Goal: Information Seeking & Learning: Learn about a topic

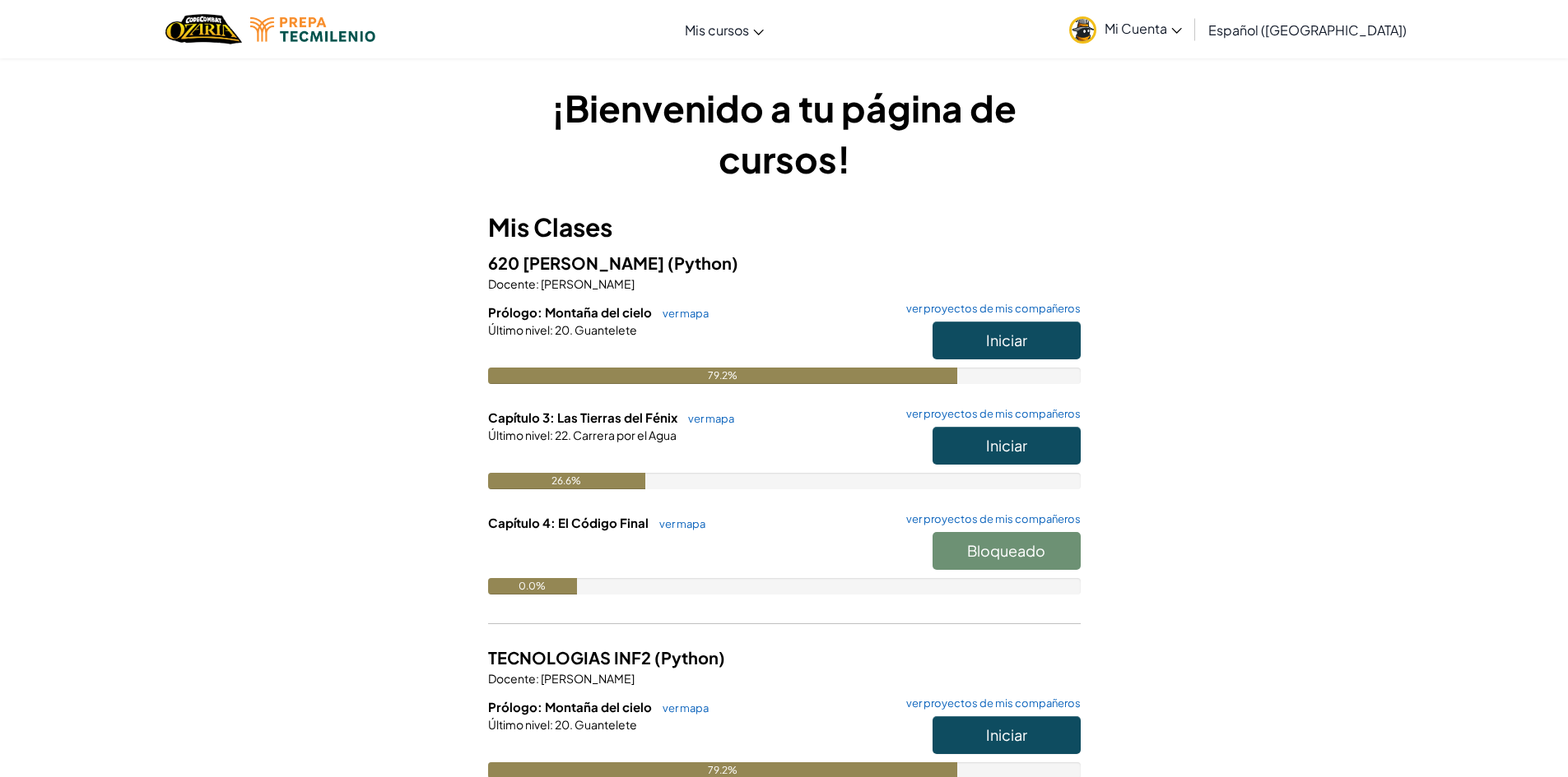
click at [1169, 32] on span "Mi Cuenta" at bounding box center [1143, 28] width 77 height 18
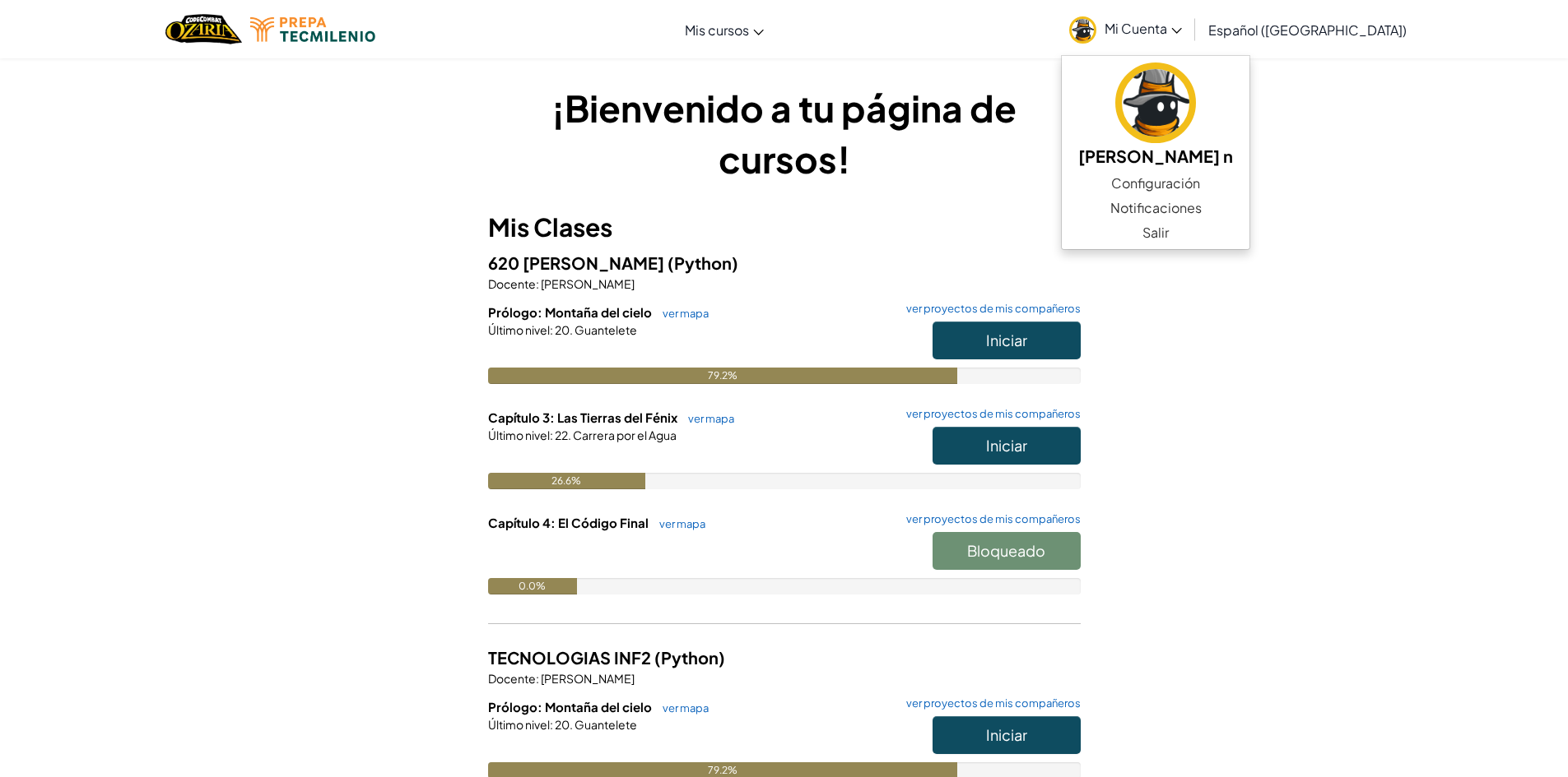
click at [1391, 501] on div "¡Bienvenido a tu página de cursos! Mis Clases 620 [PERSON_NAME] (Python) Docent…" at bounding box center [784, 597] width 1568 height 1080
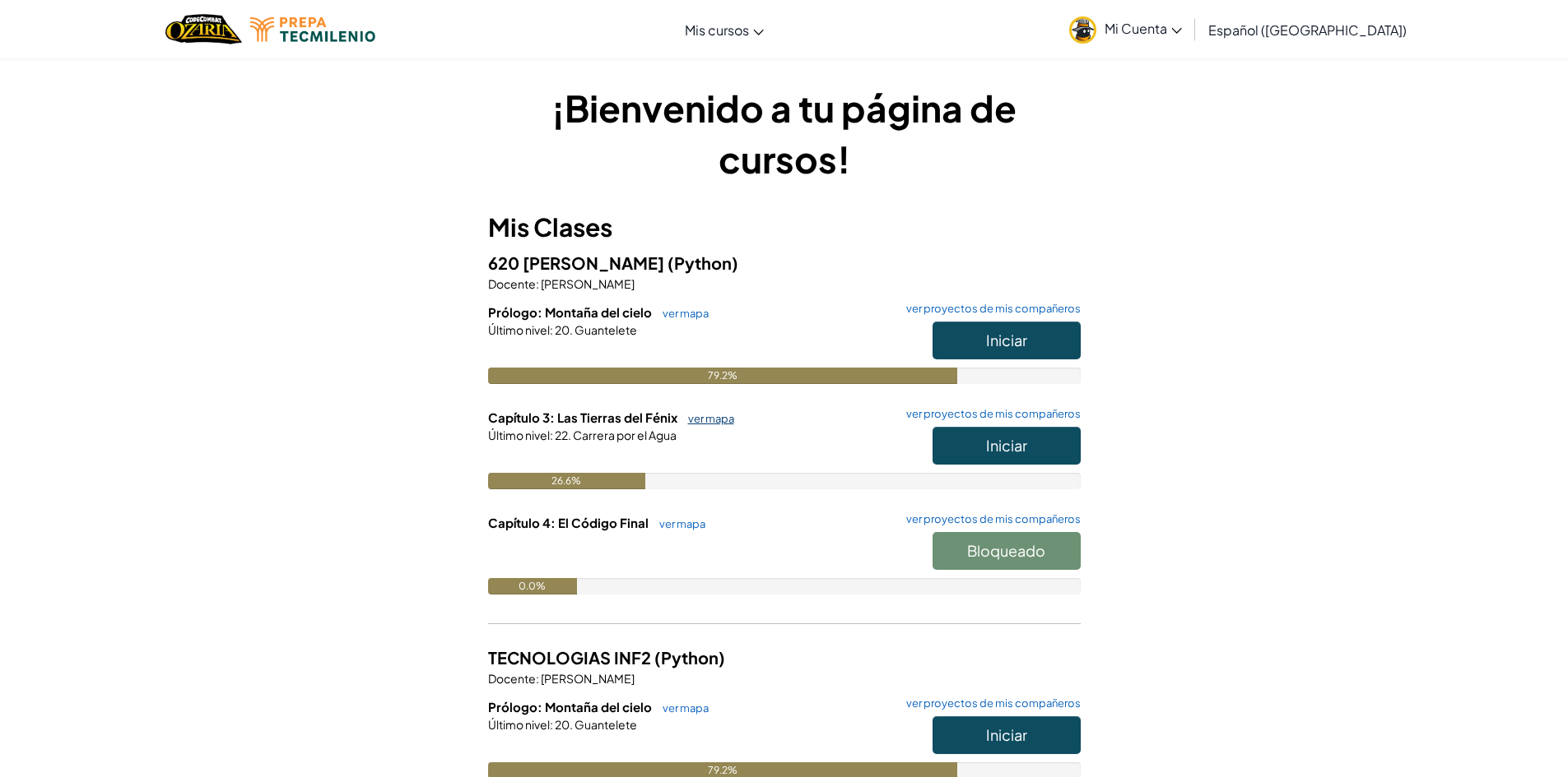
click at [710, 414] on link "ver mapa" at bounding box center [707, 419] width 54 height 13
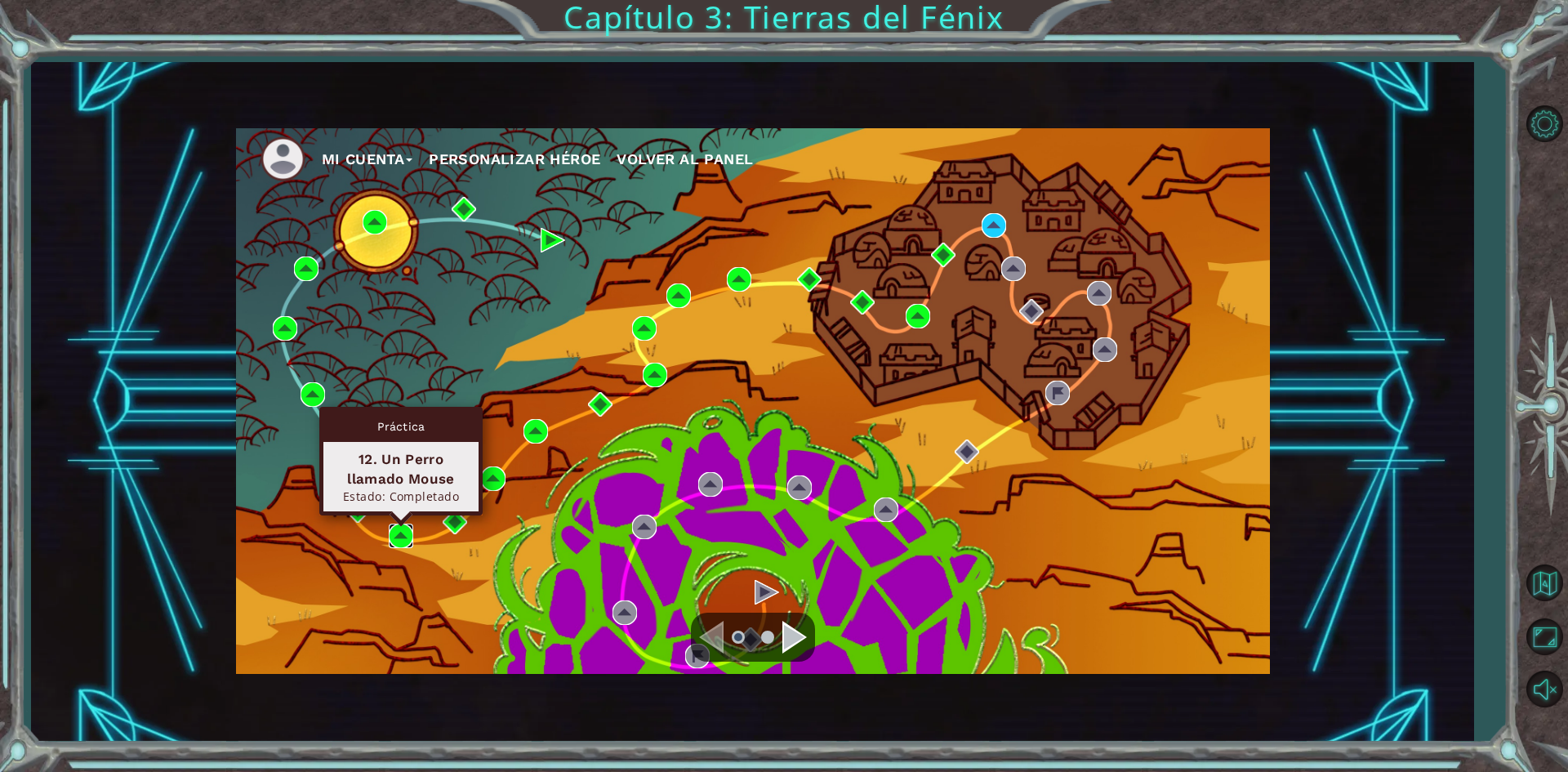
click at [398, 534] on img at bounding box center [401, 536] width 25 height 25
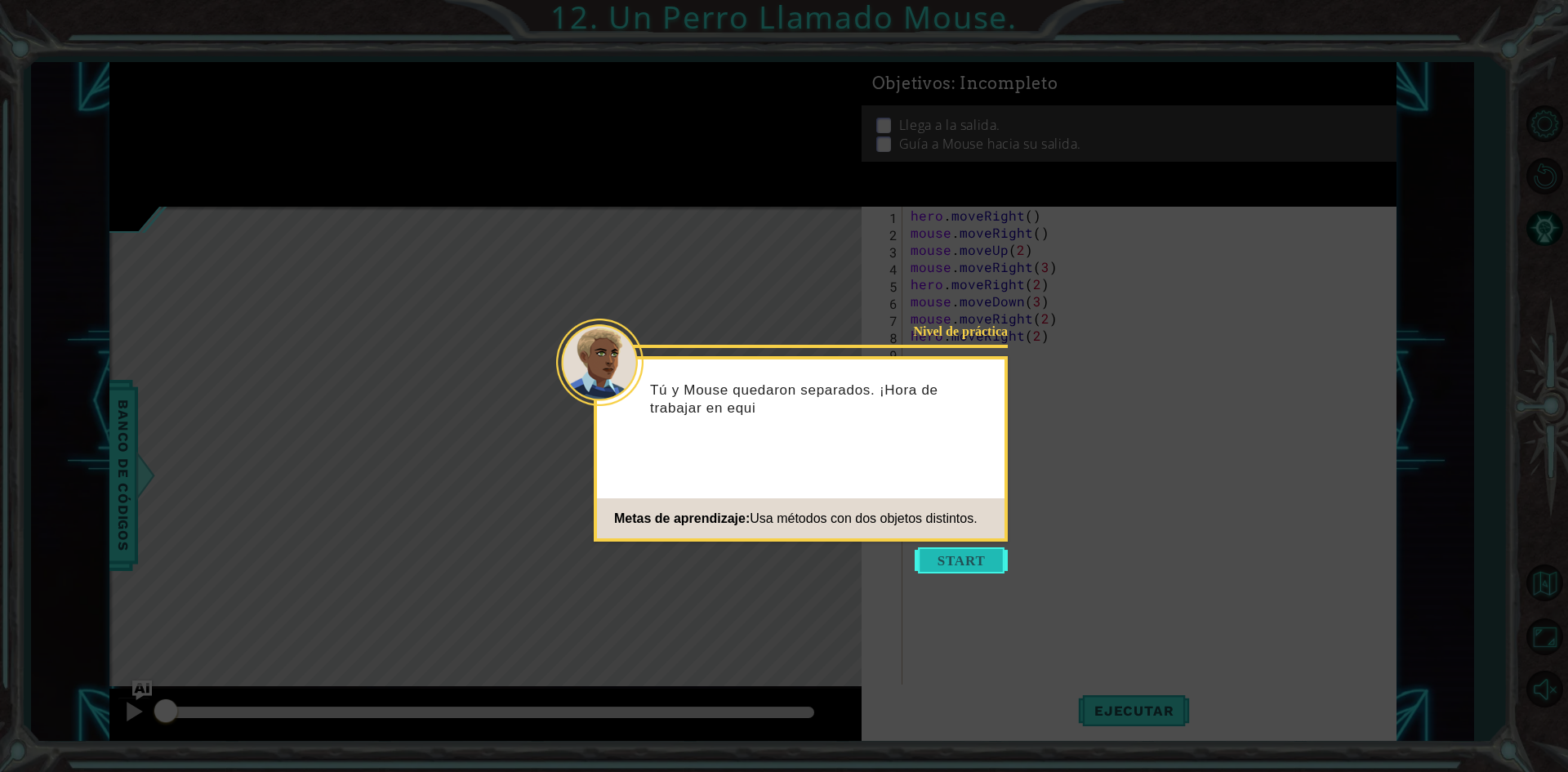
click at [957, 568] on button "Start" at bounding box center [961, 561] width 93 height 26
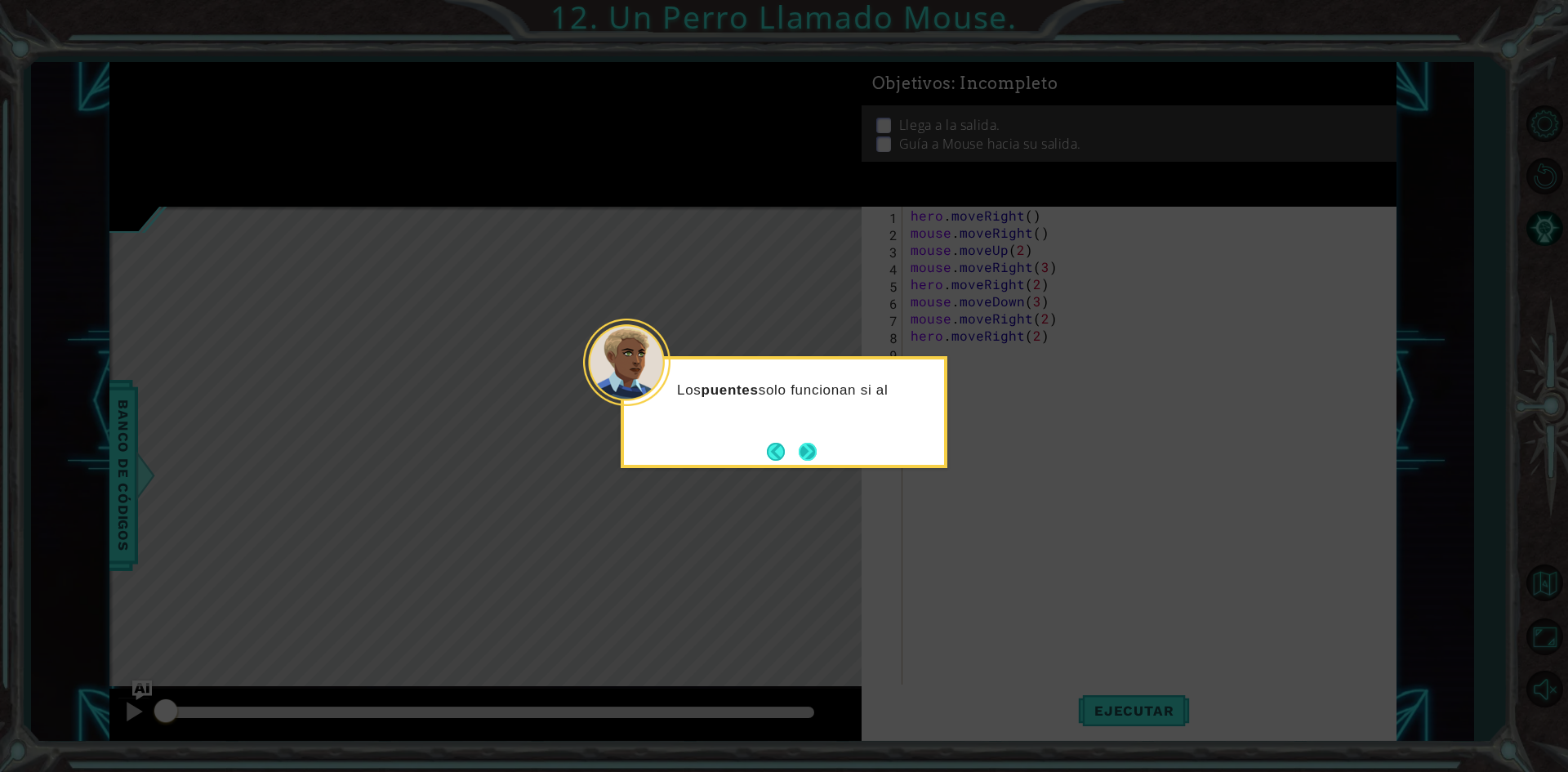
click at [808, 450] on button "Next" at bounding box center [808, 451] width 18 height 18
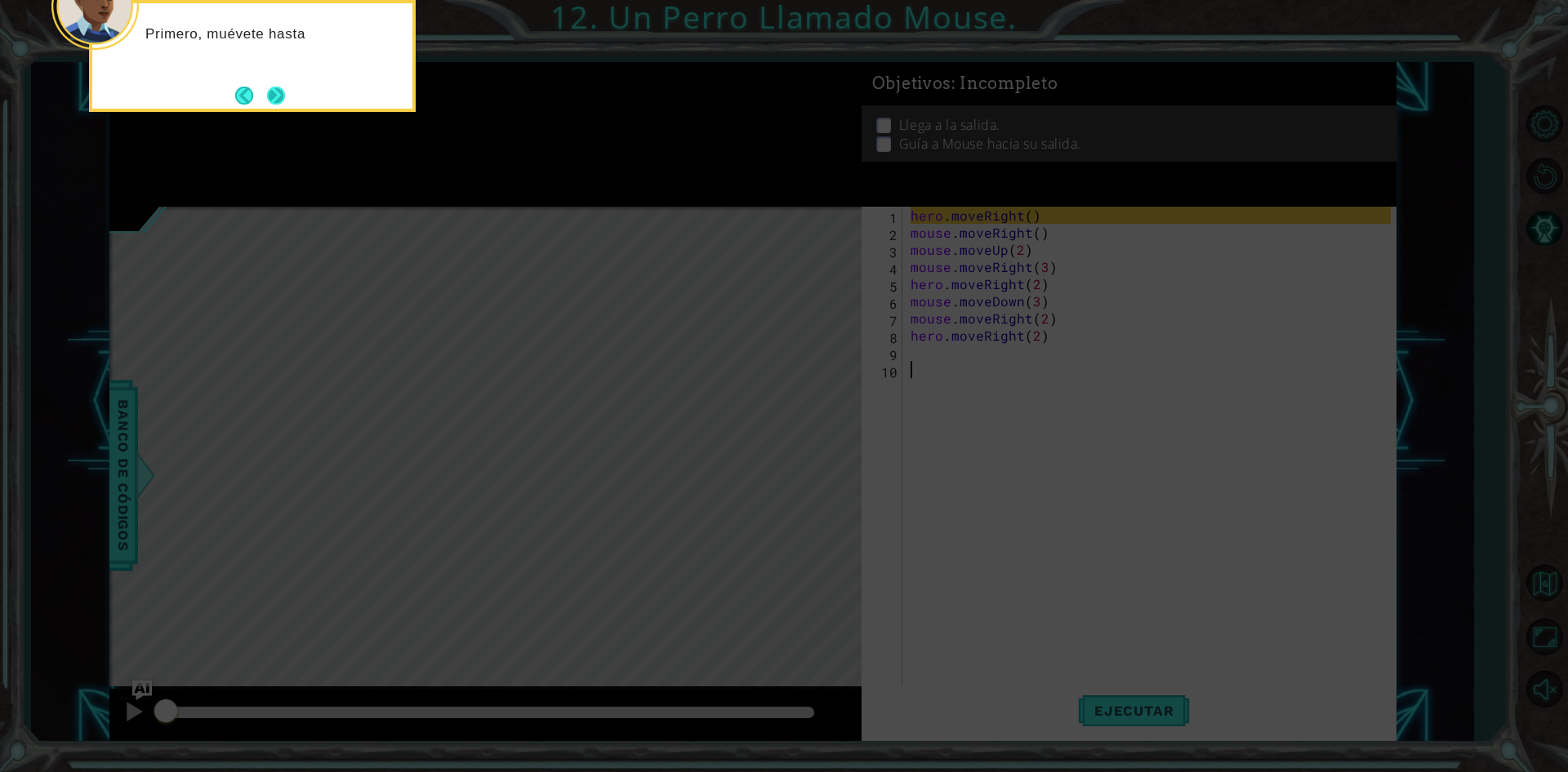
click at [282, 99] on button "Next" at bounding box center [276, 95] width 18 height 18
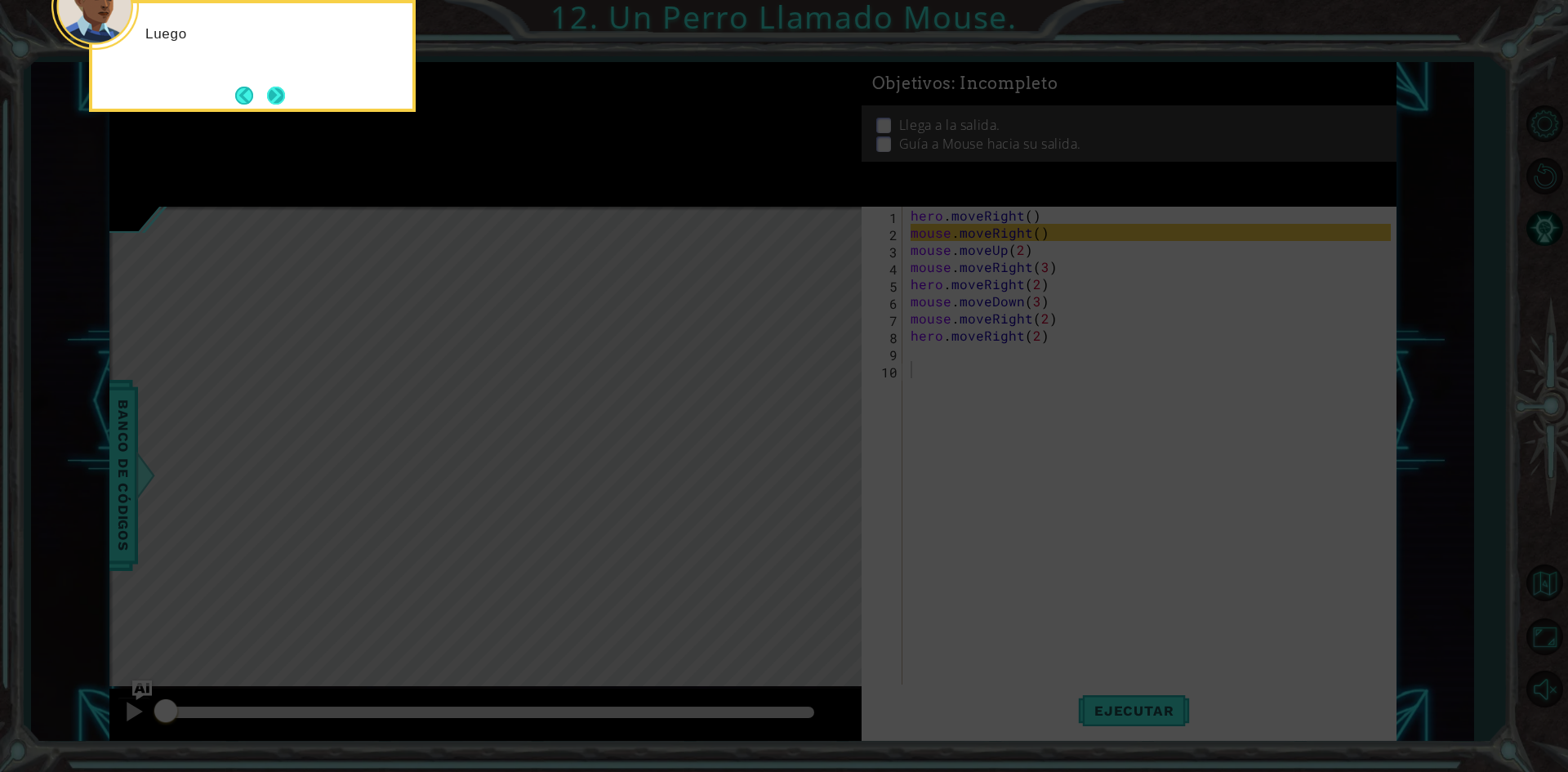
click at [281, 100] on button "Next" at bounding box center [276, 95] width 18 height 18
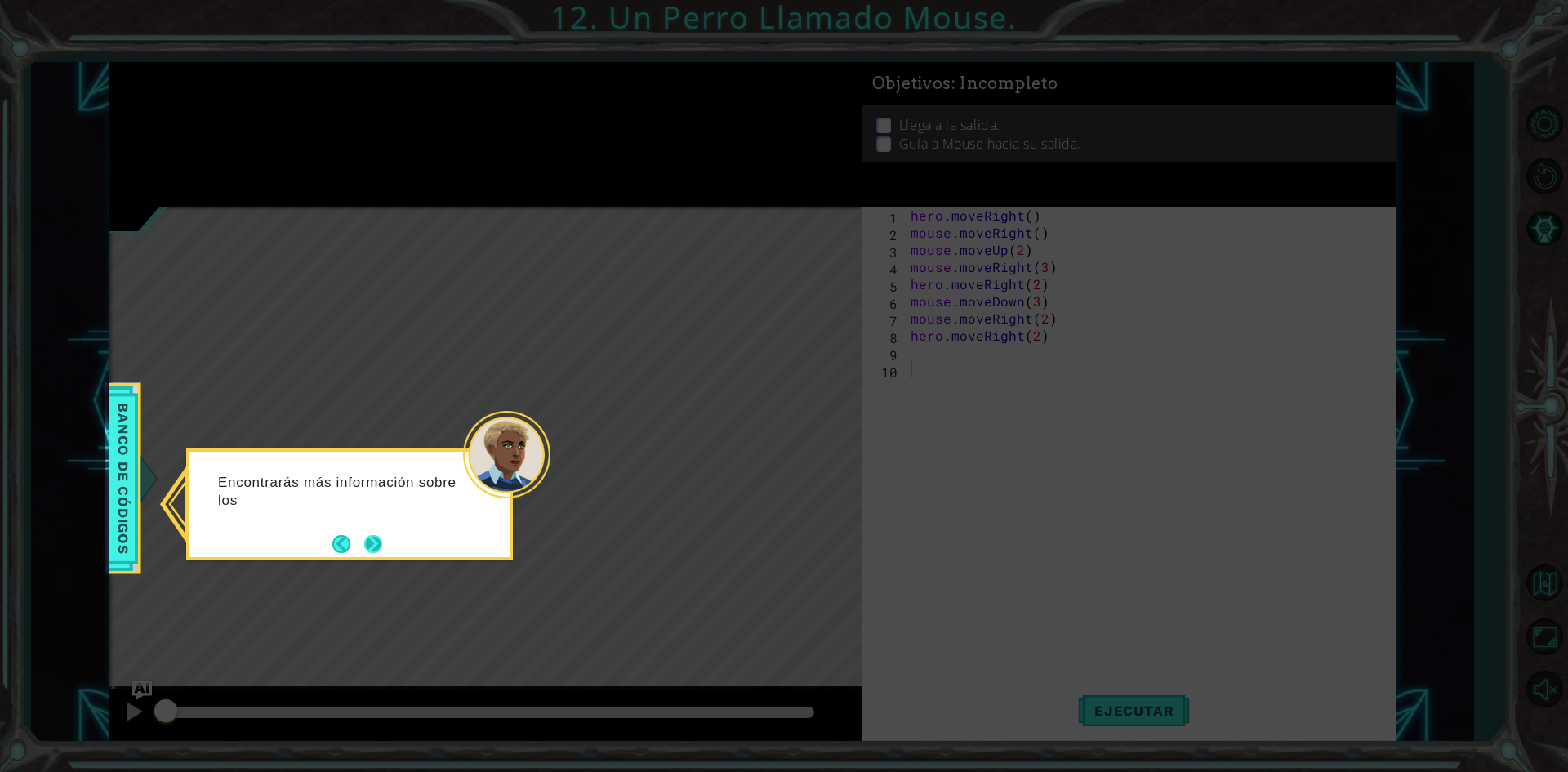
click at [383, 542] on button "Next" at bounding box center [372, 543] width 18 height 18
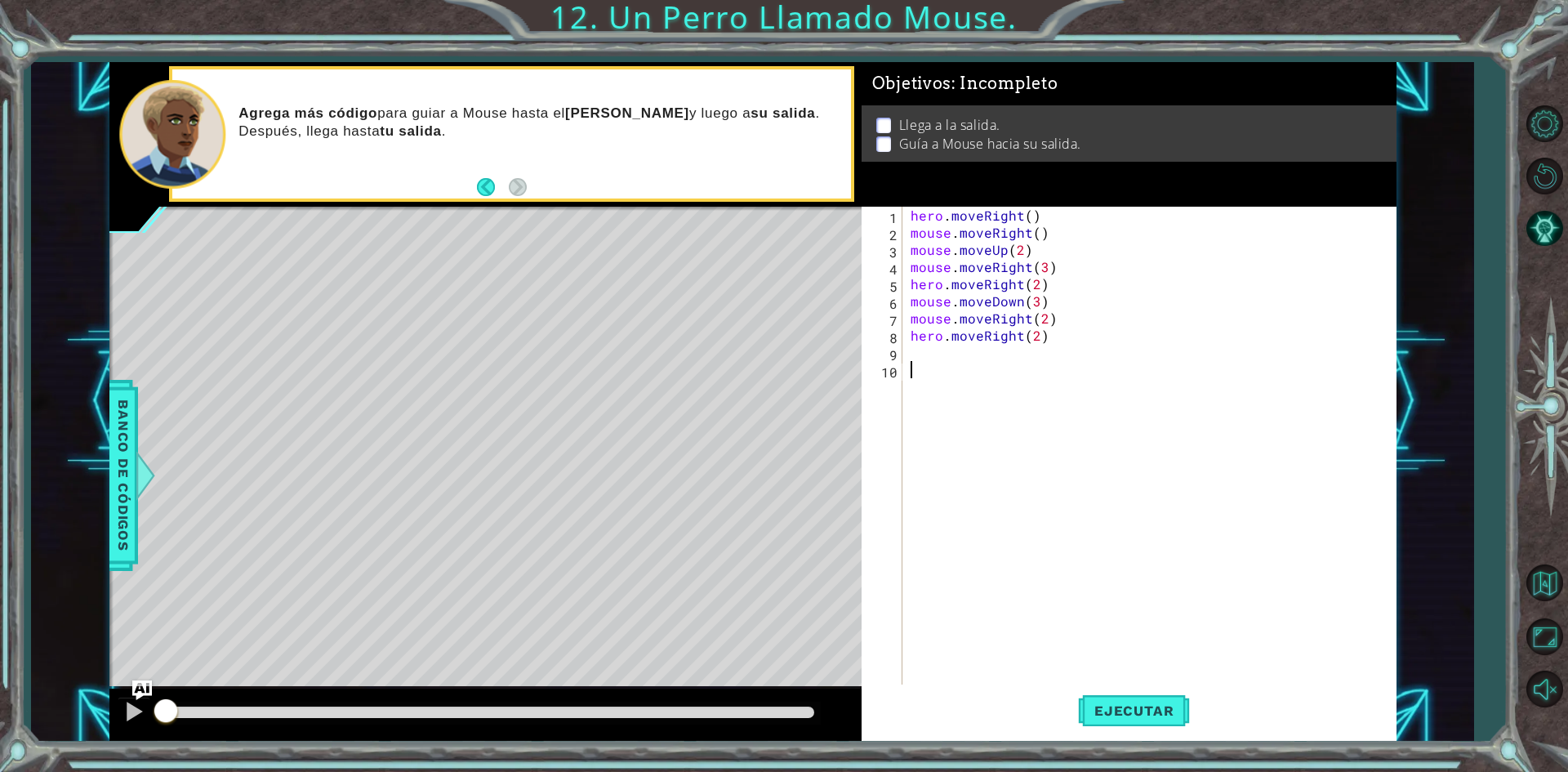
click at [781, 710] on div at bounding box center [489, 712] width 649 height 11
click at [1176, 728] on button "Ejecutar" at bounding box center [1134, 712] width 112 height 53
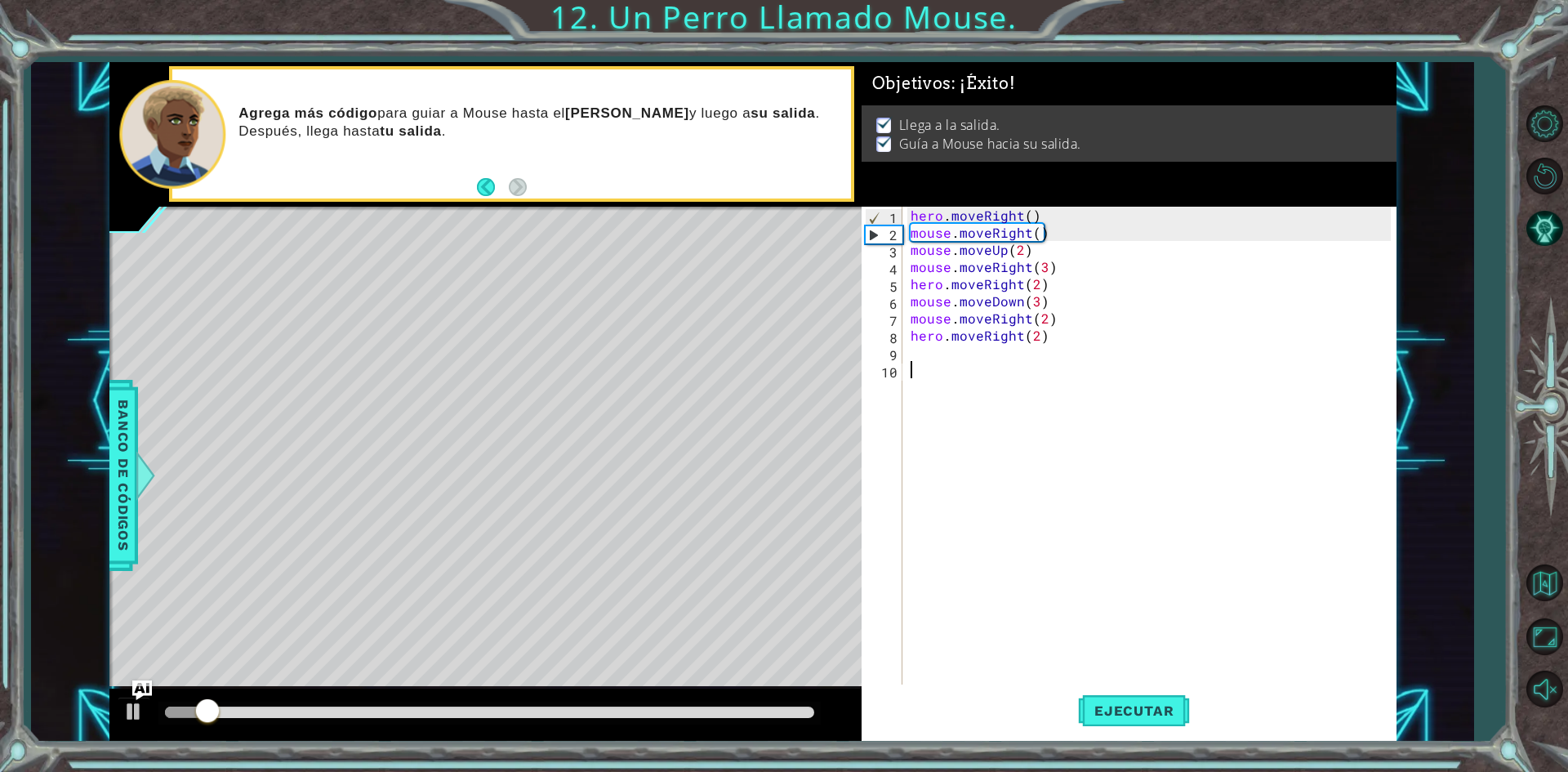
click at [773, 712] on div at bounding box center [489, 712] width 649 height 11
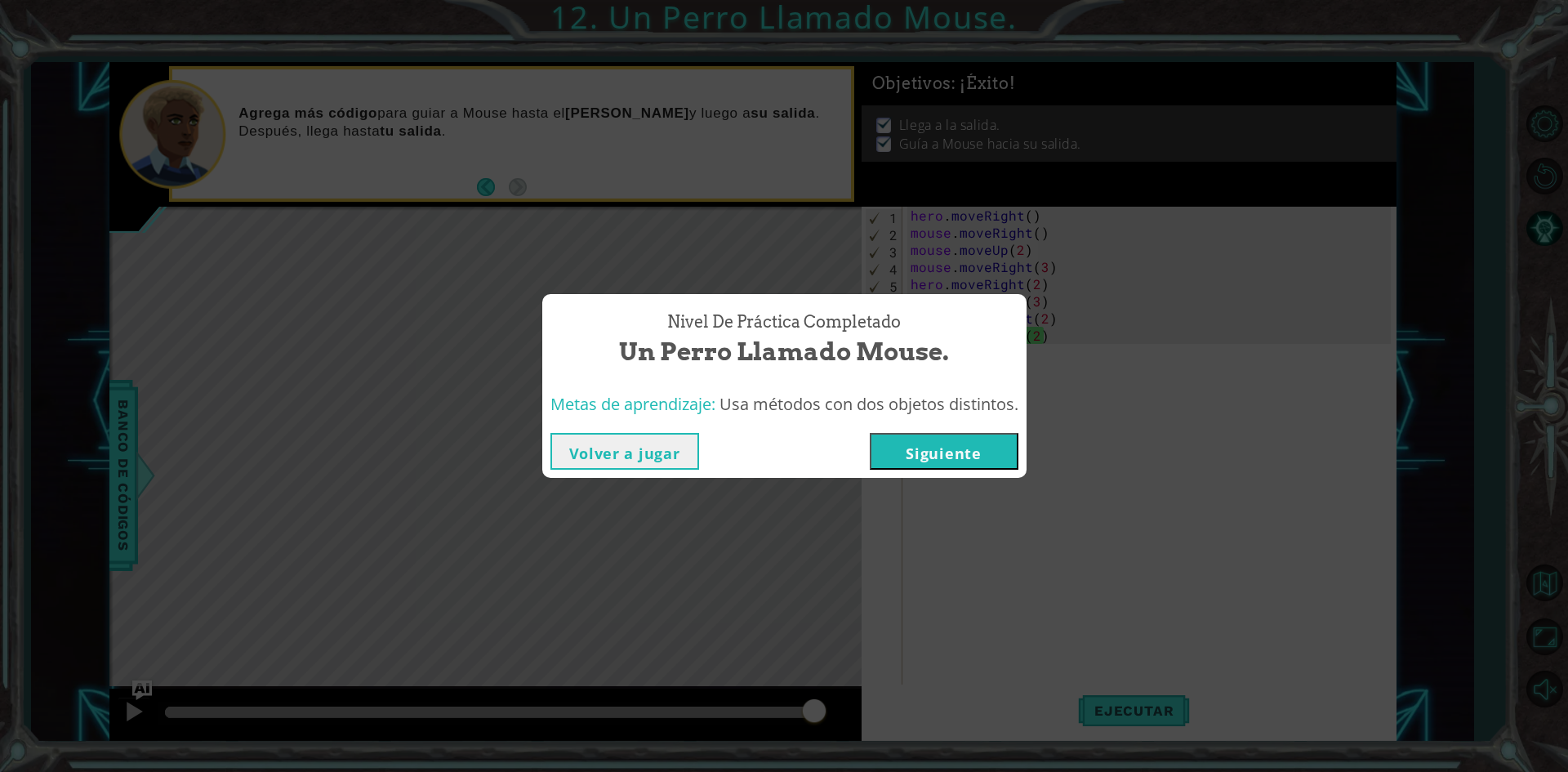
click at [921, 470] on div "Volver a jugar [GEOGRAPHIC_DATA]" at bounding box center [784, 452] width 484 height 53
click at [928, 458] on button "Siguiente" at bounding box center [944, 452] width 148 height 37
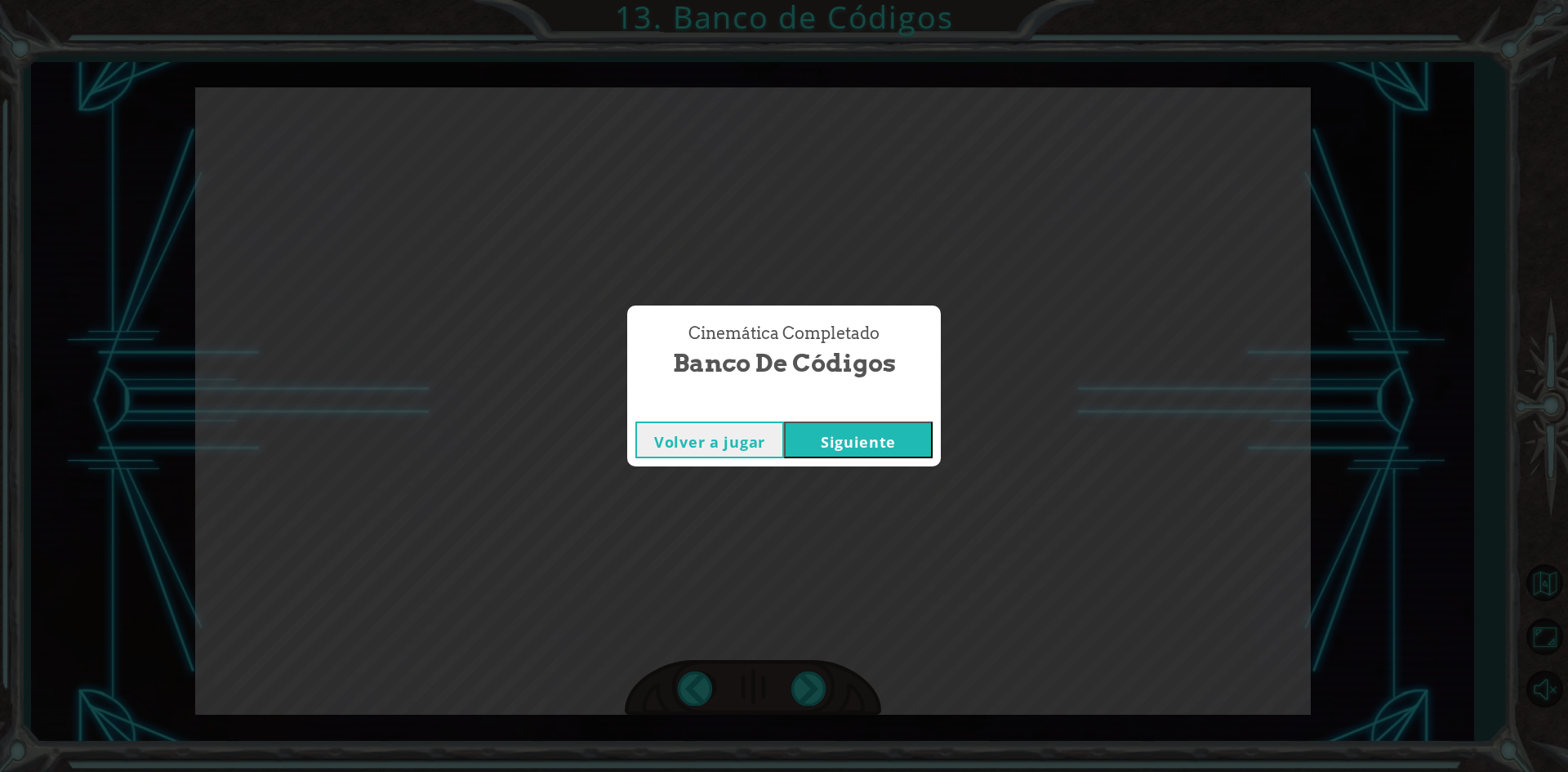
click at [861, 452] on button "Siguiente" at bounding box center [858, 440] width 148 height 37
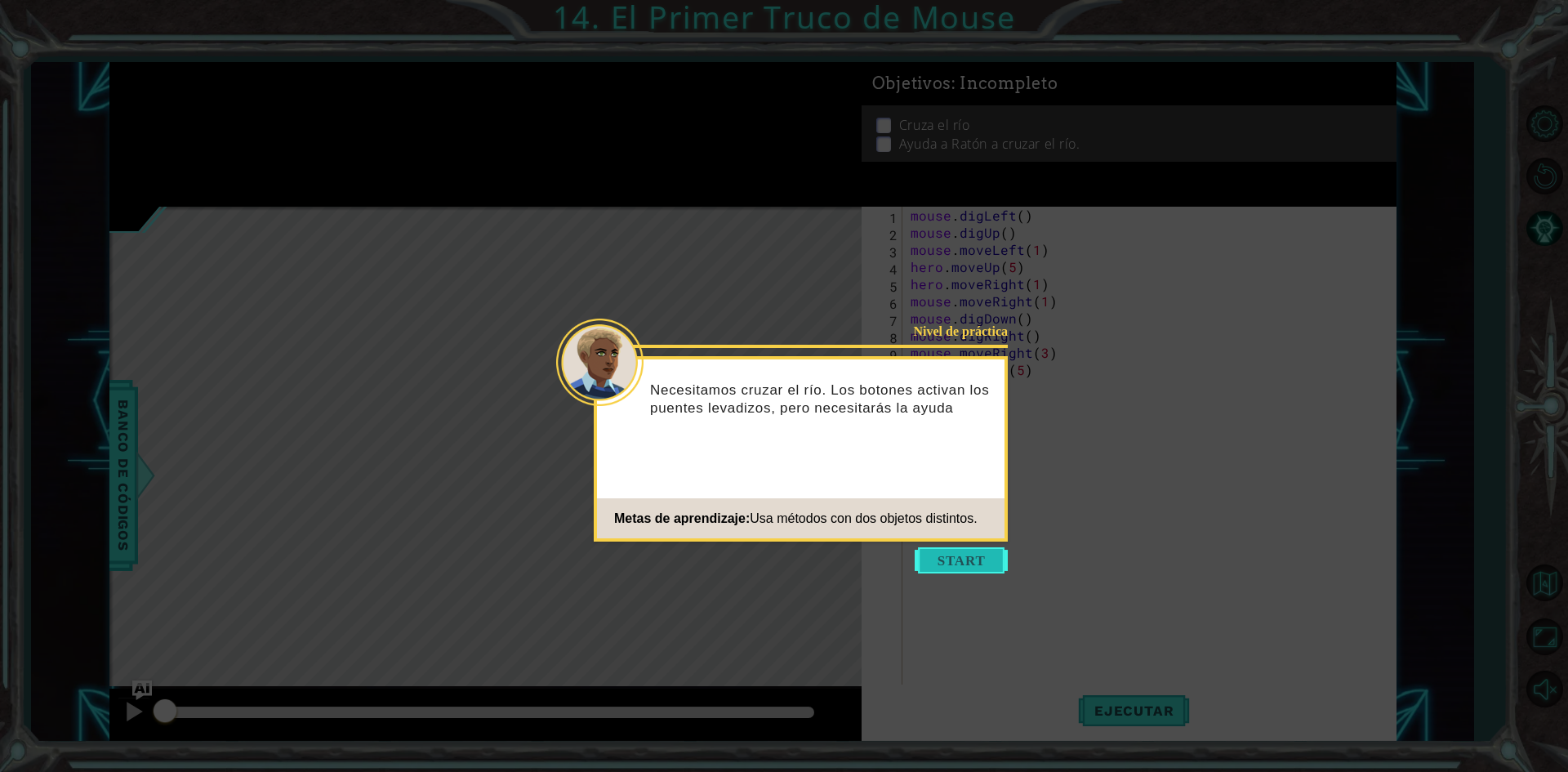
click at [966, 564] on button "Start" at bounding box center [961, 561] width 93 height 26
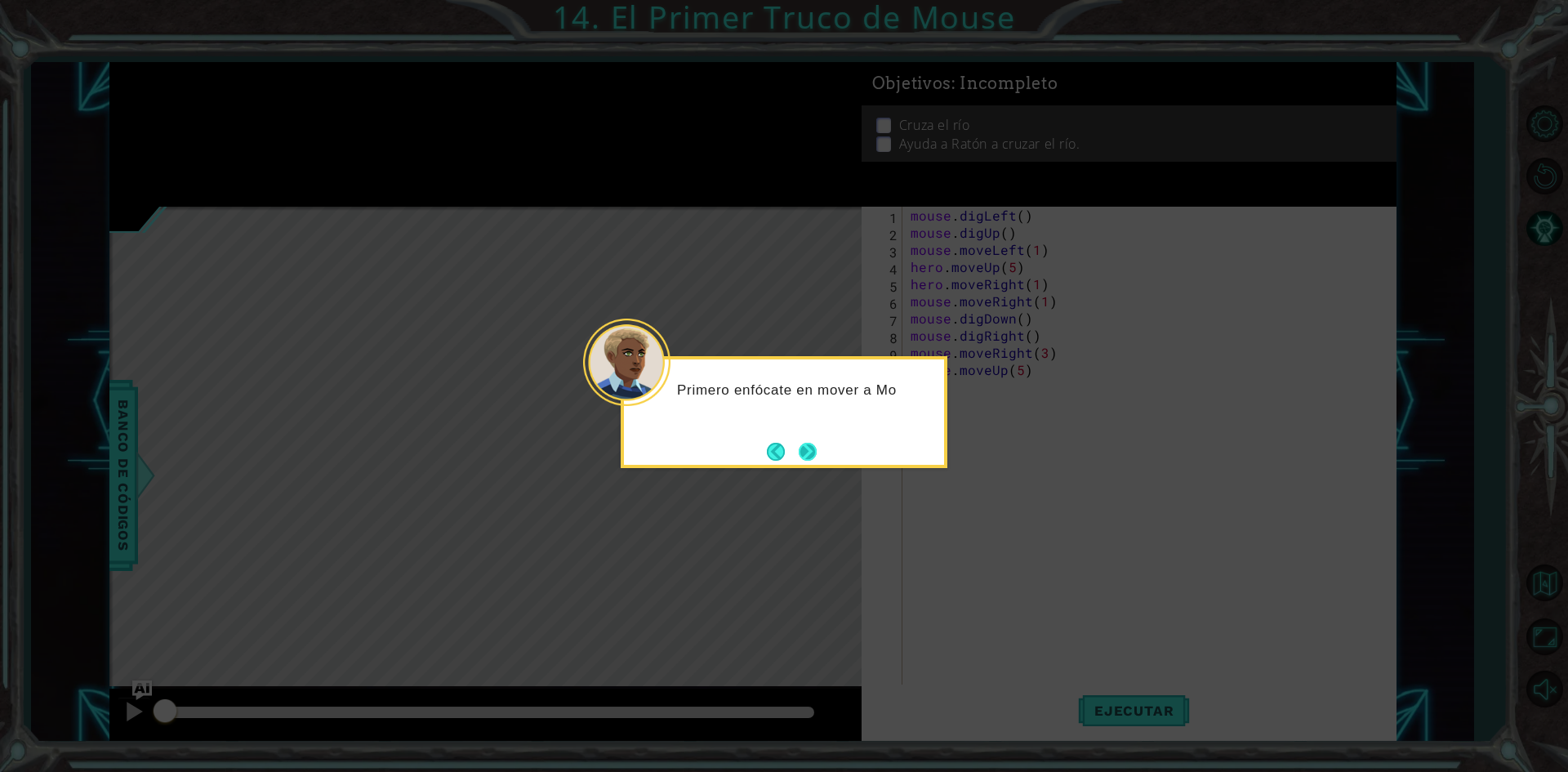
click at [804, 458] on button "Next" at bounding box center [808, 451] width 18 height 18
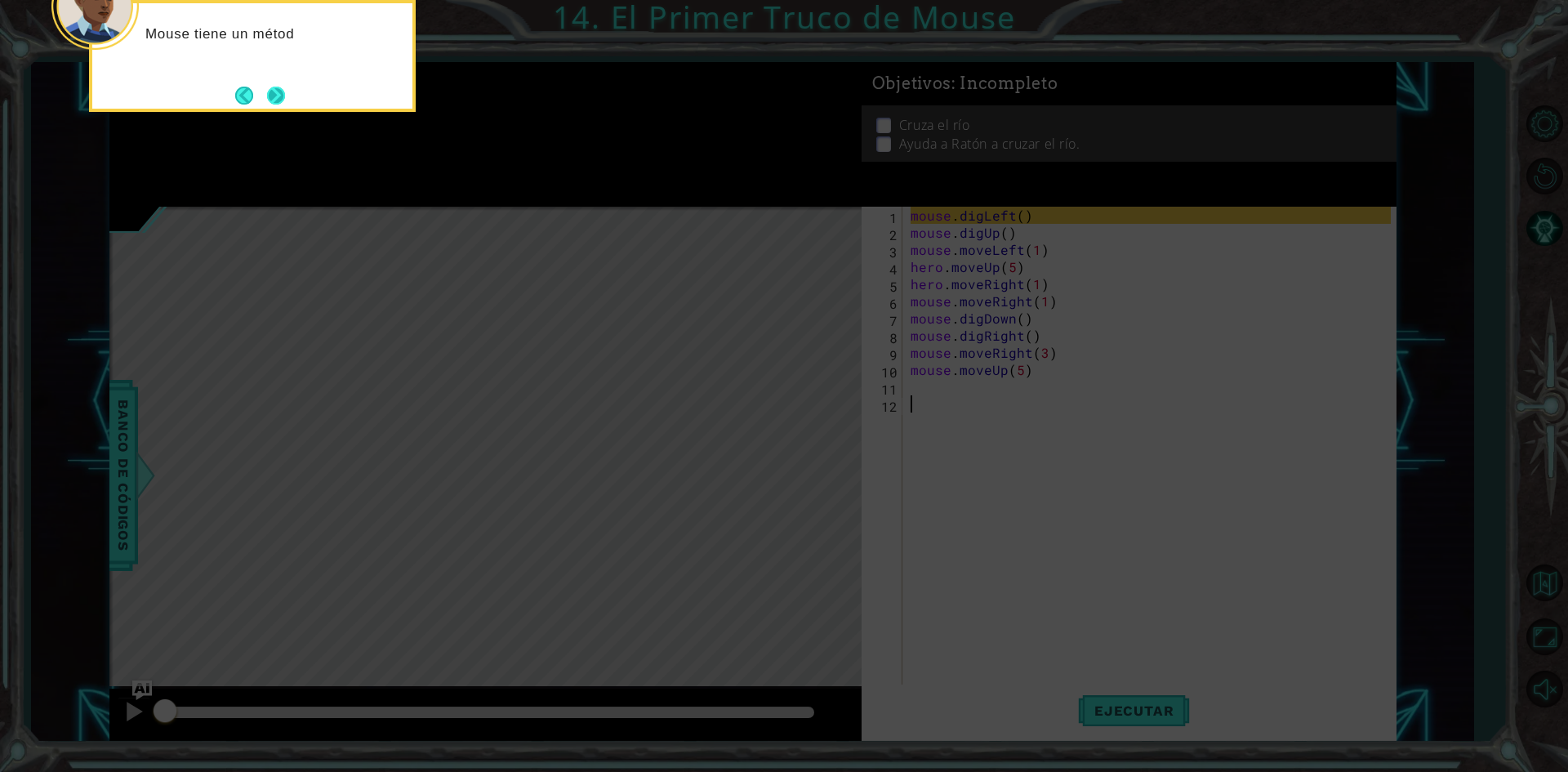
click at [268, 96] on button "Next" at bounding box center [276, 95] width 18 height 18
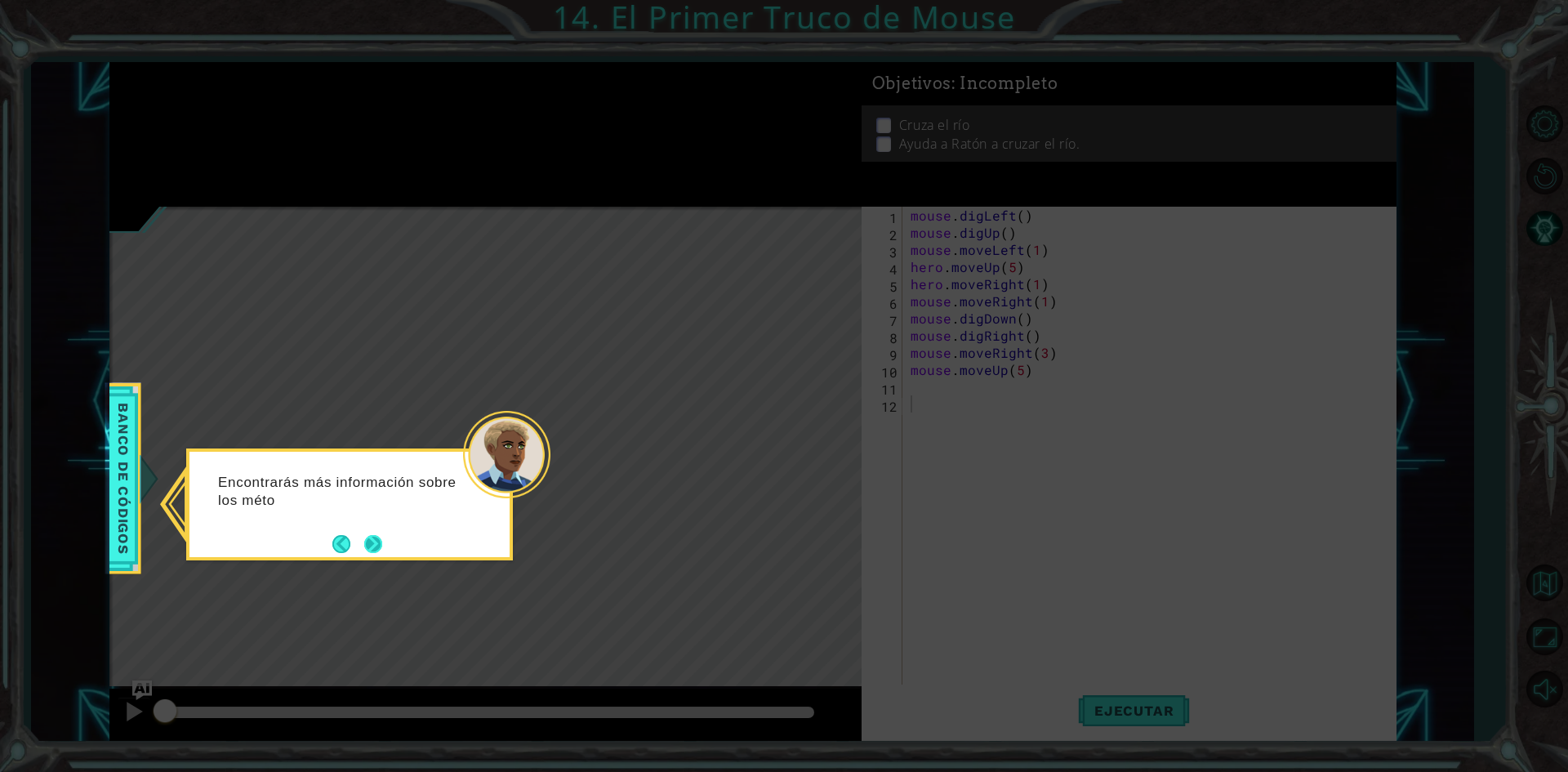
click at [371, 549] on button "Next" at bounding box center [372, 543] width 18 height 18
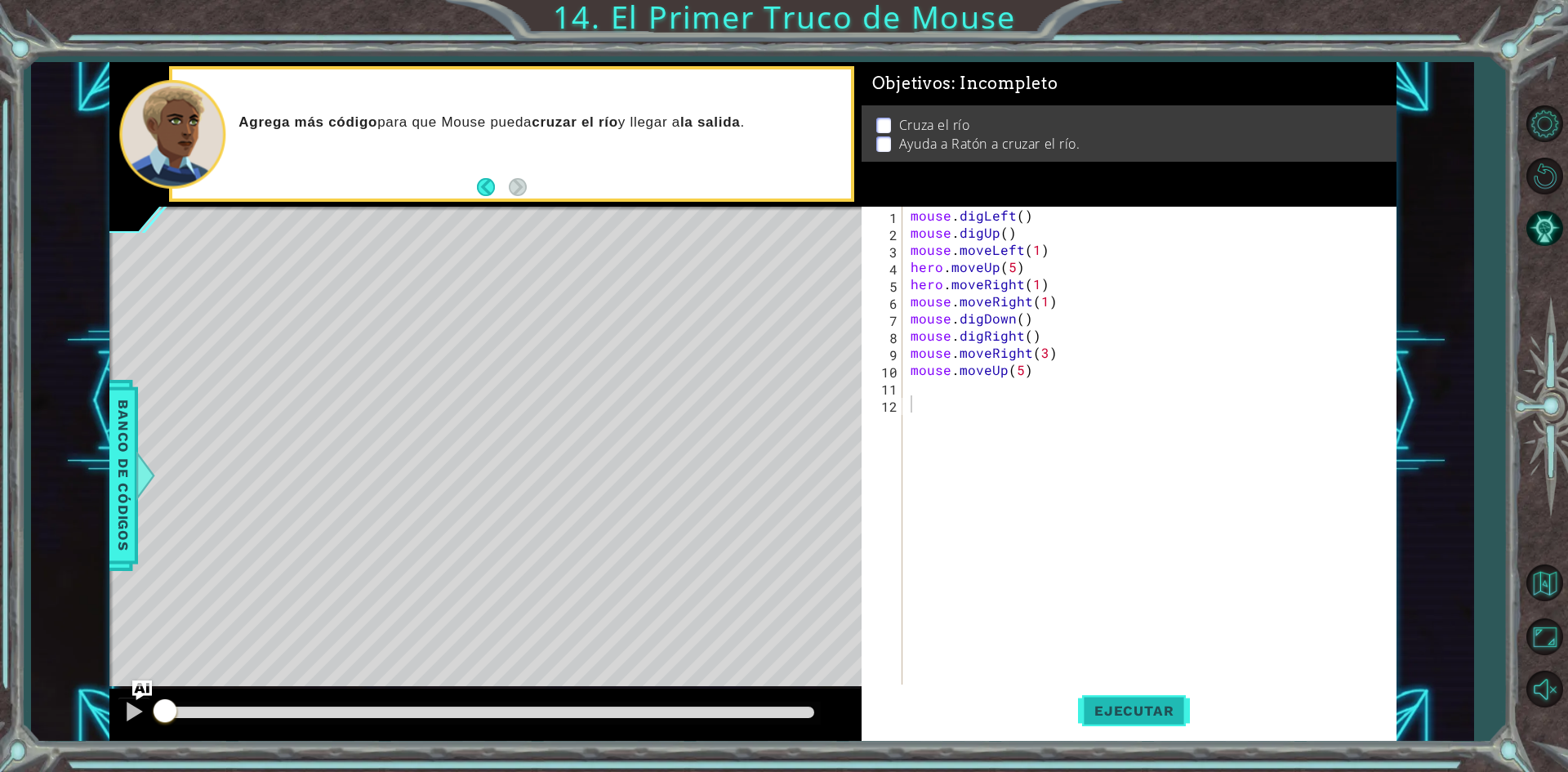
click at [1162, 717] on span "Ejecutar" at bounding box center [1134, 711] width 112 height 17
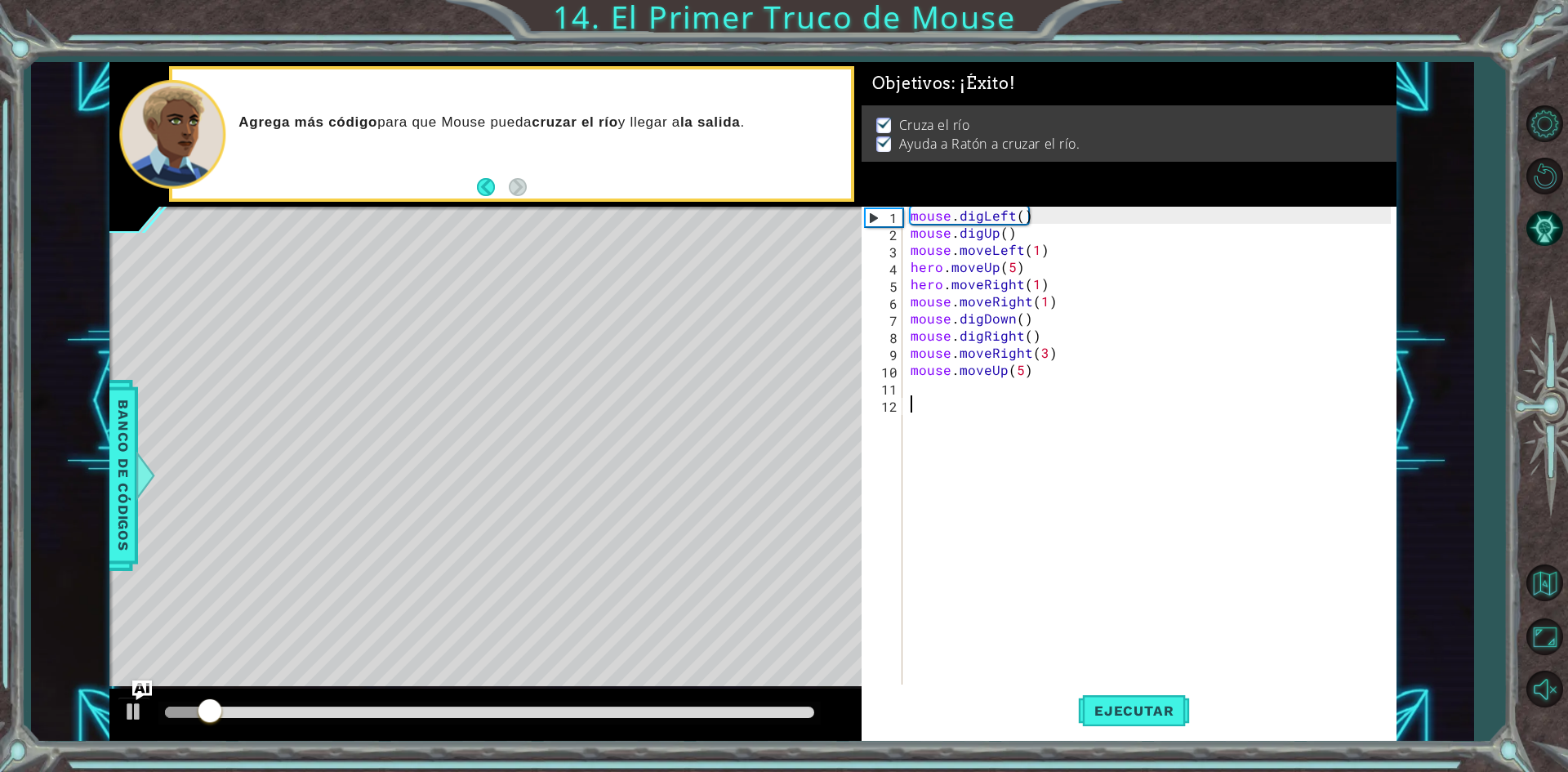
click at [767, 723] on div at bounding box center [489, 713] width 663 height 23
click at [764, 723] on div at bounding box center [489, 713] width 663 height 23
click at [743, 717] on div at bounding box center [489, 712] width 649 height 11
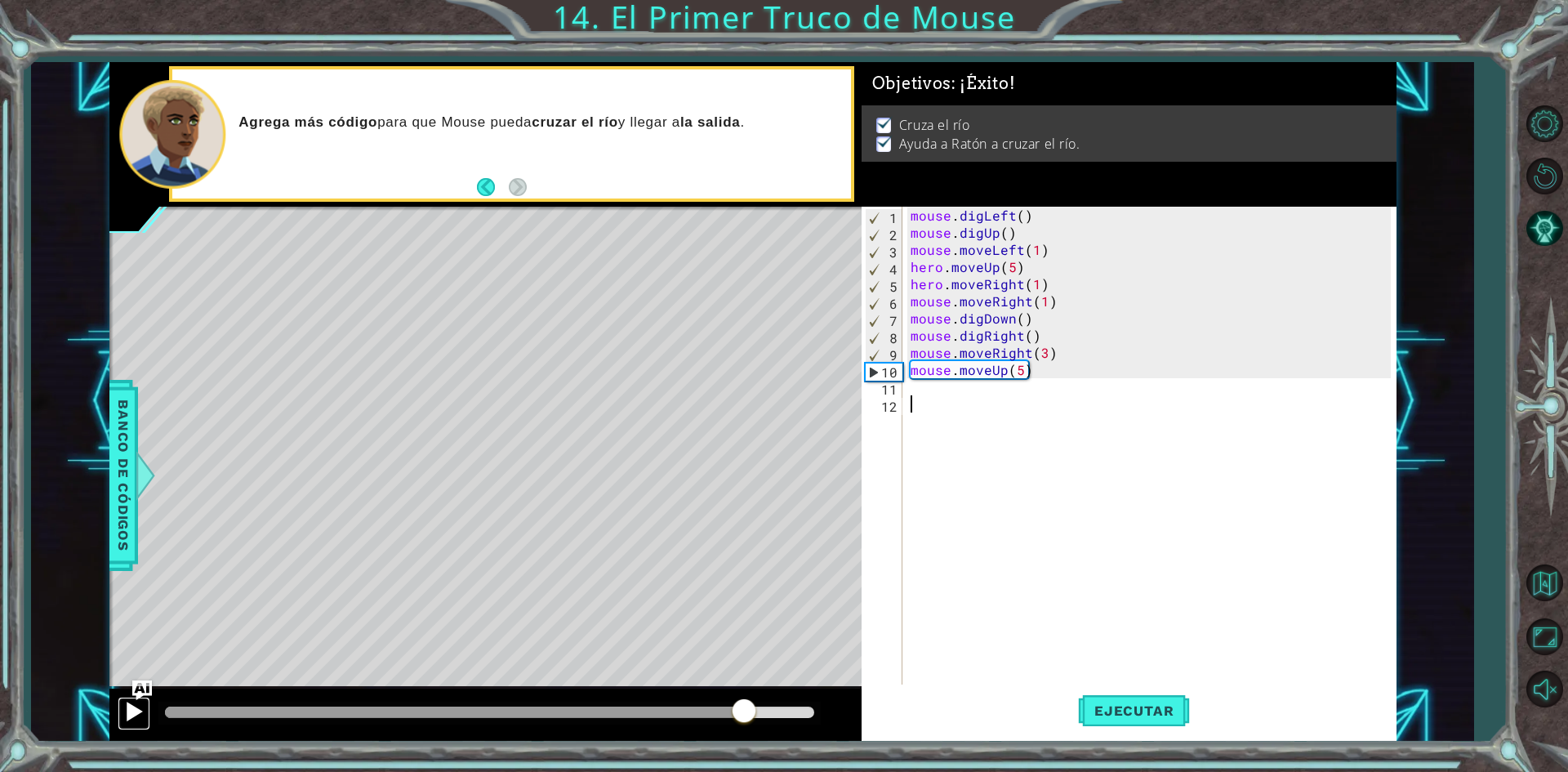
click at [132, 702] on div at bounding box center [134, 711] width 21 height 21
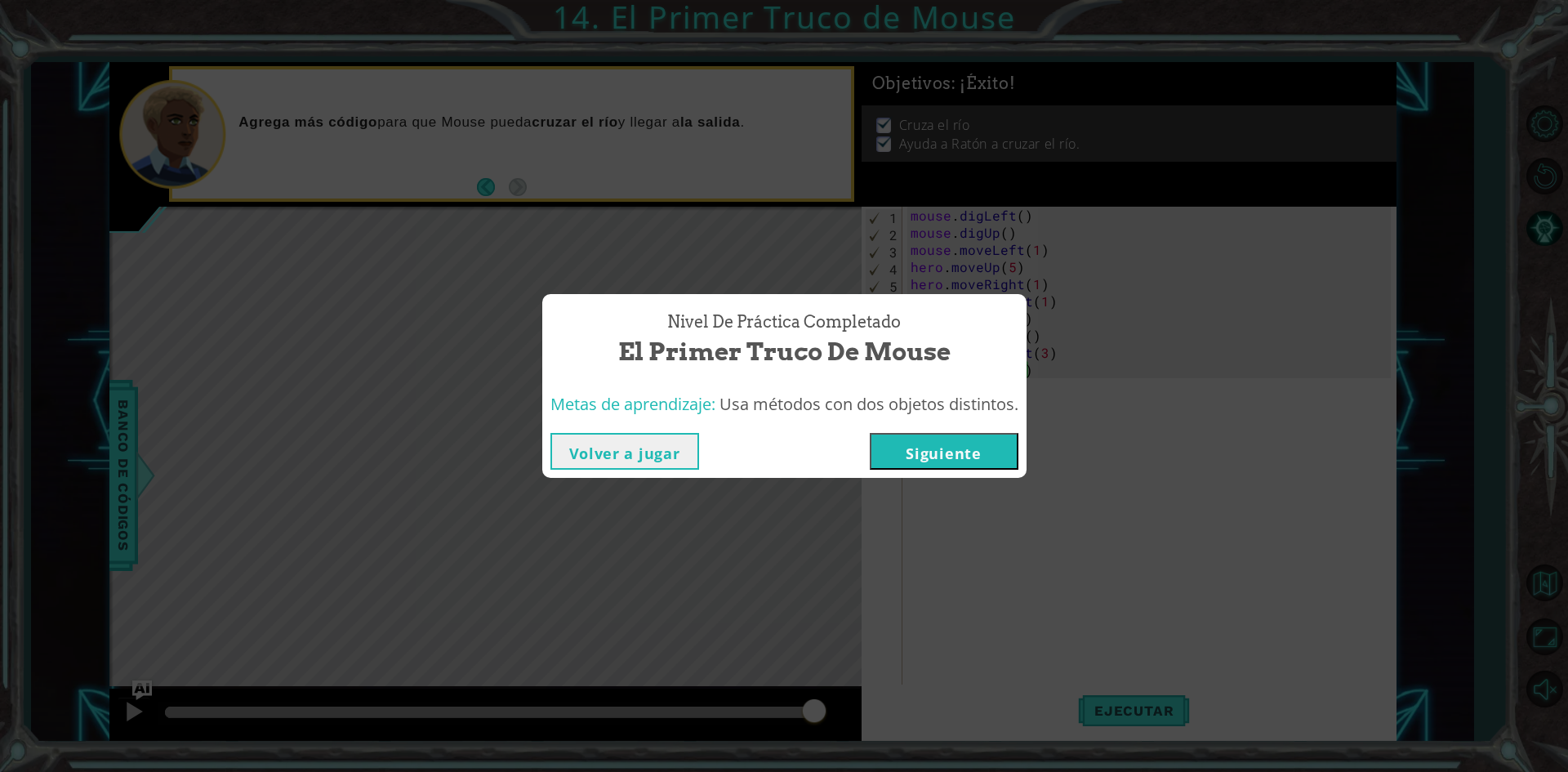
click at [939, 441] on button "Siguiente" at bounding box center [944, 452] width 148 height 37
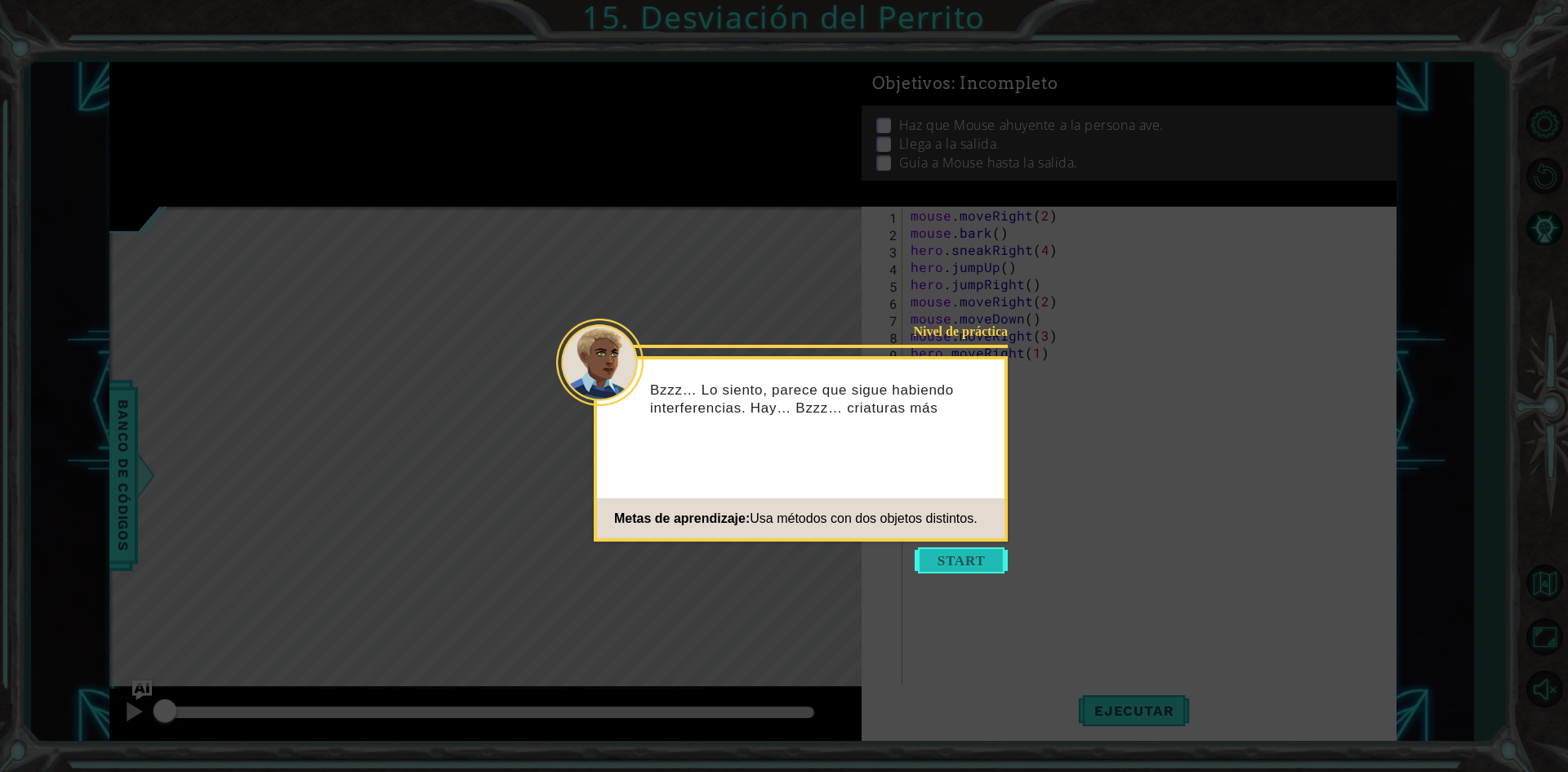
click at [943, 554] on button "Start" at bounding box center [961, 561] width 93 height 26
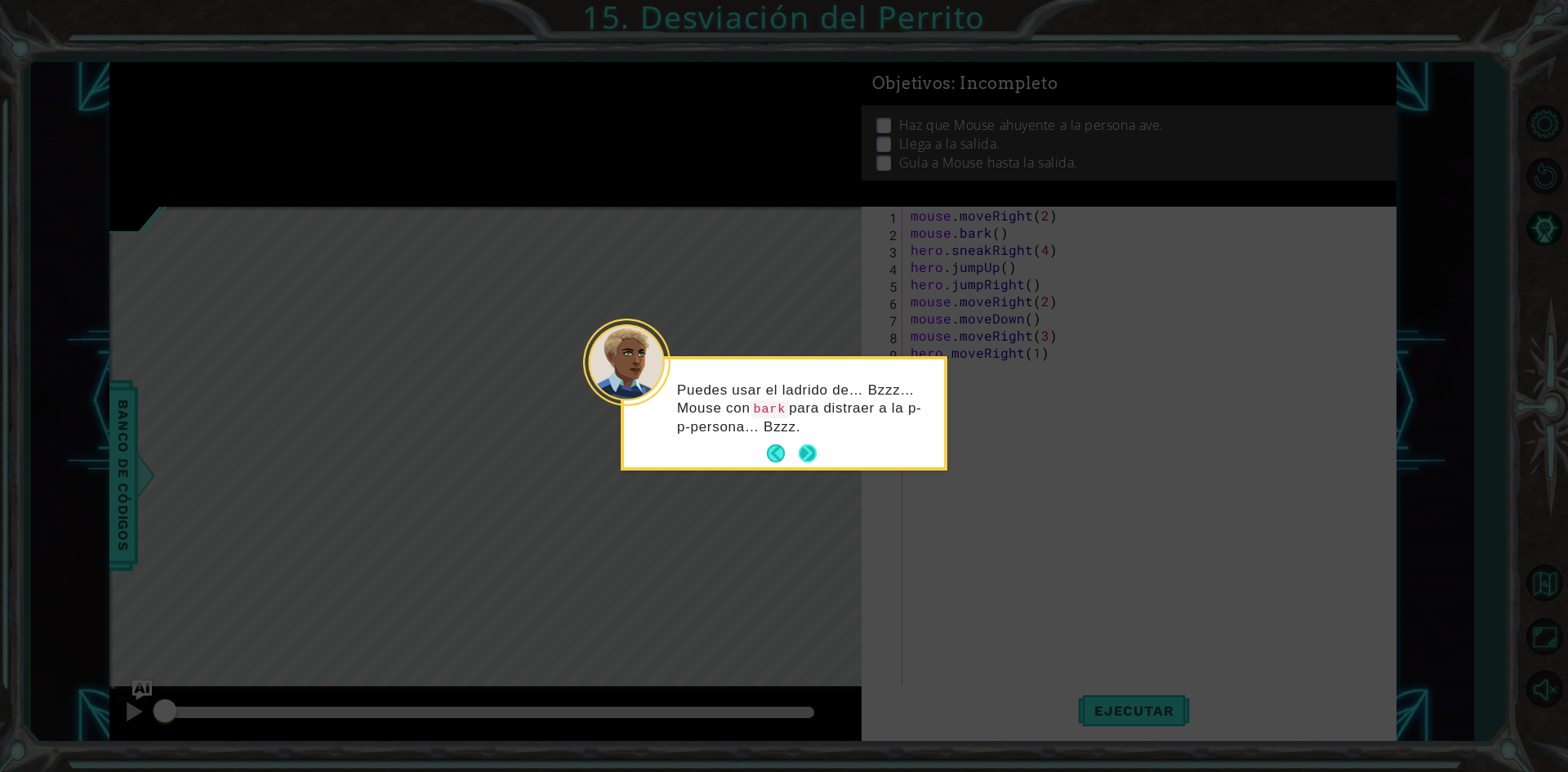
click at [809, 456] on button "Next" at bounding box center [808, 453] width 18 height 18
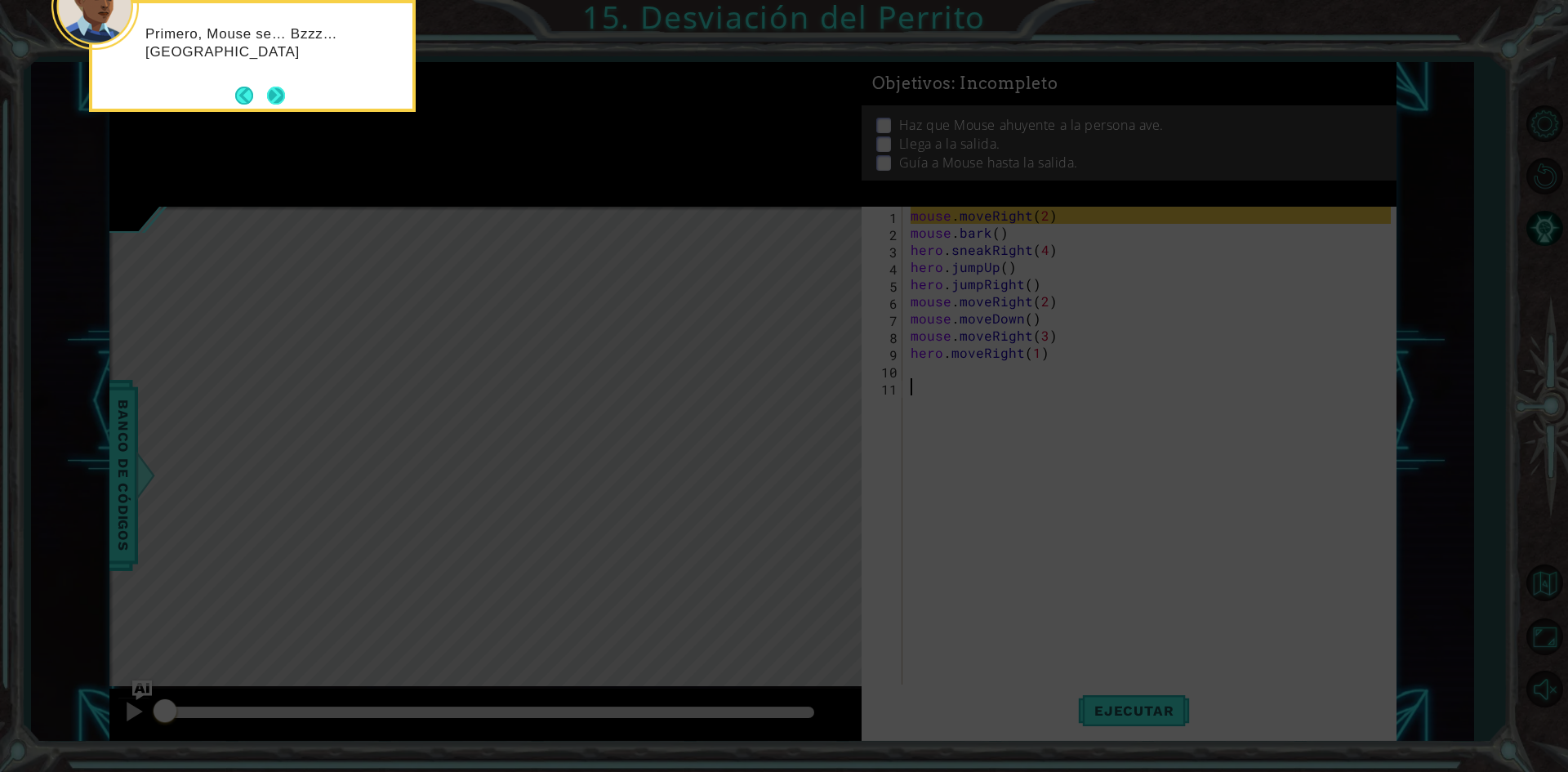
click at [273, 87] on button "Next" at bounding box center [276, 95] width 18 height 18
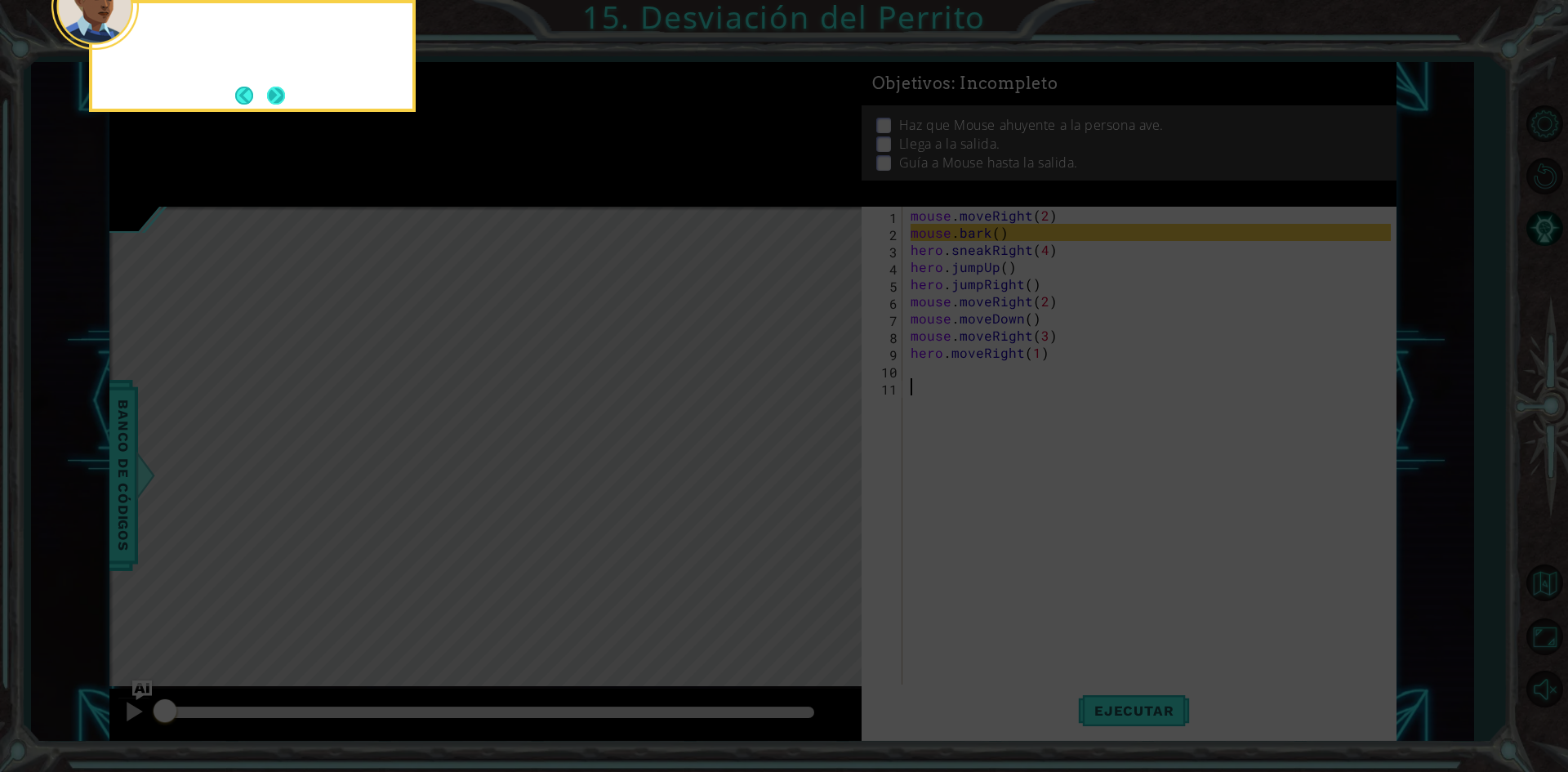
click at [272, 89] on button "Next" at bounding box center [276, 95] width 18 height 18
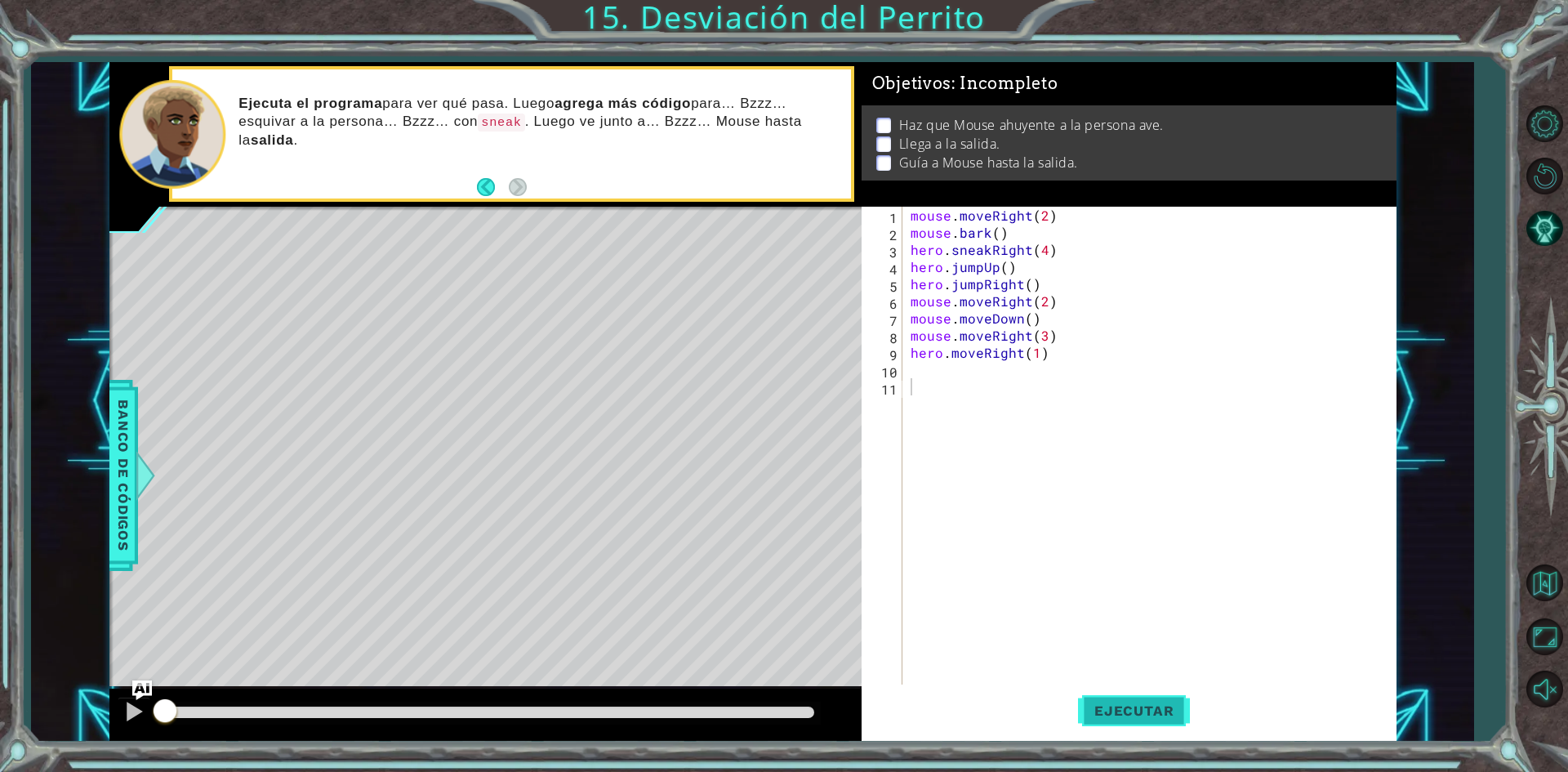
click at [1121, 690] on button "Ejecutar" at bounding box center [1134, 712] width 112 height 53
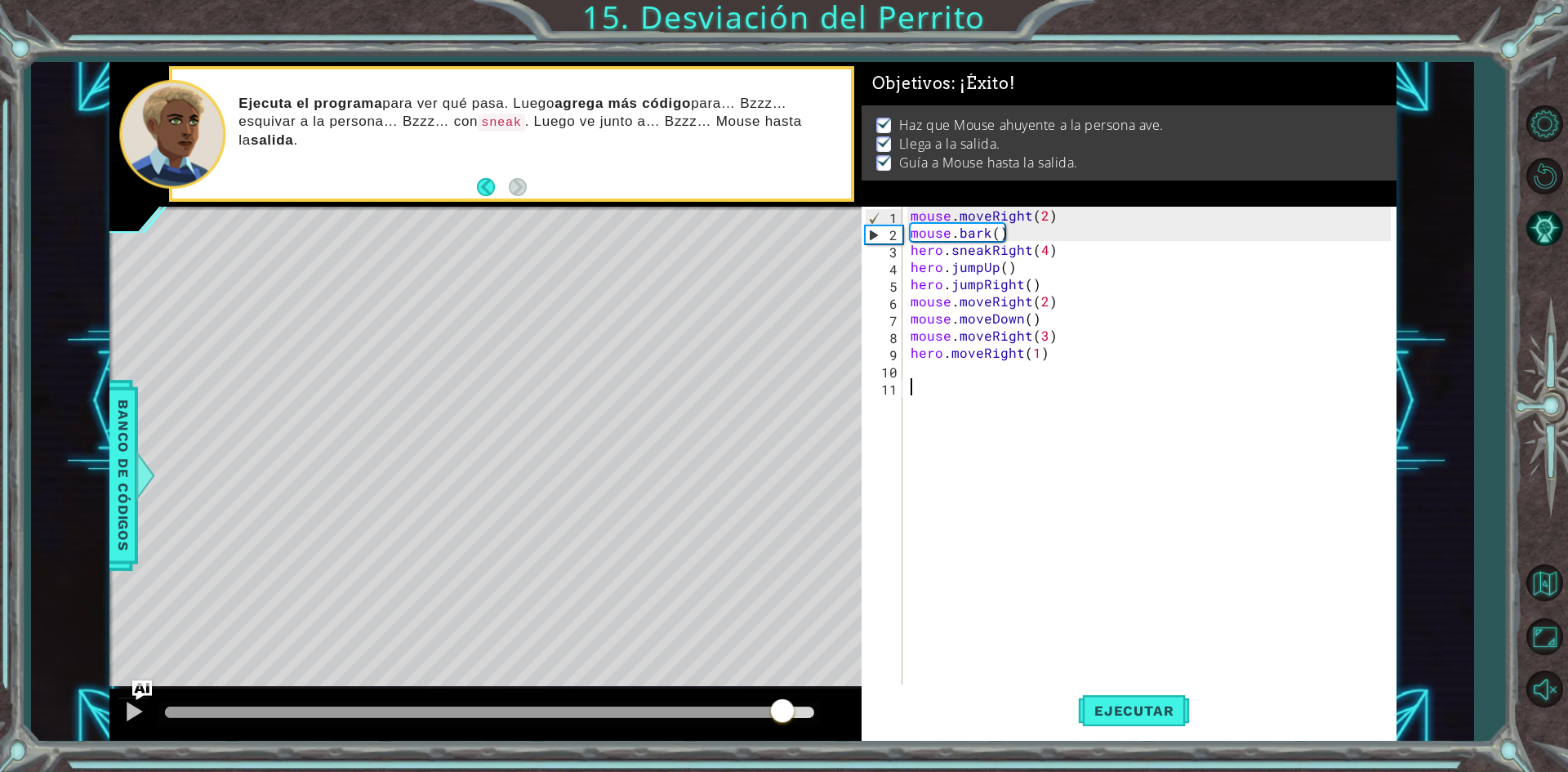
click at [782, 718] on div at bounding box center [489, 712] width 649 height 11
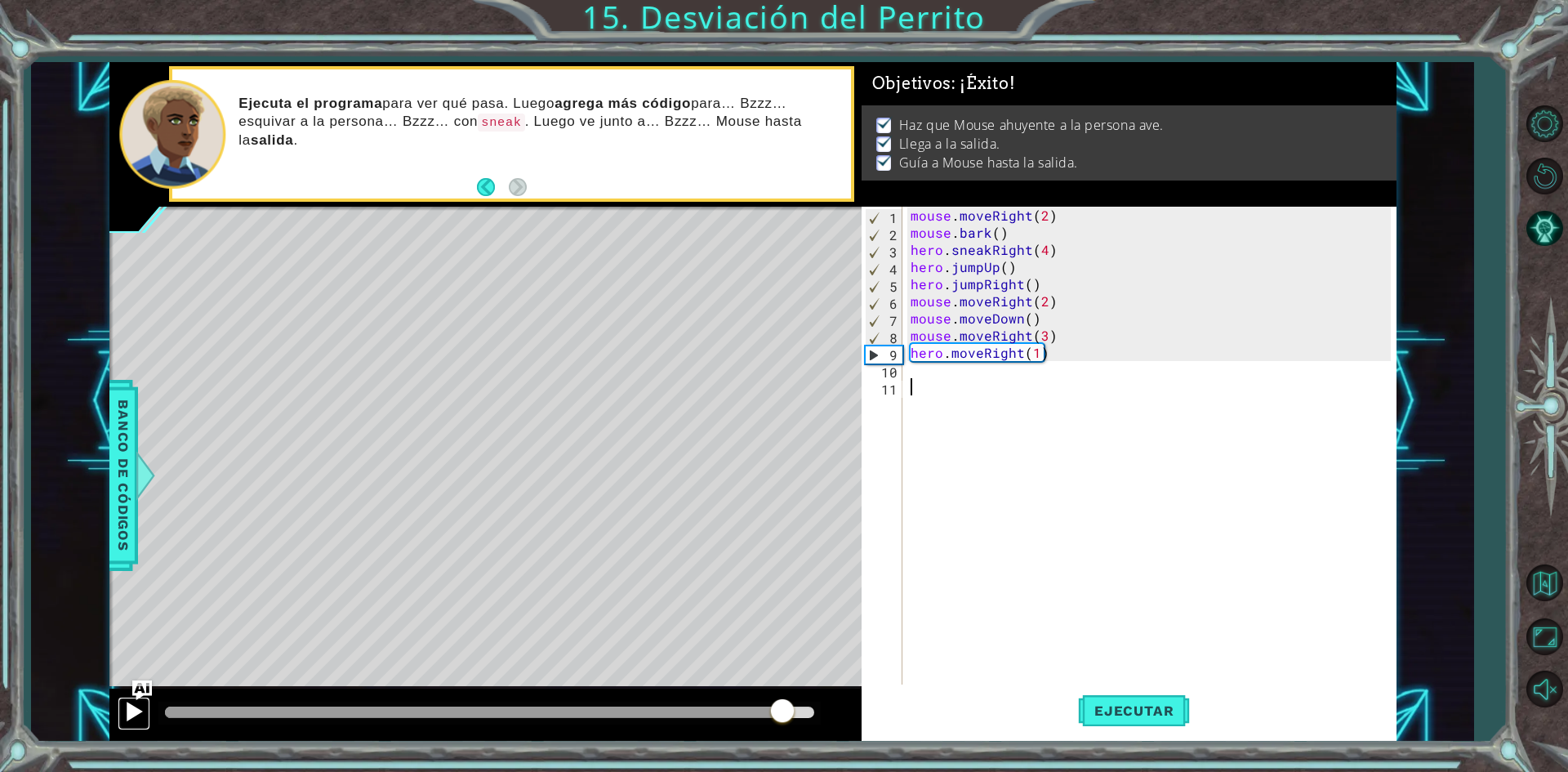
click at [139, 714] on div at bounding box center [134, 711] width 21 height 21
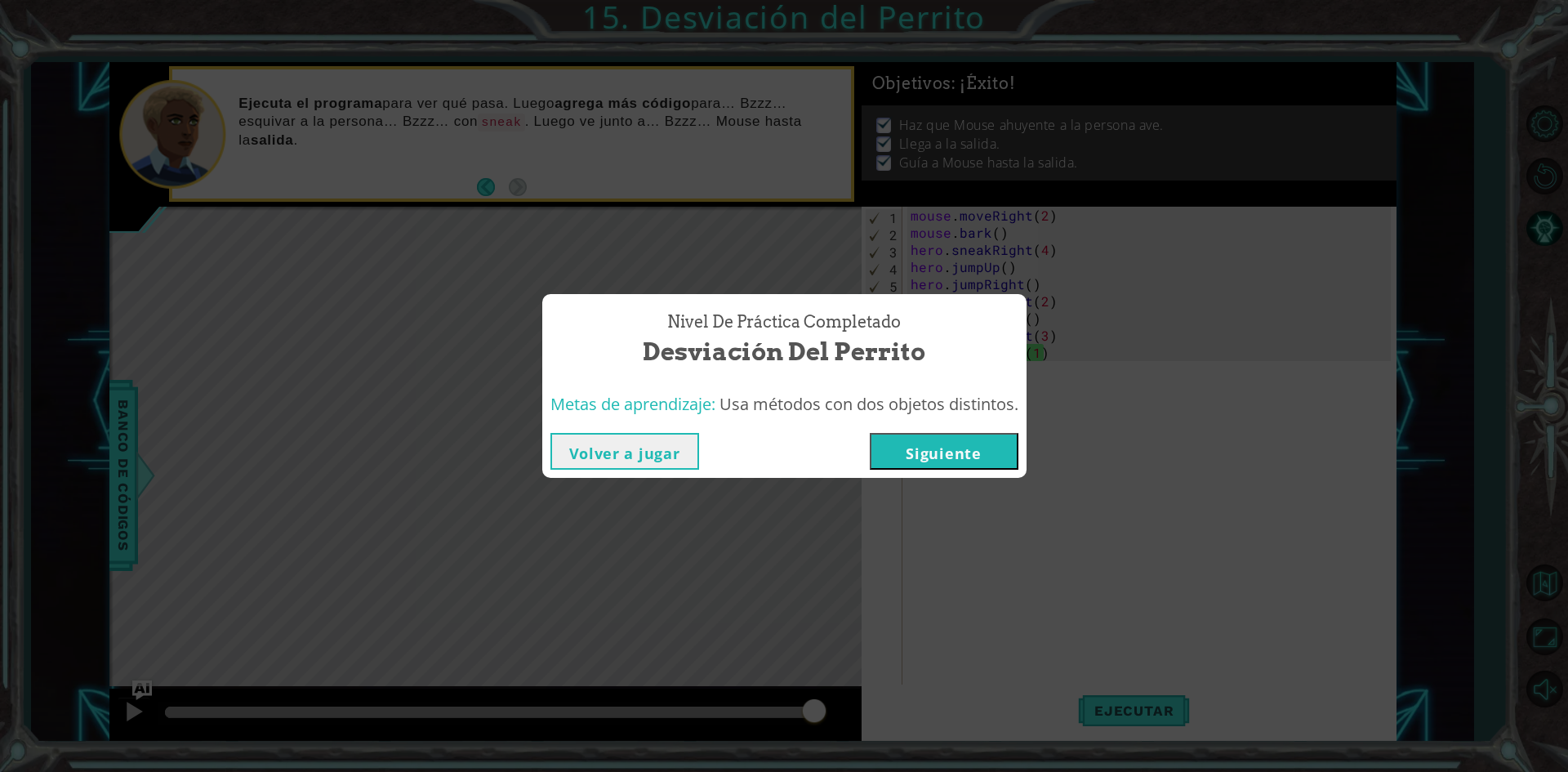
click at [969, 452] on button "Siguiente" at bounding box center [944, 452] width 148 height 37
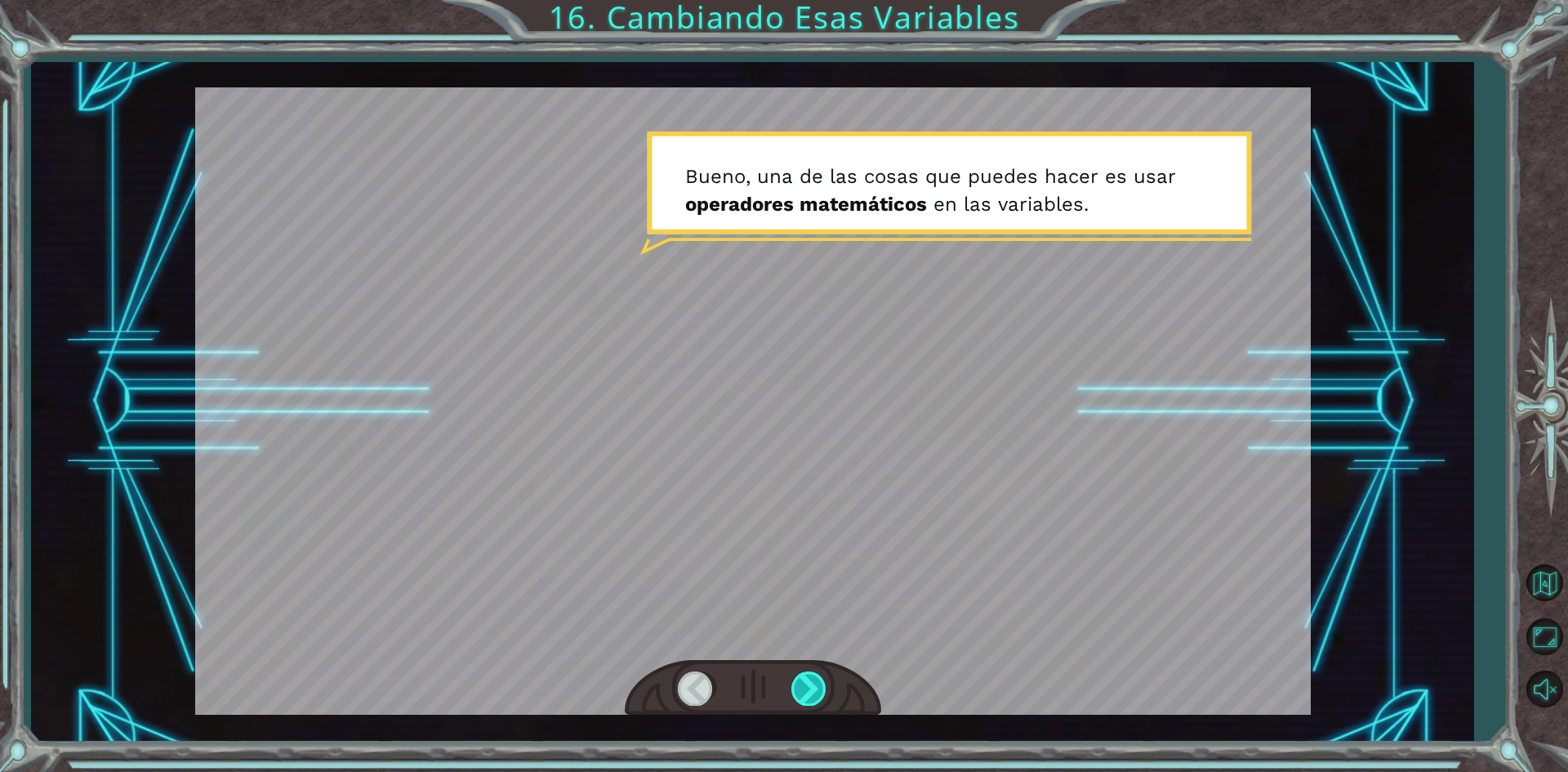
click at [795, 685] on div at bounding box center [810, 688] width 37 height 33
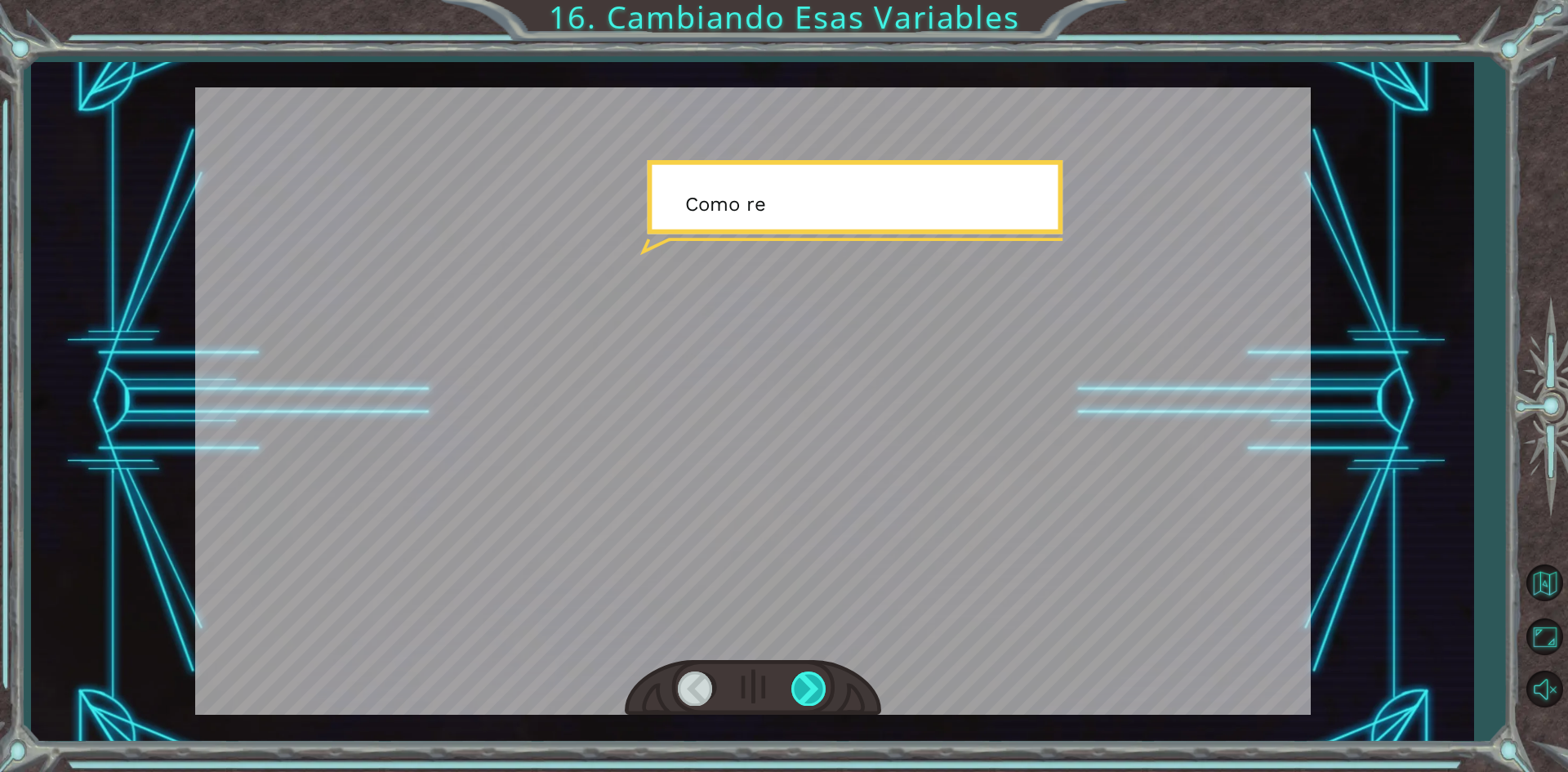
click at [795, 685] on div at bounding box center [810, 688] width 37 height 33
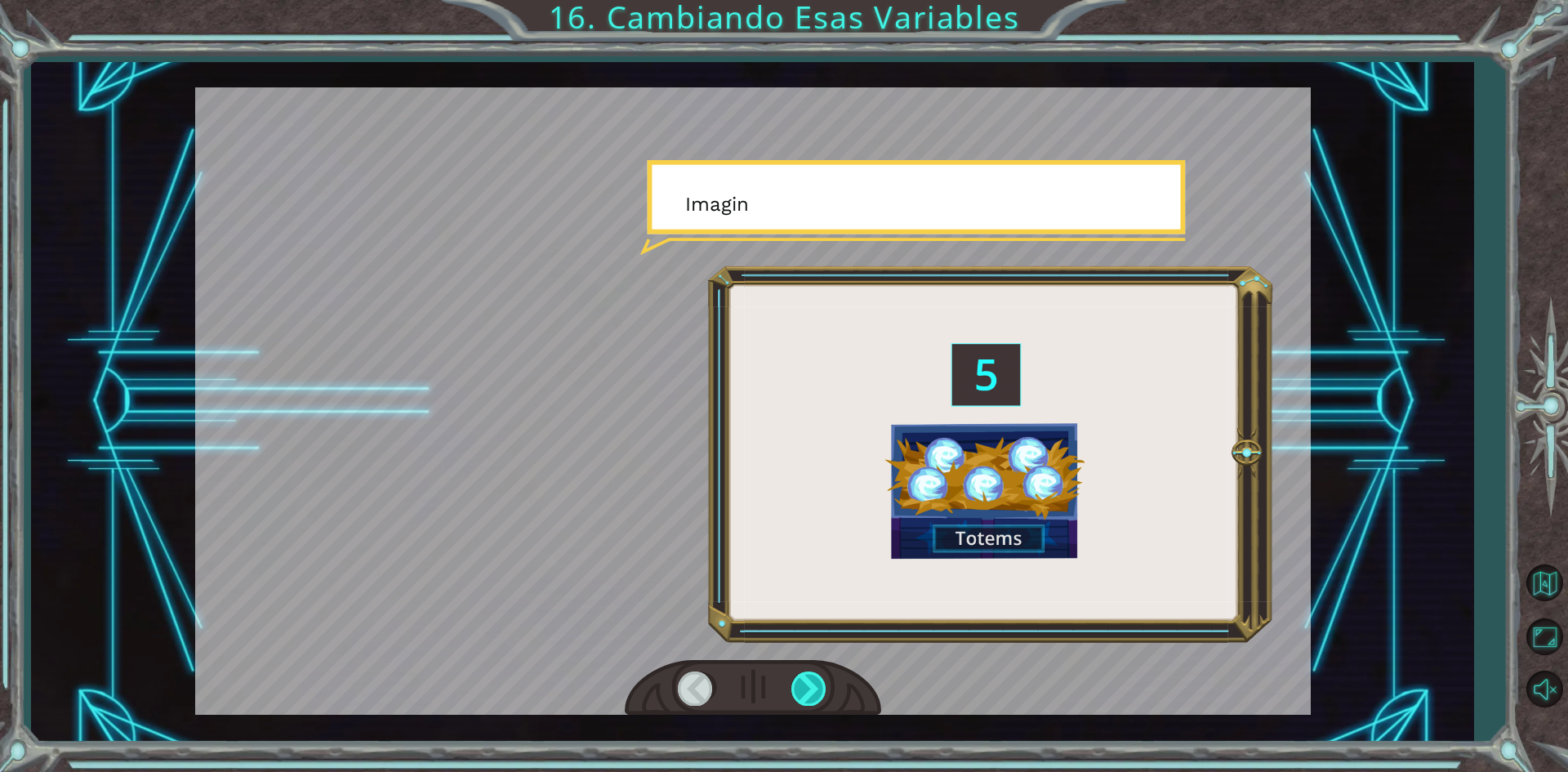
click at [795, 685] on div at bounding box center [810, 688] width 37 height 33
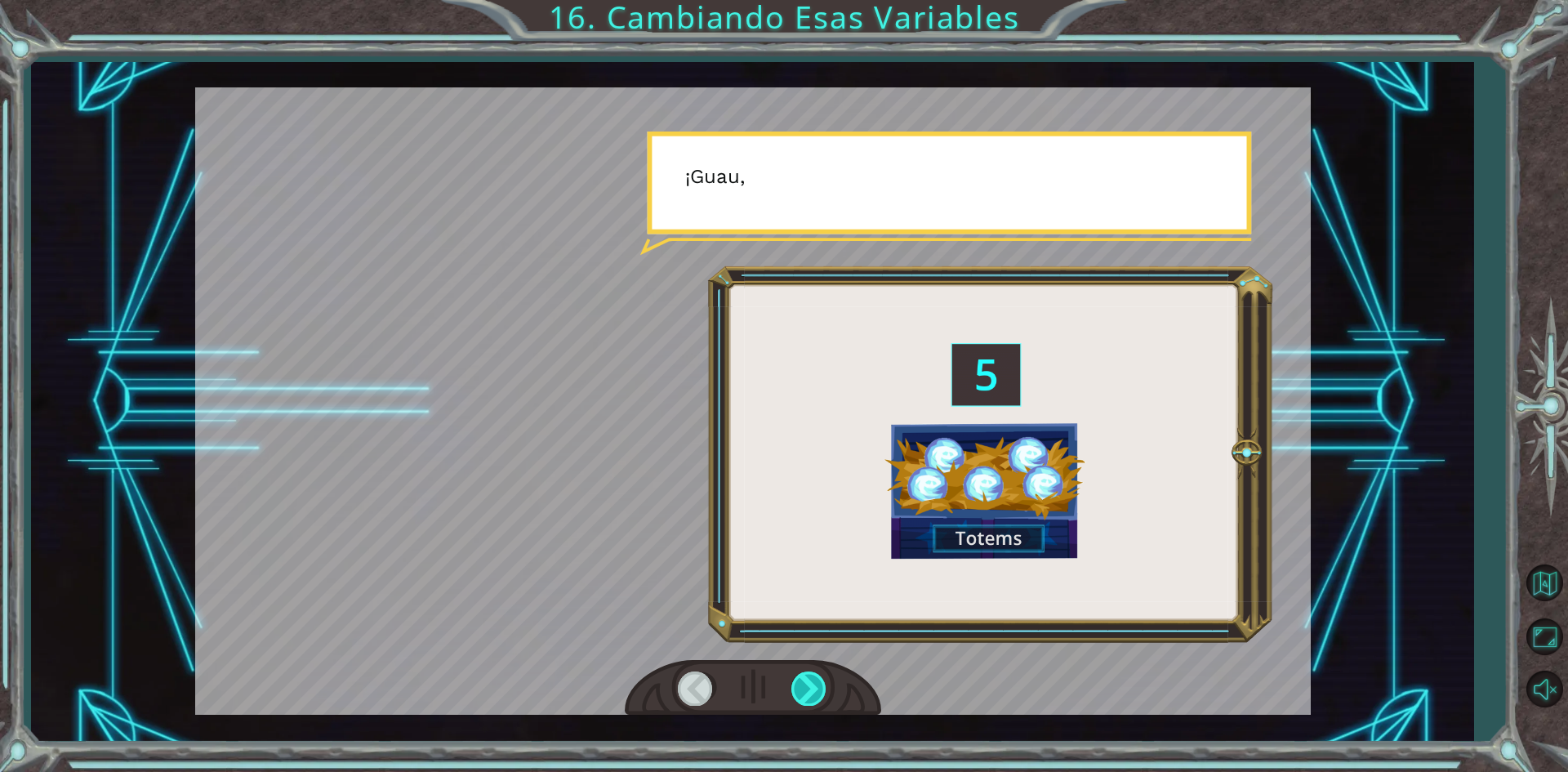
click at [795, 685] on div at bounding box center [810, 688] width 37 height 33
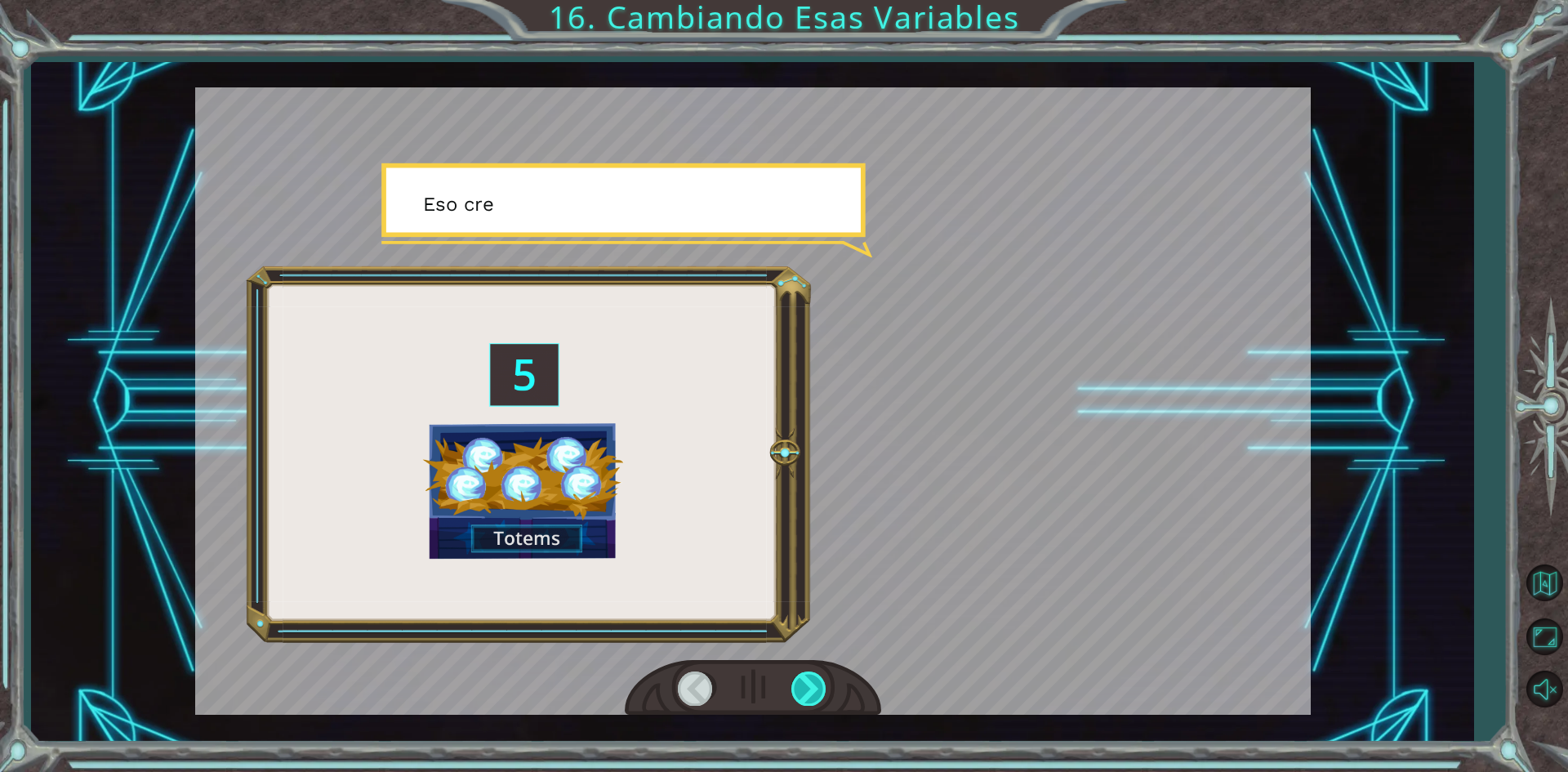
click at [795, 685] on div at bounding box center [810, 688] width 37 height 33
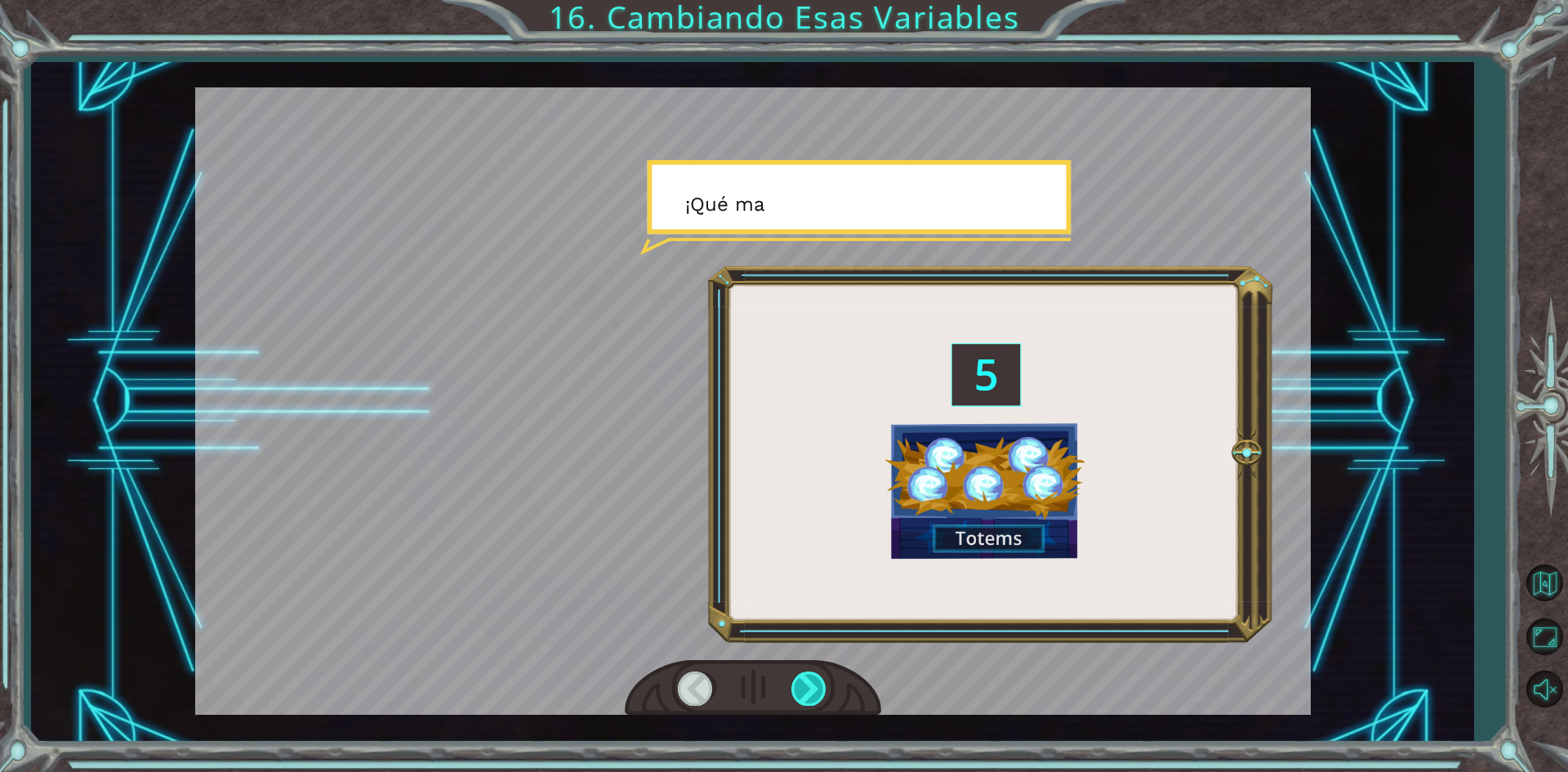
click at [795, 685] on div at bounding box center [810, 688] width 37 height 33
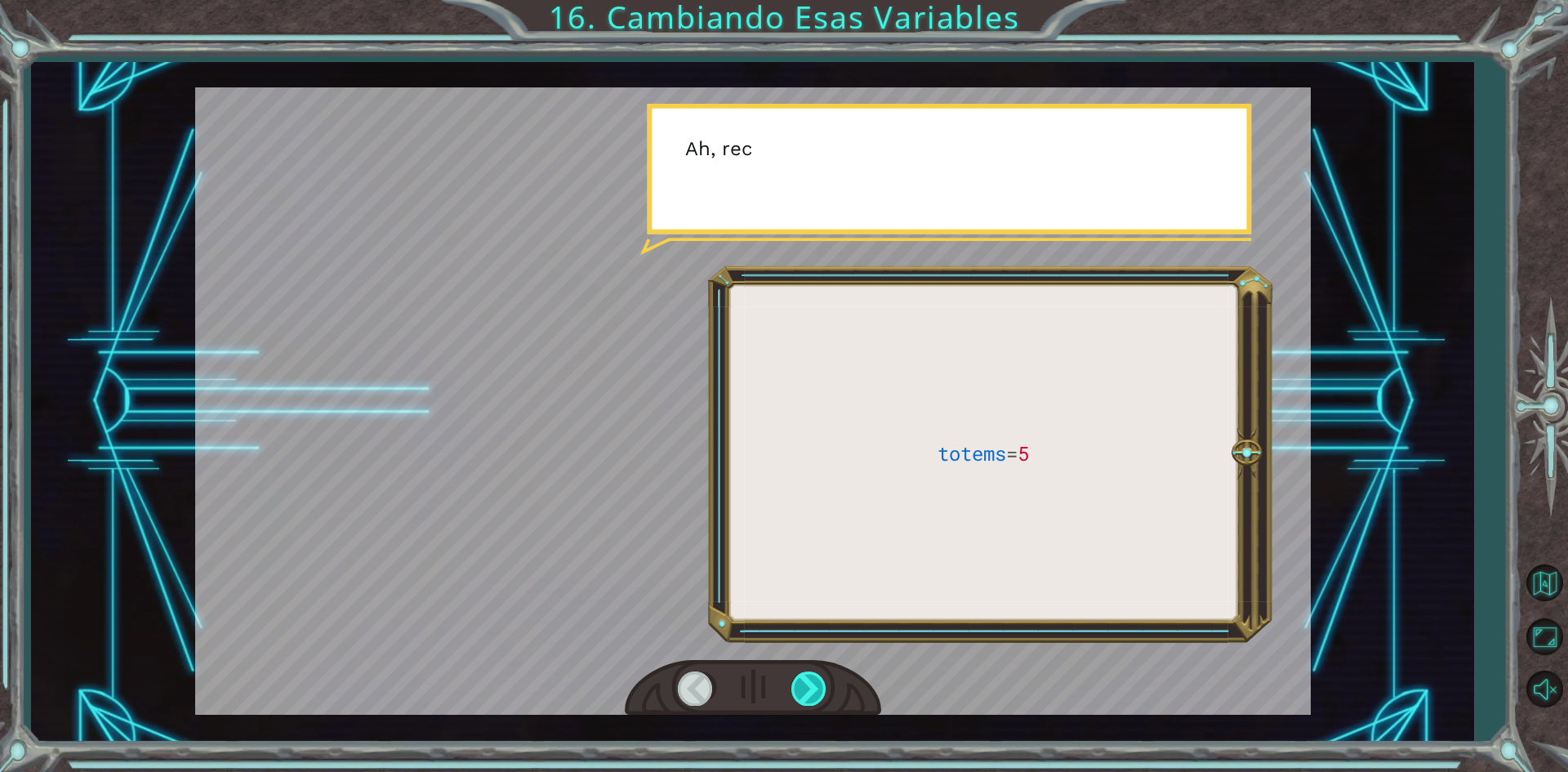
click at [795, 685] on div at bounding box center [810, 688] width 37 height 33
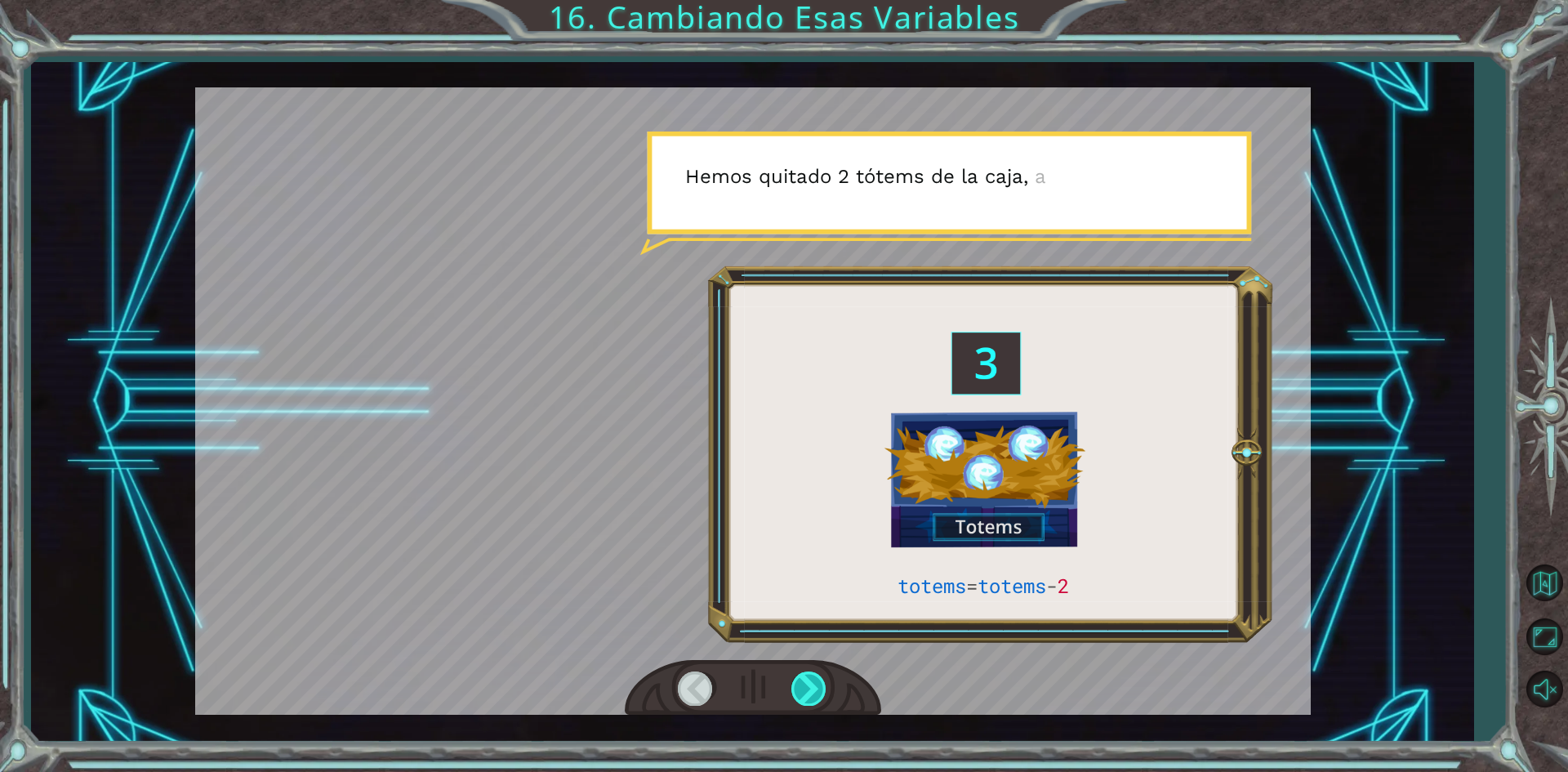
click at [795, 685] on div at bounding box center [810, 688] width 37 height 33
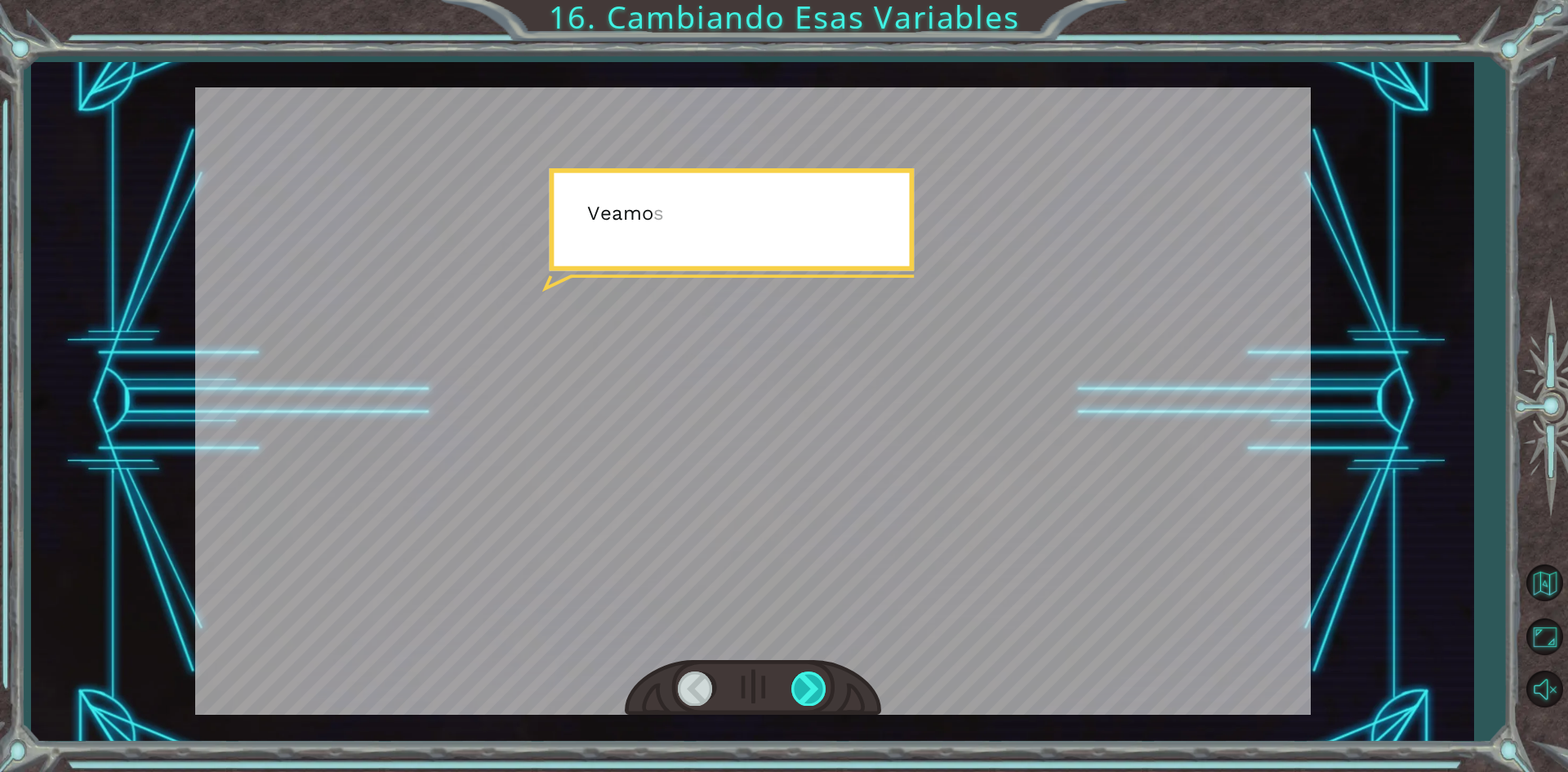
click at [795, 685] on div at bounding box center [810, 688] width 37 height 33
click at [795, 0] on div "totems = totems - 2 ¿ V e g a ? ¿ S i g u e s a h í , V e g a ? ¡ S e f u e ! O…" at bounding box center [784, 0] width 1568 height 0
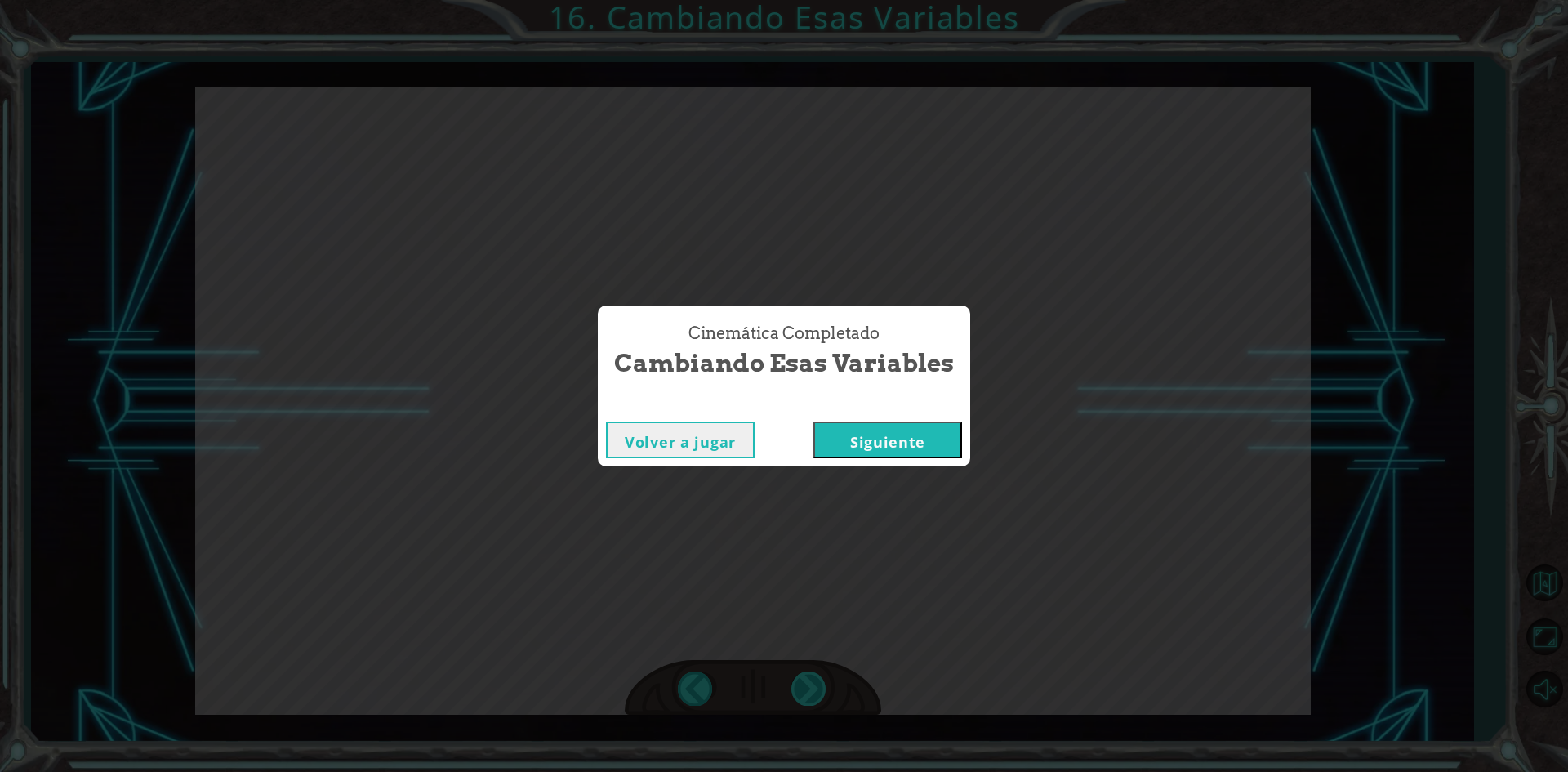
click at [795, 685] on div "Cinemática Completado Cambiando Esas Variables Volver a jugar [GEOGRAPHIC_DATA]" at bounding box center [784, 386] width 1568 height 772
click at [879, 444] on button "Siguiente" at bounding box center [888, 440] width 148 height 37
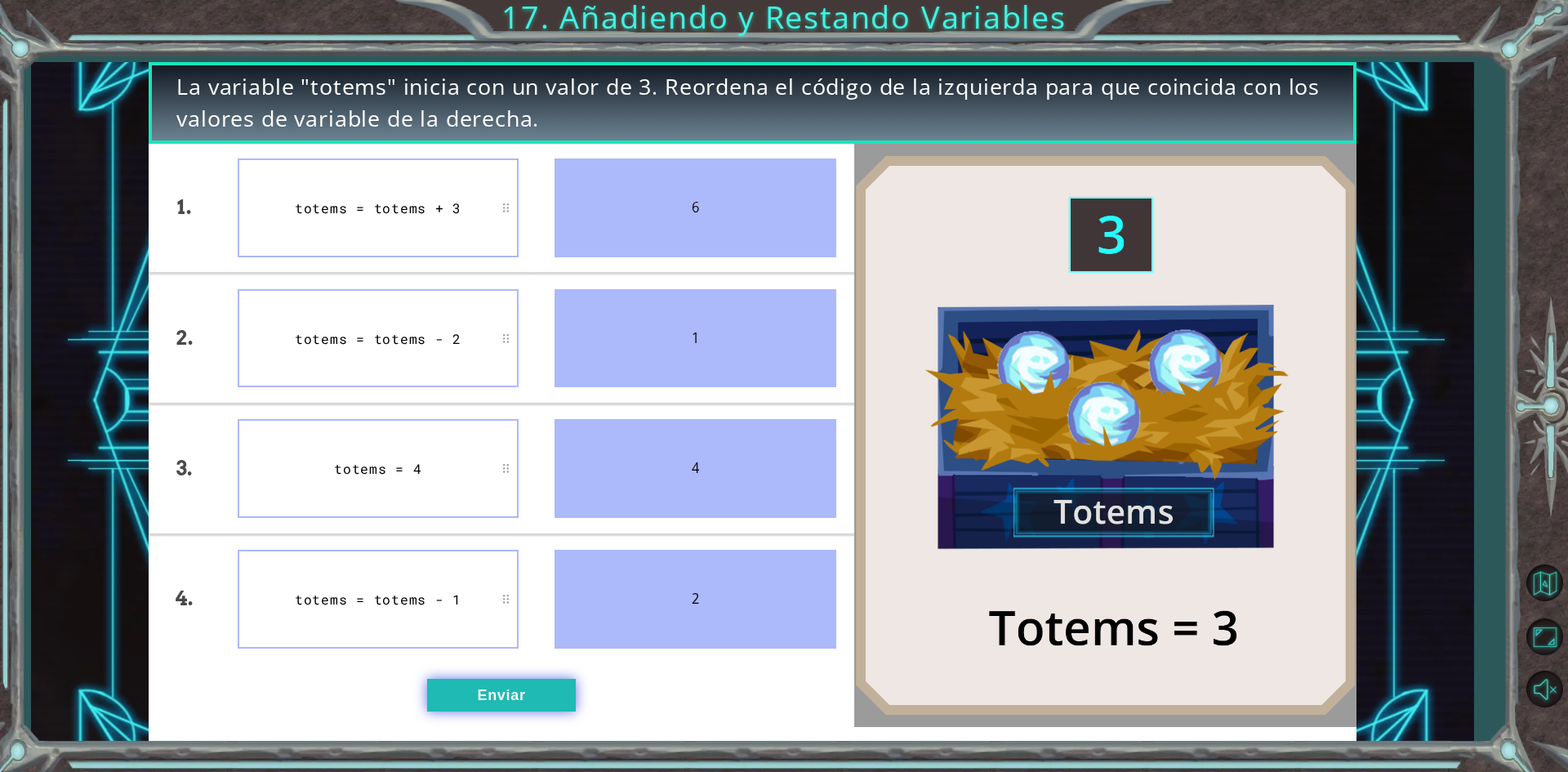
click at [501, 702] on button "Enviar" at bounding box center [501, 695] width 148 height 32
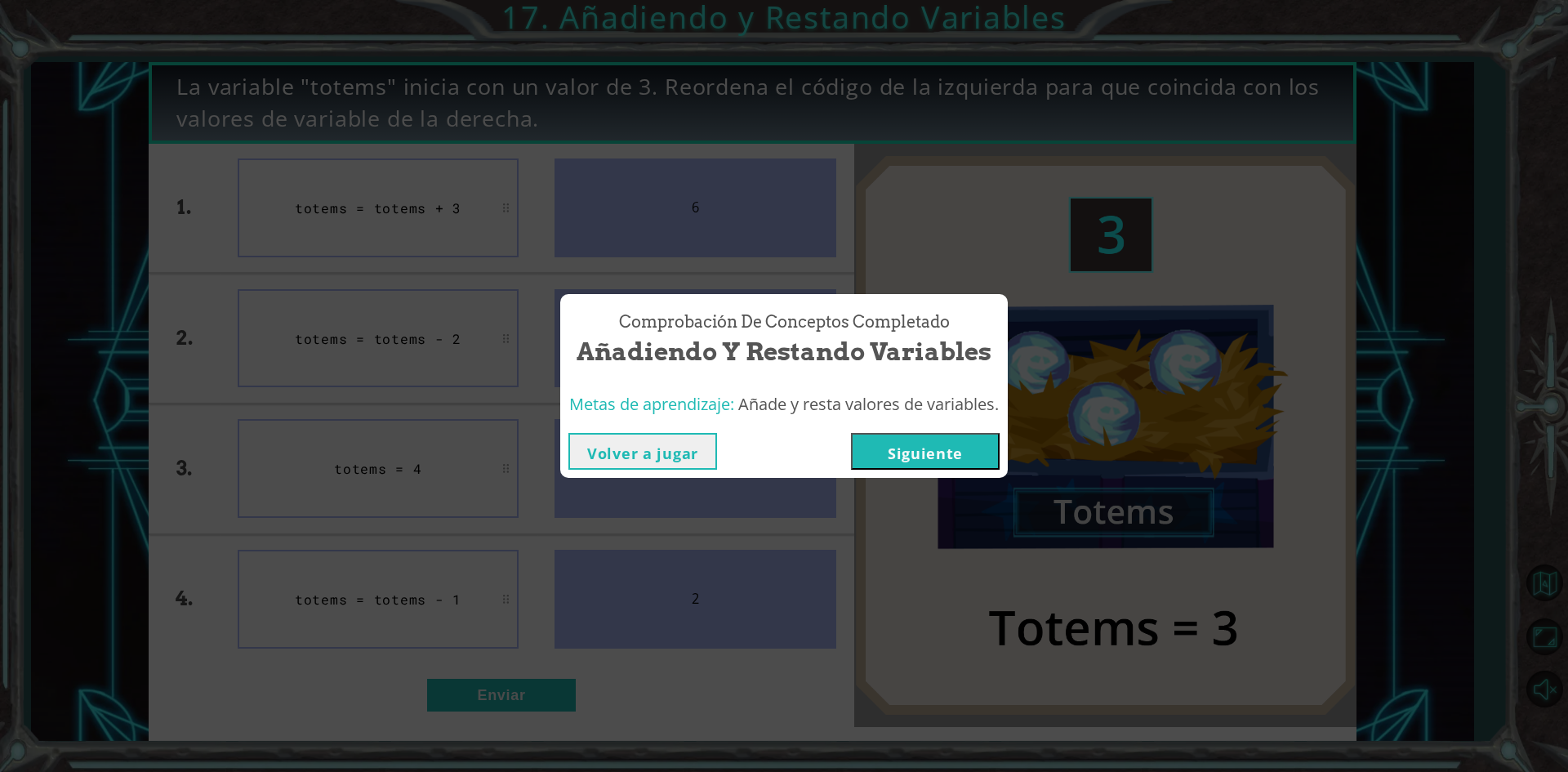
click at [928, 426] on div "Volver a jugar [GEOGRAPHIC_DATA]" at bounding box center [784, 452] width 448 height 53
click at [944, 457] on button "Siguiente" at bounding box center [925, 452] width 148 height 37
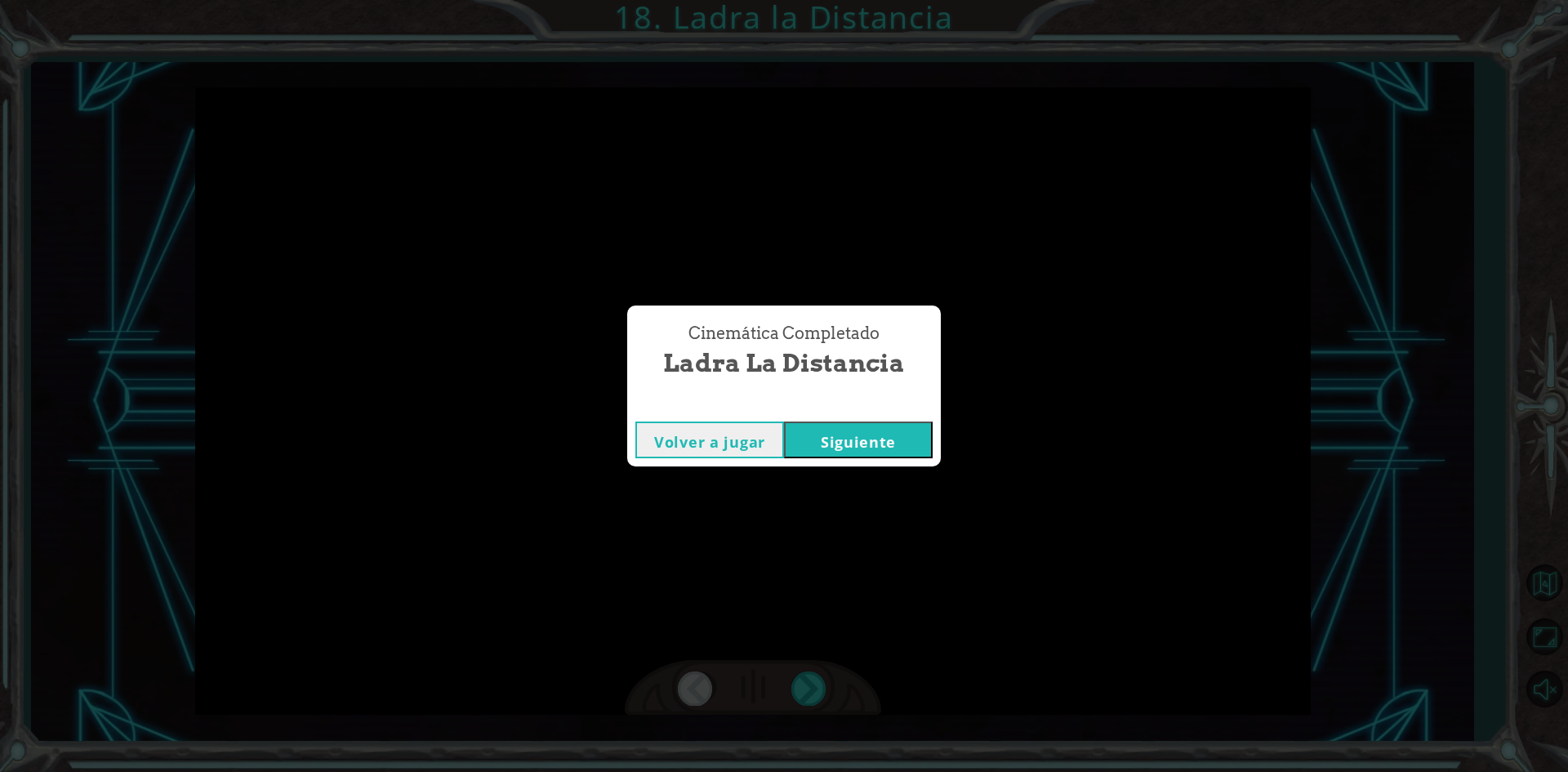
click at [807, 436] on button "Siguiente" at bounding box center [858, 440] width 148 height 37
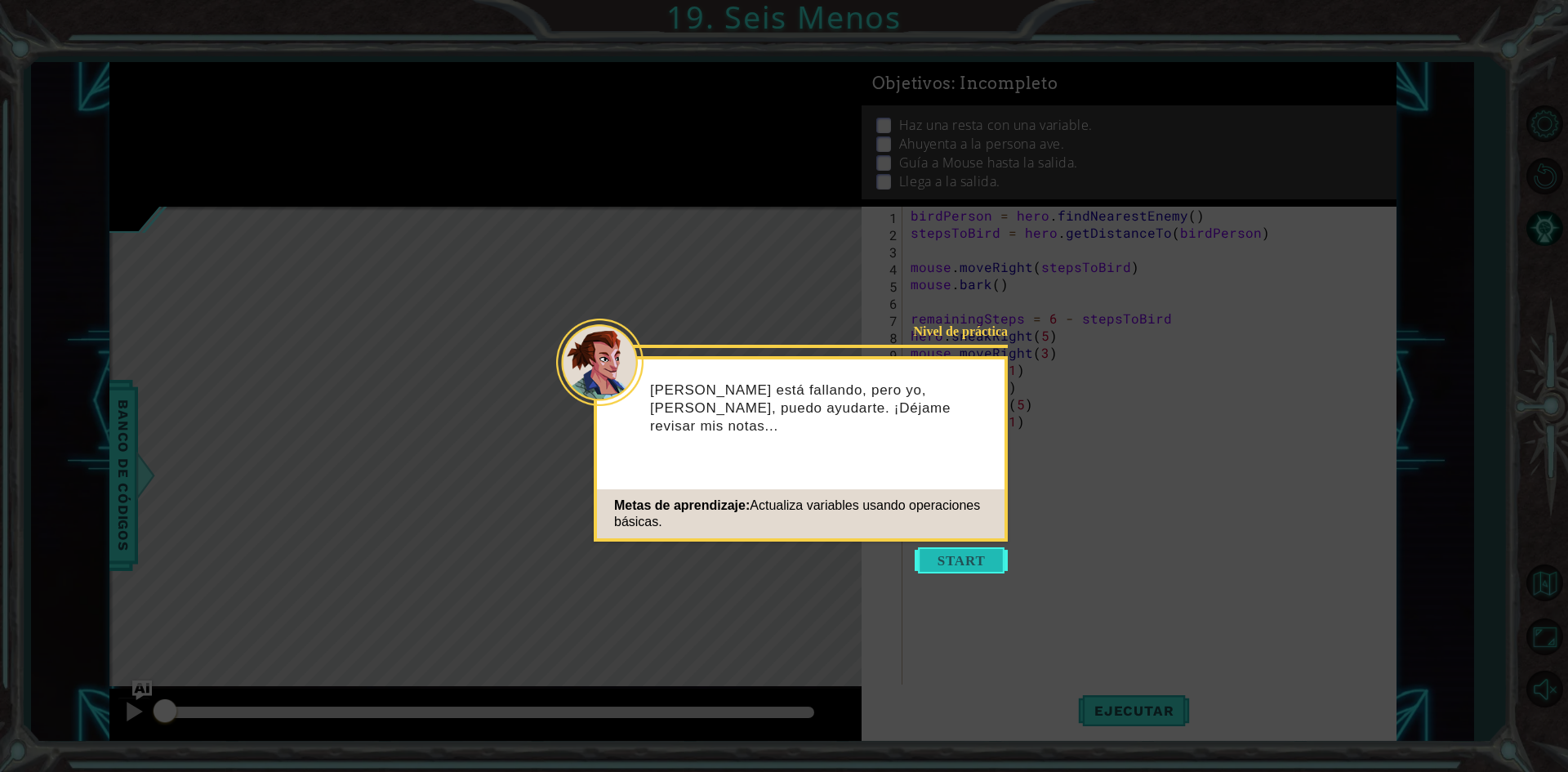
click at [978, 566] on button "Start" at bounding box center [961, 561] width 93 height 26
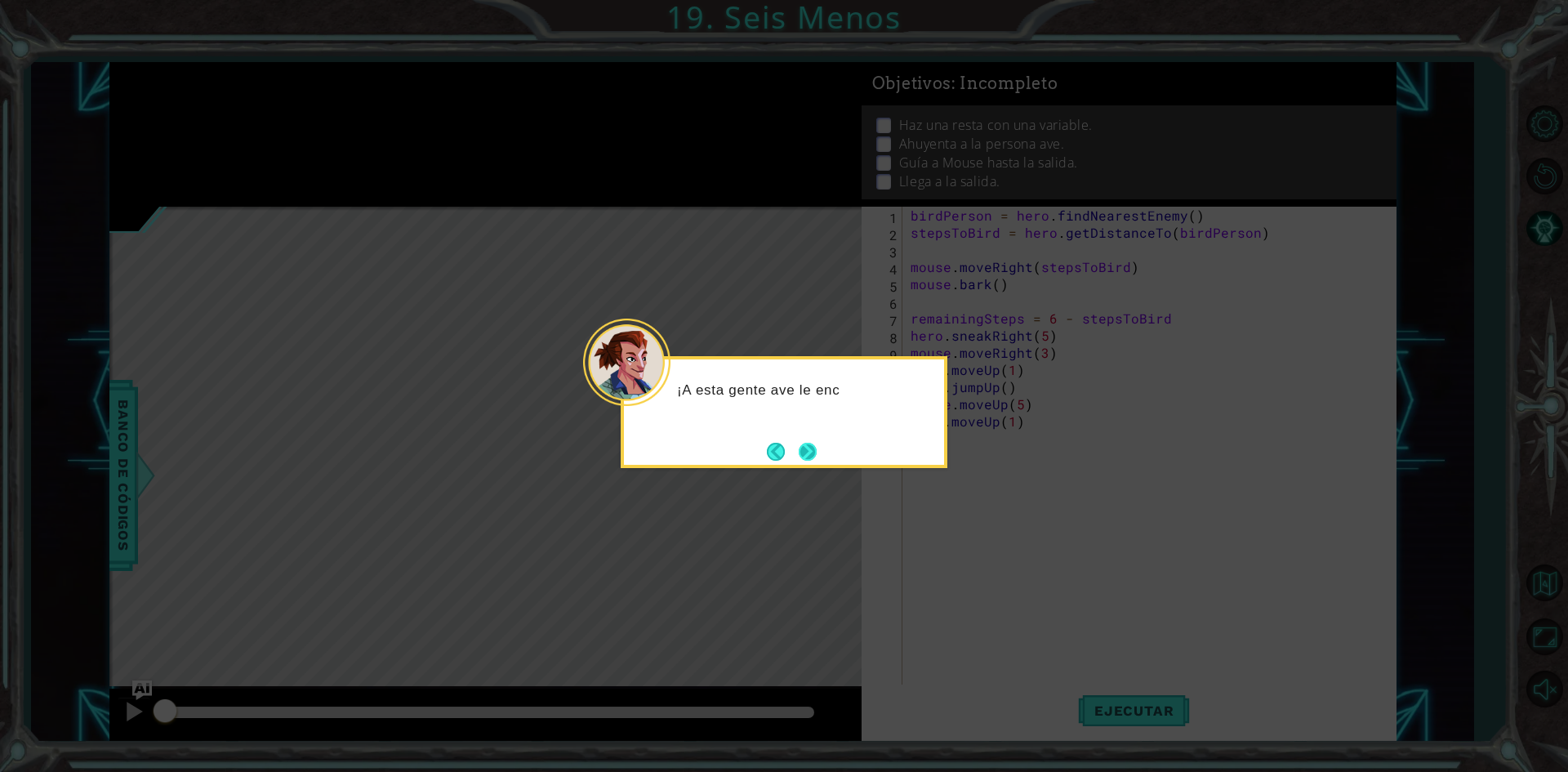
click at [817, 456] on button "Next" at bounding box center [808, 451] width 18 height 18
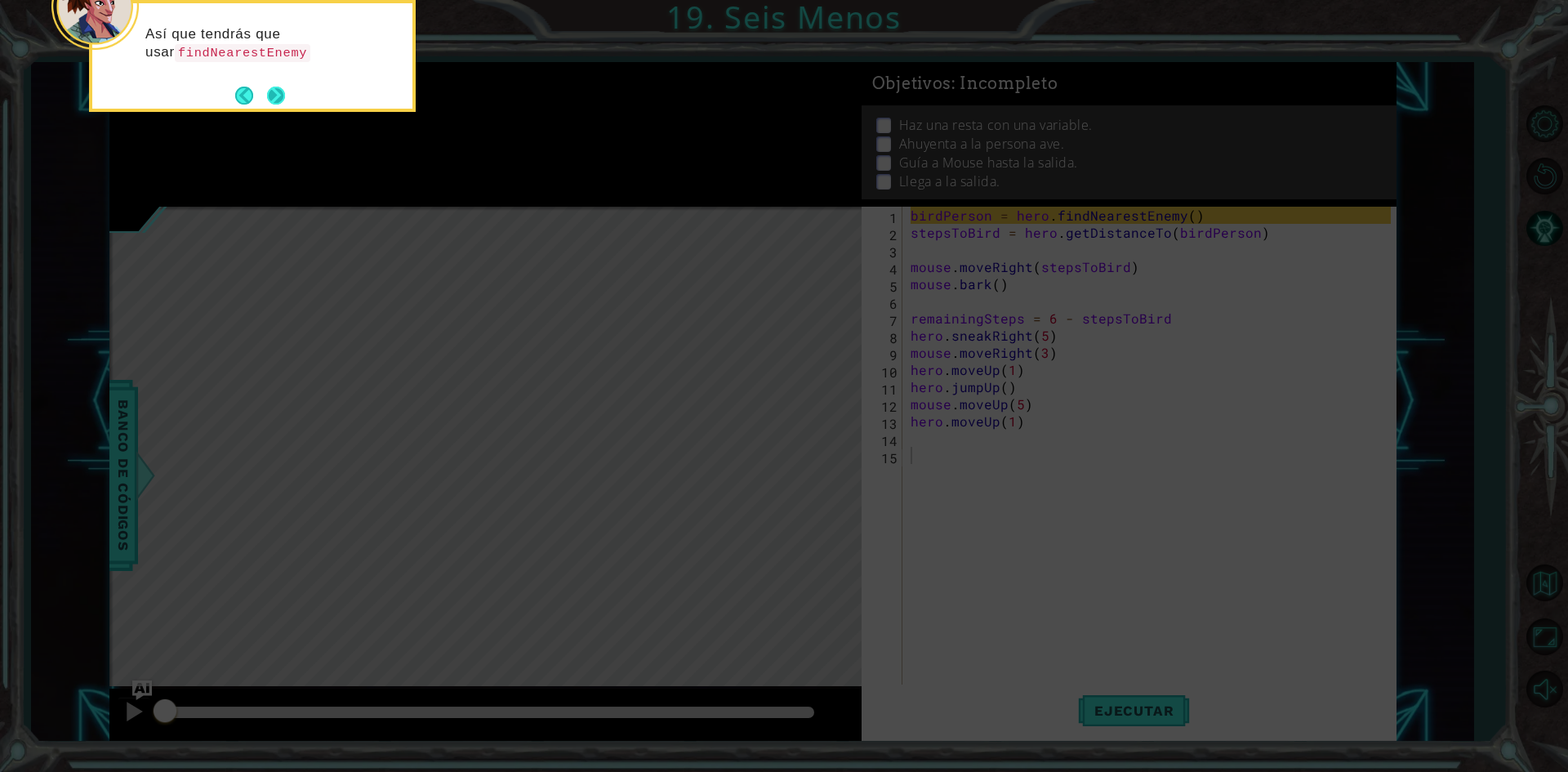
click at [267, 101] on button "Next" at bounding box center [276, 95] width 18 height 18
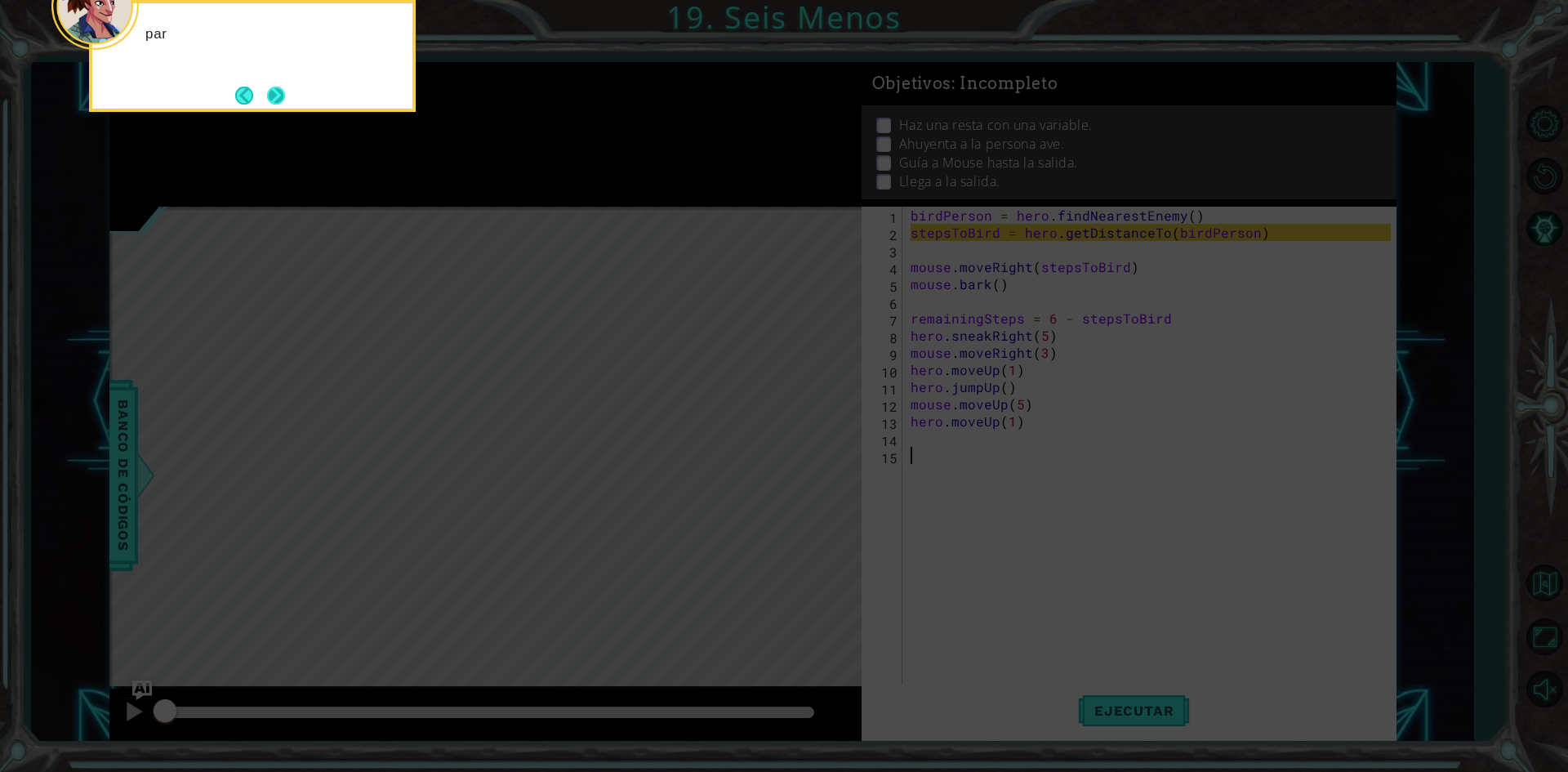
click at [275, 100] on button "Next" at bounding box center [276, 95] width 18 height 18
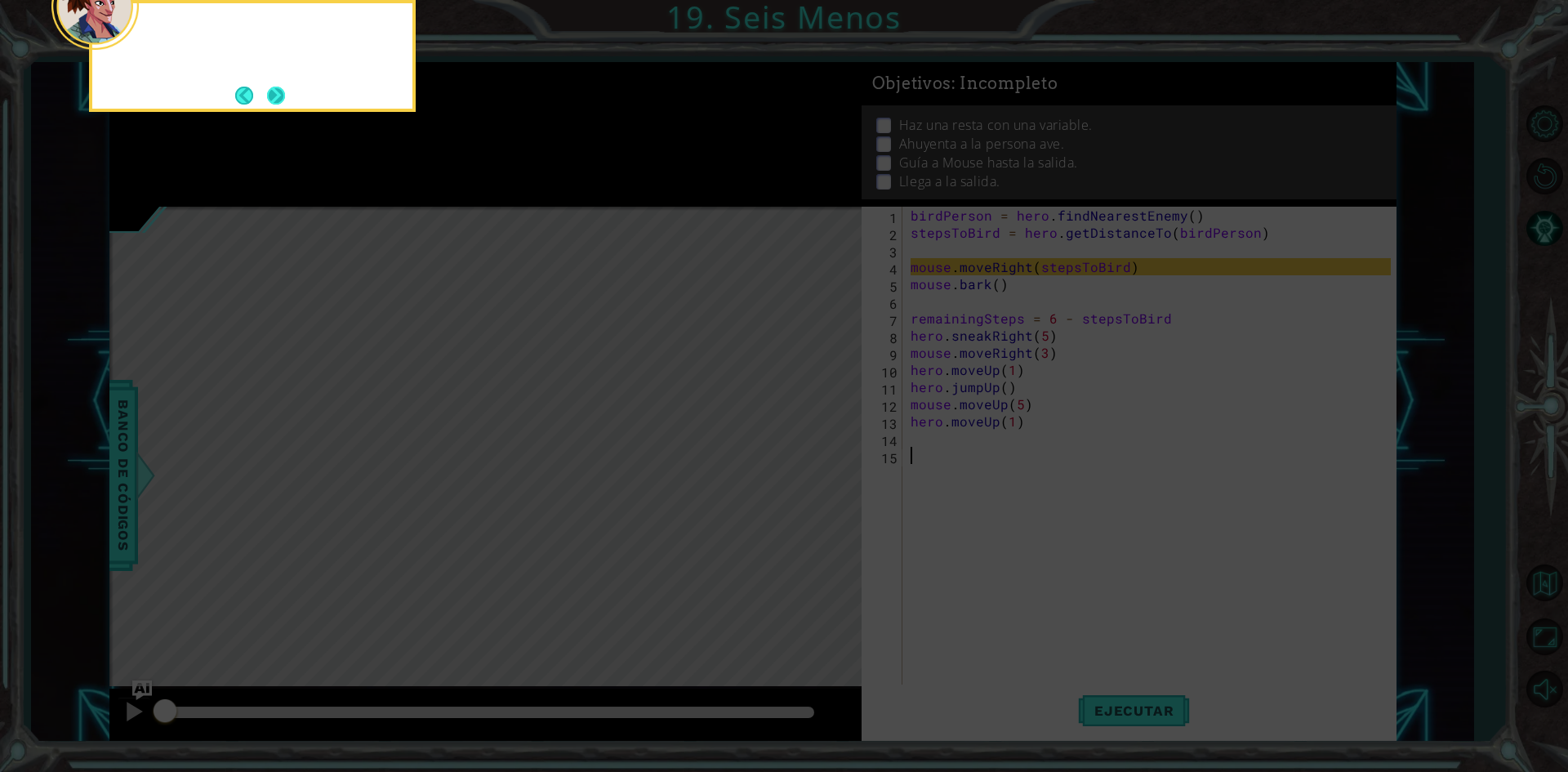
click at [277, 101] on button "Next" at bounding box center [276, 95] width 18 height 18
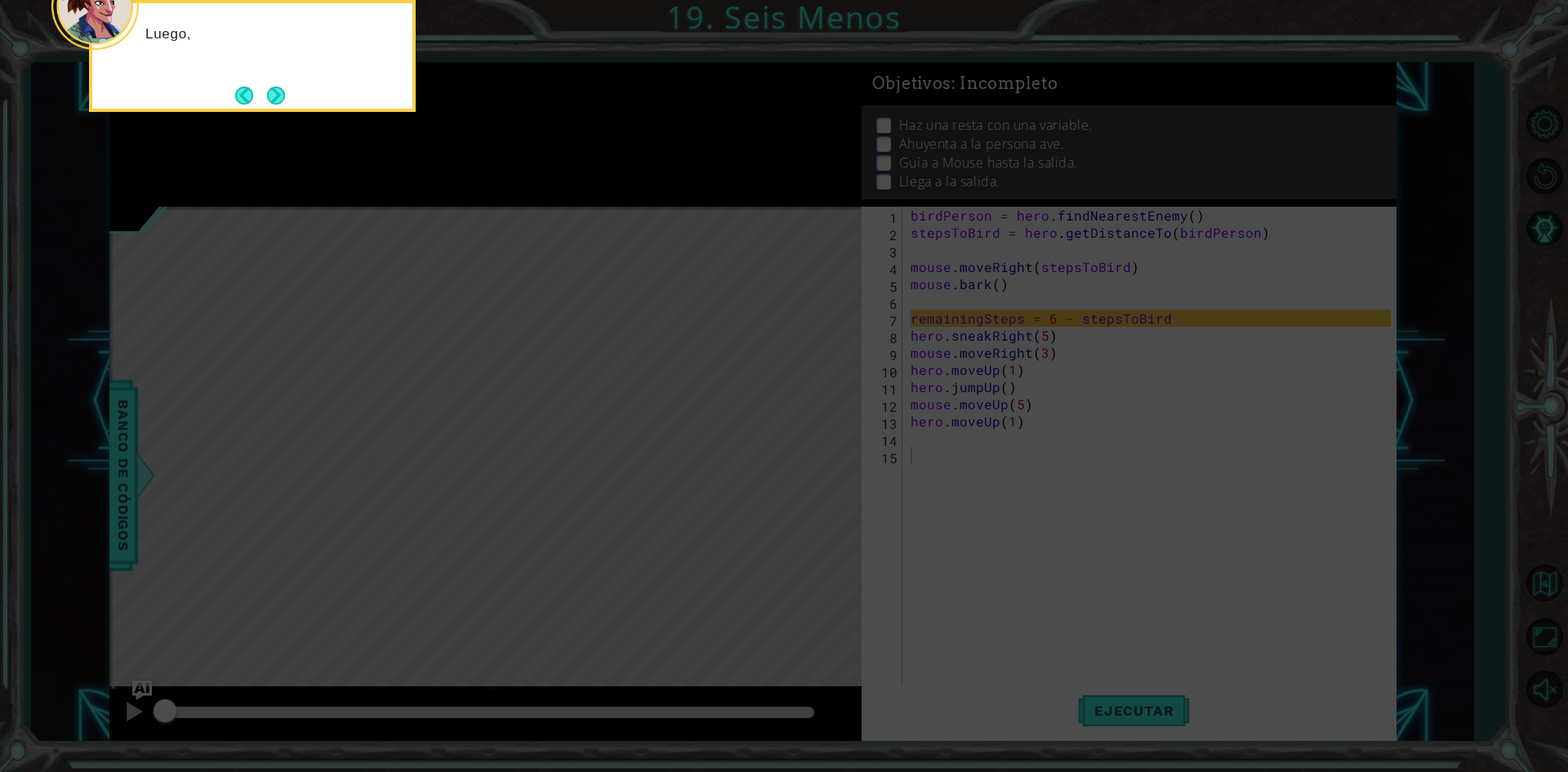
click at [277, 101] on button "Next" at bounding box center [276, 95] width 18 height 18
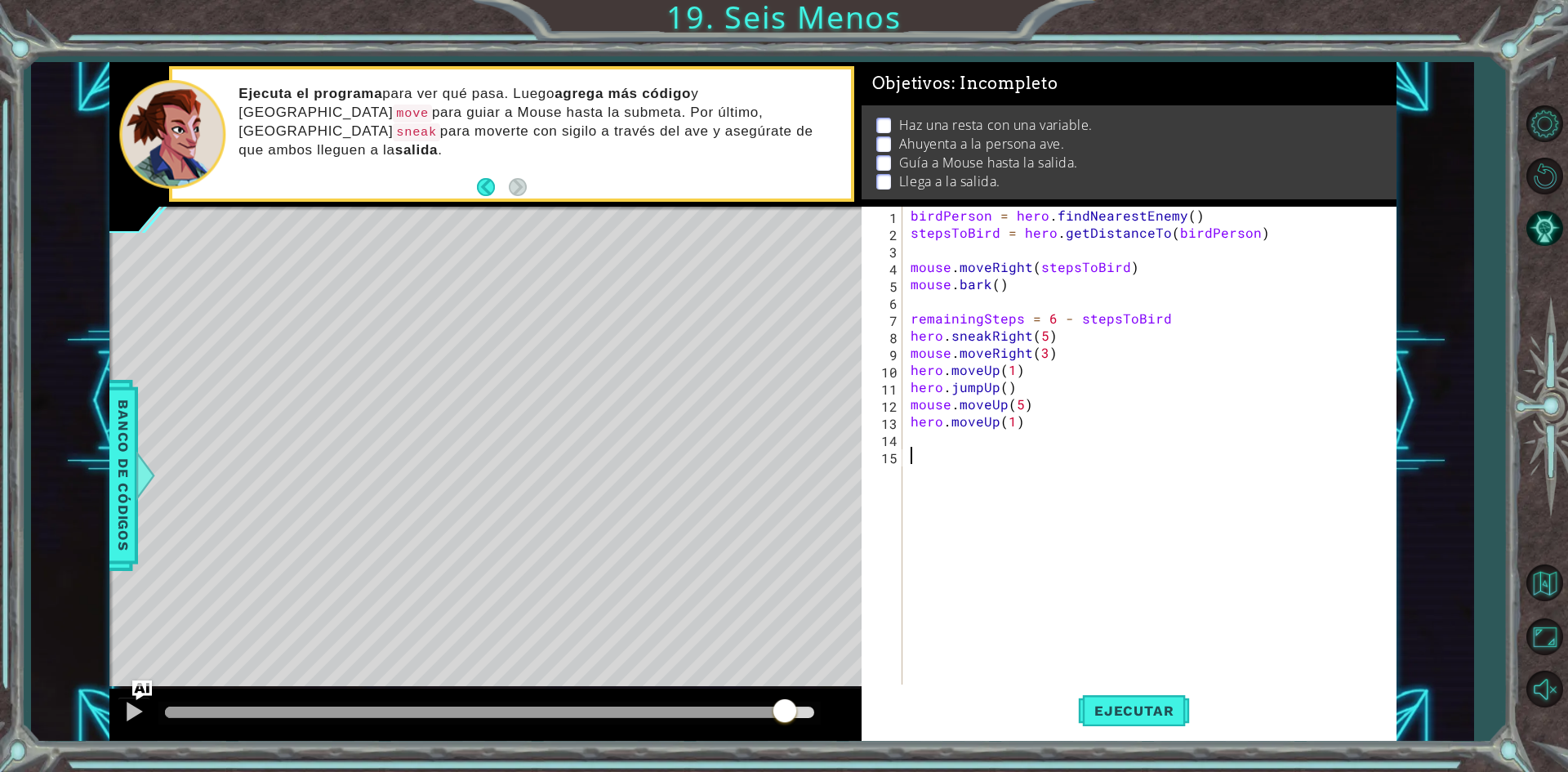
click at [784, 714] on div at bounding box center [489, 712] width 649 height 11
click at [1113, 731] on button "Ejecutar" at bounding box center [1134, 712] width 112 height 53
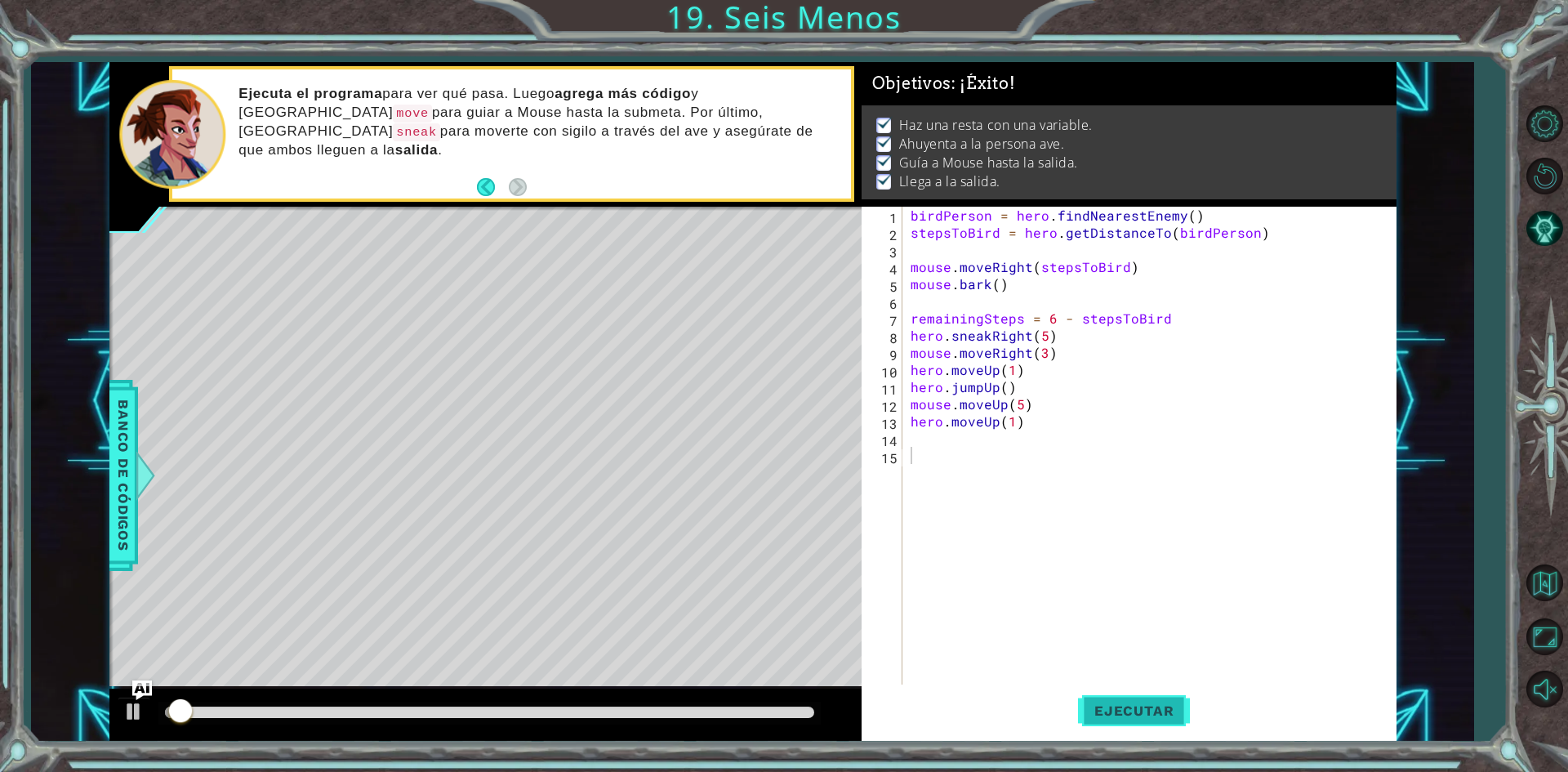
click at [1107, 716] on span "Ejecutar" at bounding box center [1134, 711] width 112 height 17
click at [794, 720] on div at bounding box center [489, 713] width 663 height 23
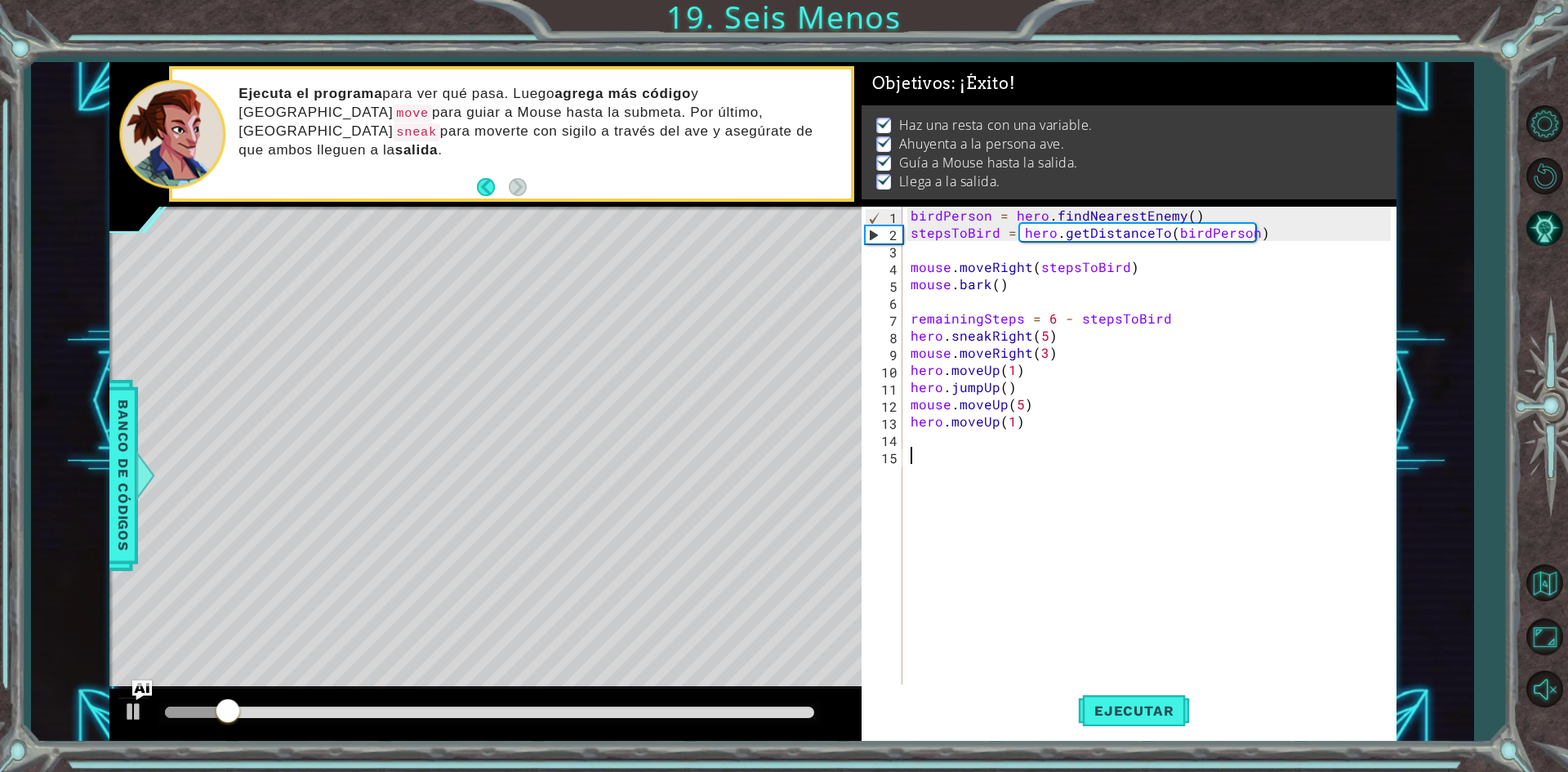
click at [785, 713] on div at bounding box center [489, 712] width 649 height 11
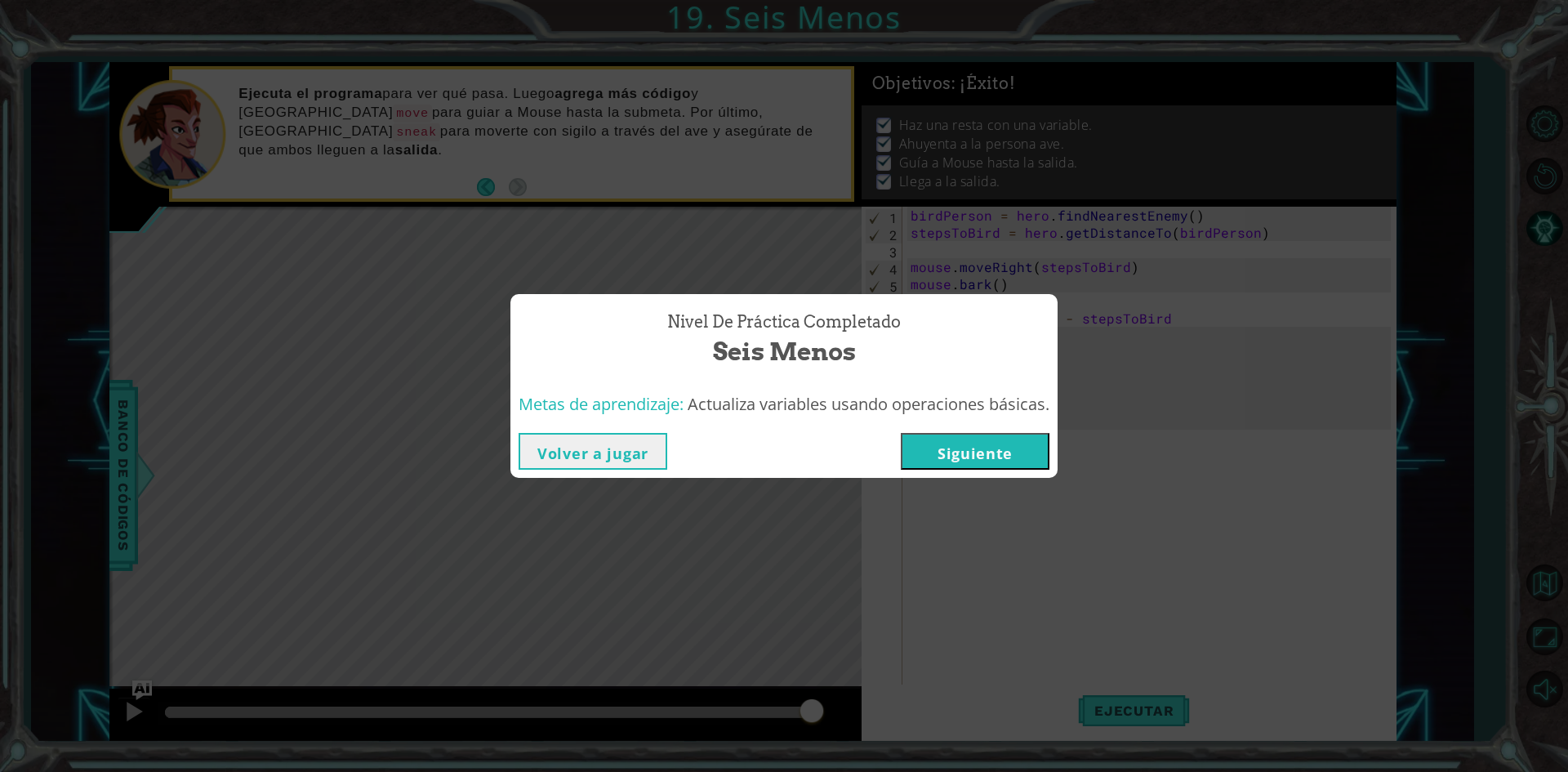
drag, startPoint x: 220, startPoint y: 722, endPoint x: 808, endPoint y: 726, distance: 588.0
click at [808, 726] on body "1 ההההההההההההההההההההההההההההההההההההההההההההההההההההההההההההההההההההההההההההה…" at bounding box center [784, 386] width 1568 height 772
click at [991, 460] on button "Siguiente" at bounding box center [974, 452] width 148 height 37
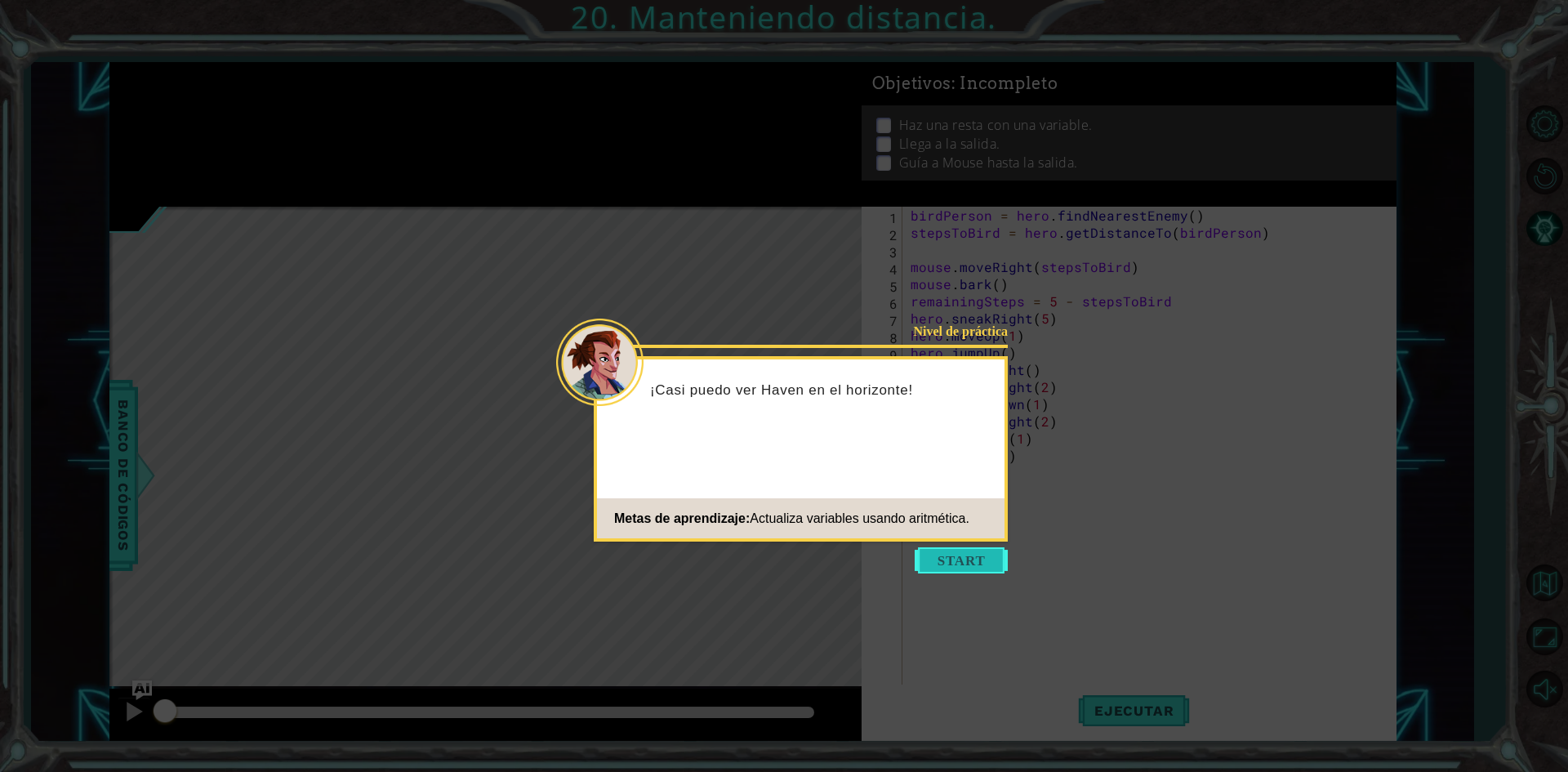
click at [984, 559] on button "Start" at bounding box center [961, 561] width 93 height 26
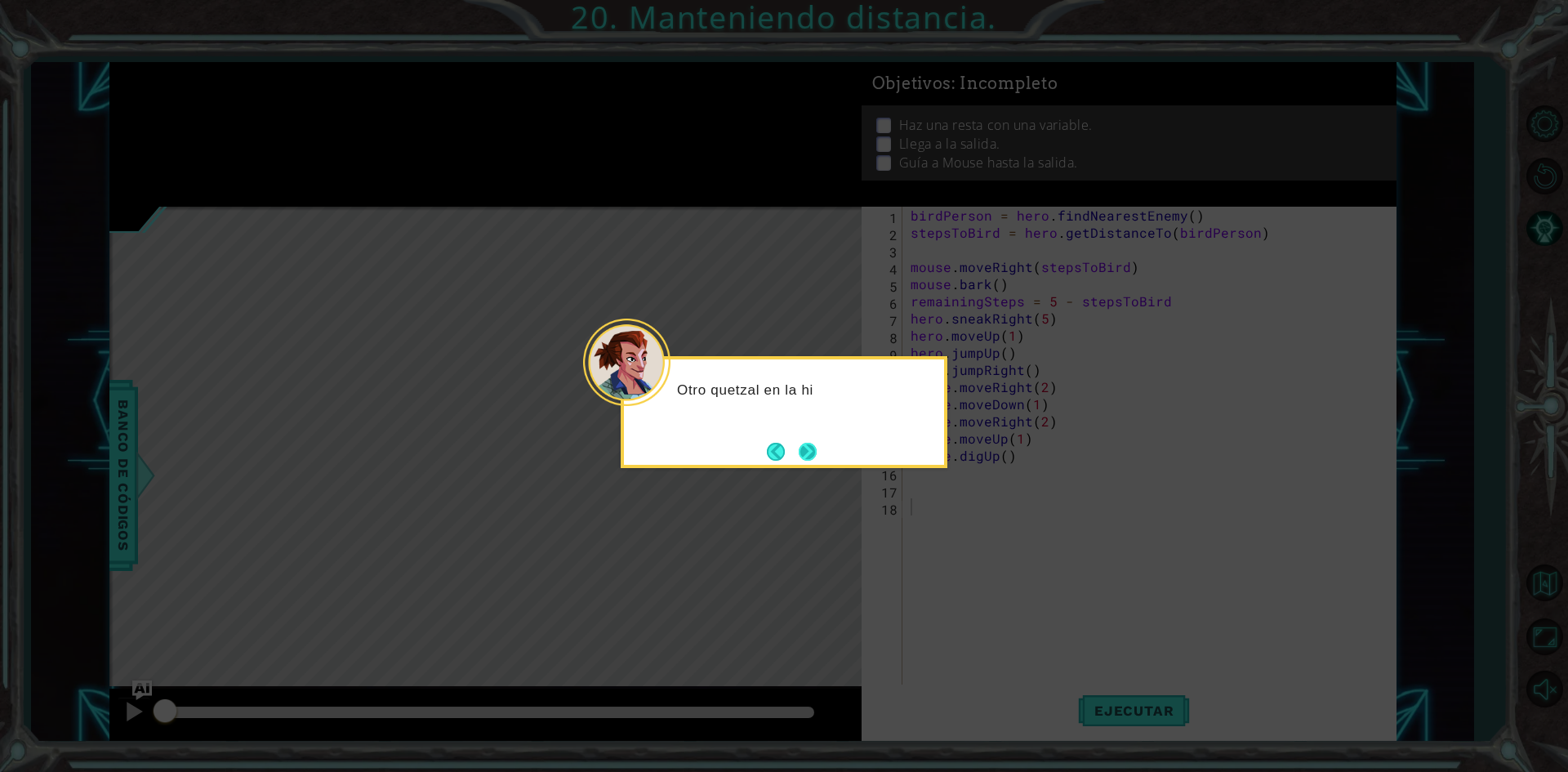
click at [806, 461] on button "Next" at bounding box center [808, 451] width 18 height 18
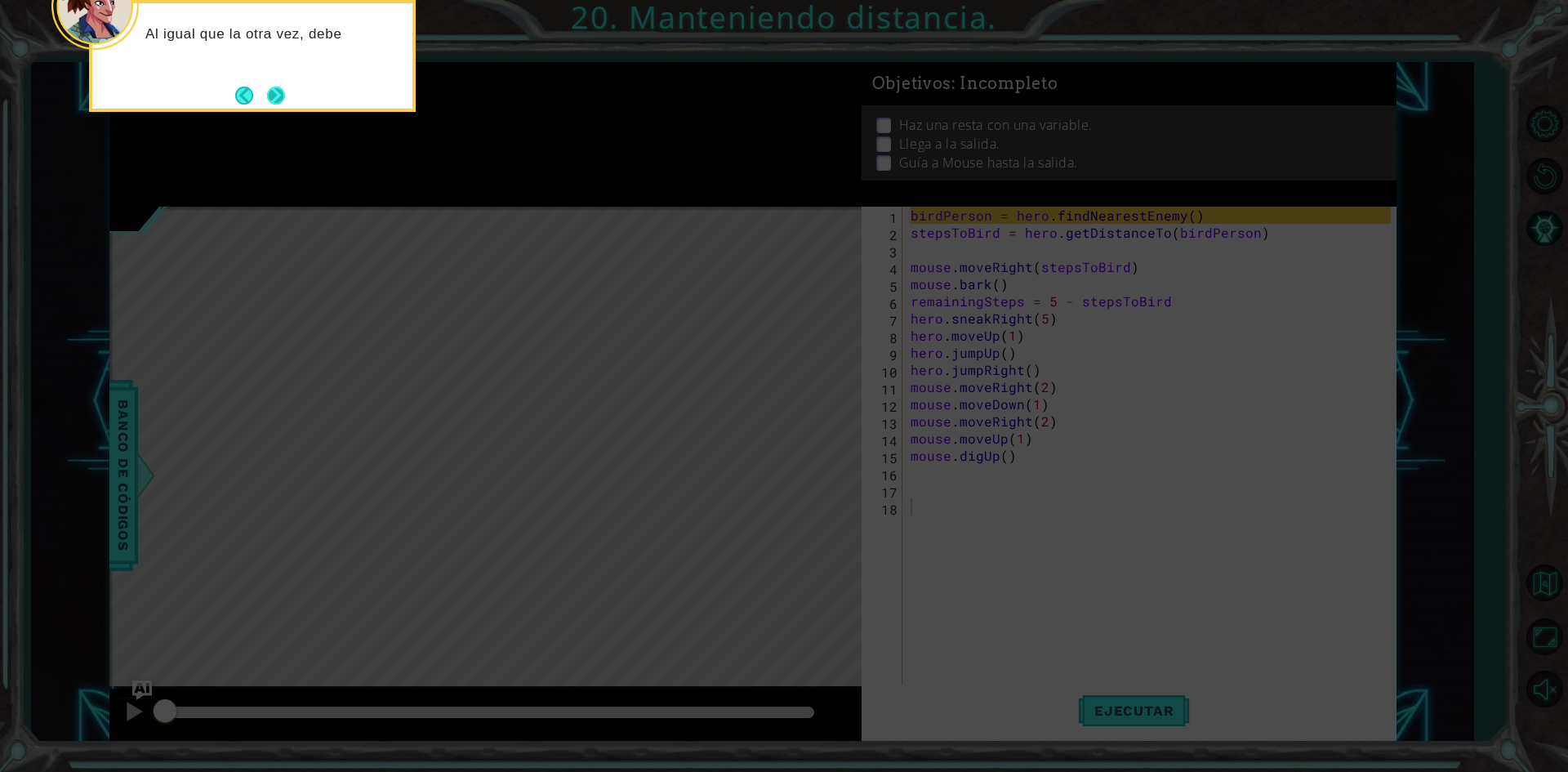
click at [277, 97] on button "Next" at bounding box center [276, 95] width 18 height 18
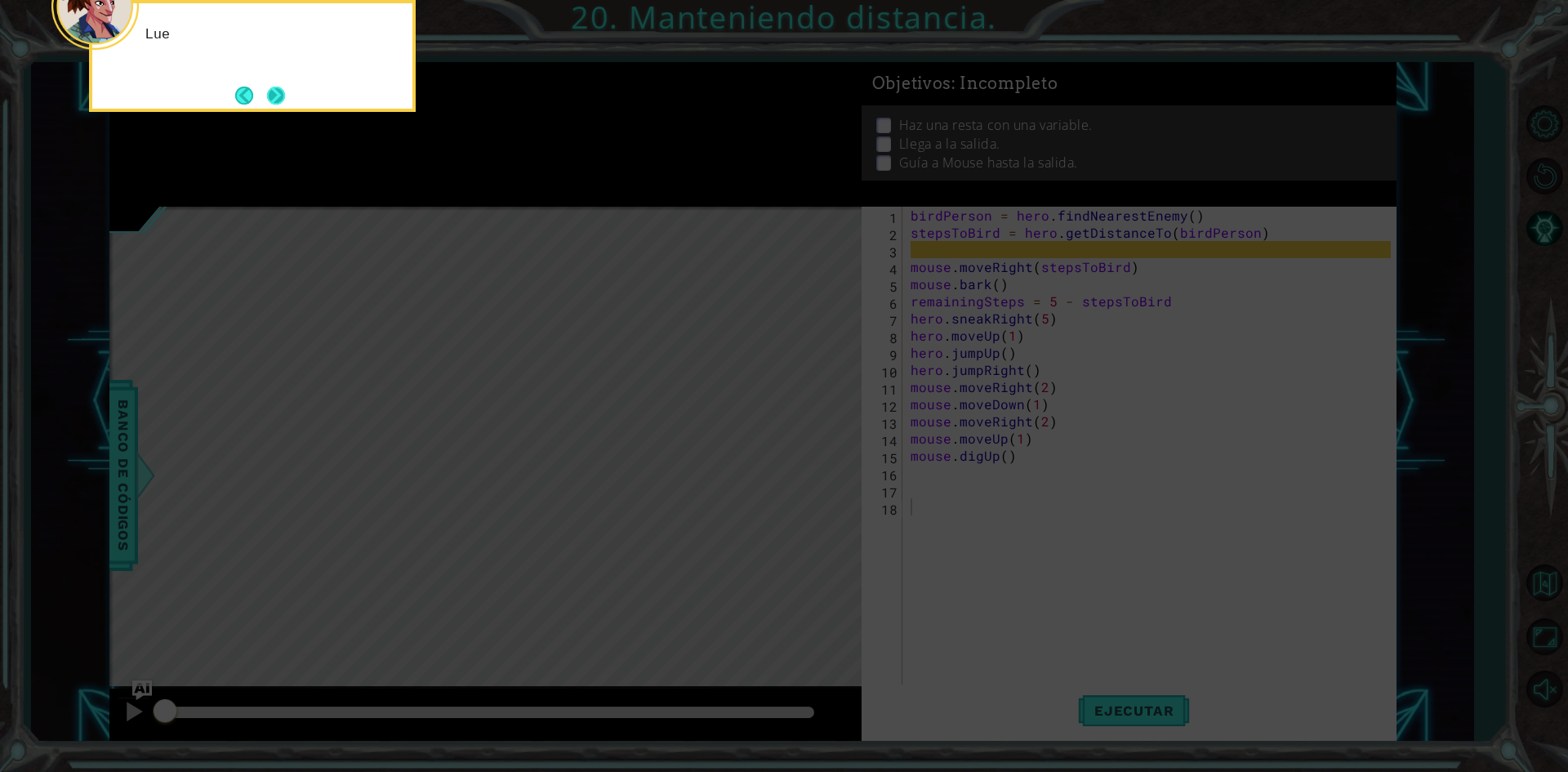
click at [277, 98] on button "Next" at bounding box center [276, 95] width 18 height 18
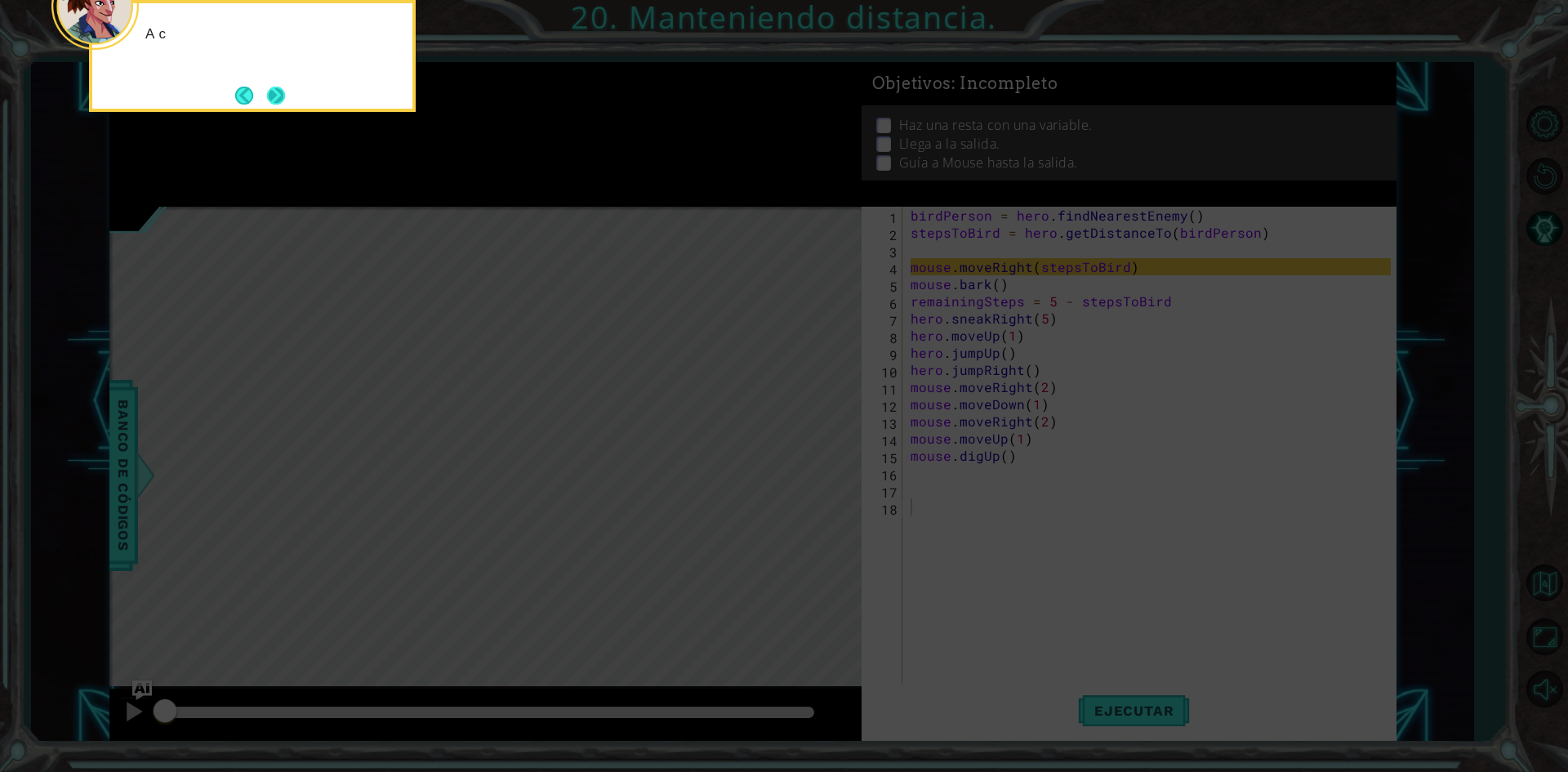
click at [276, 97] on button "Next" at bounding box center [276, 95] width 18 height 18
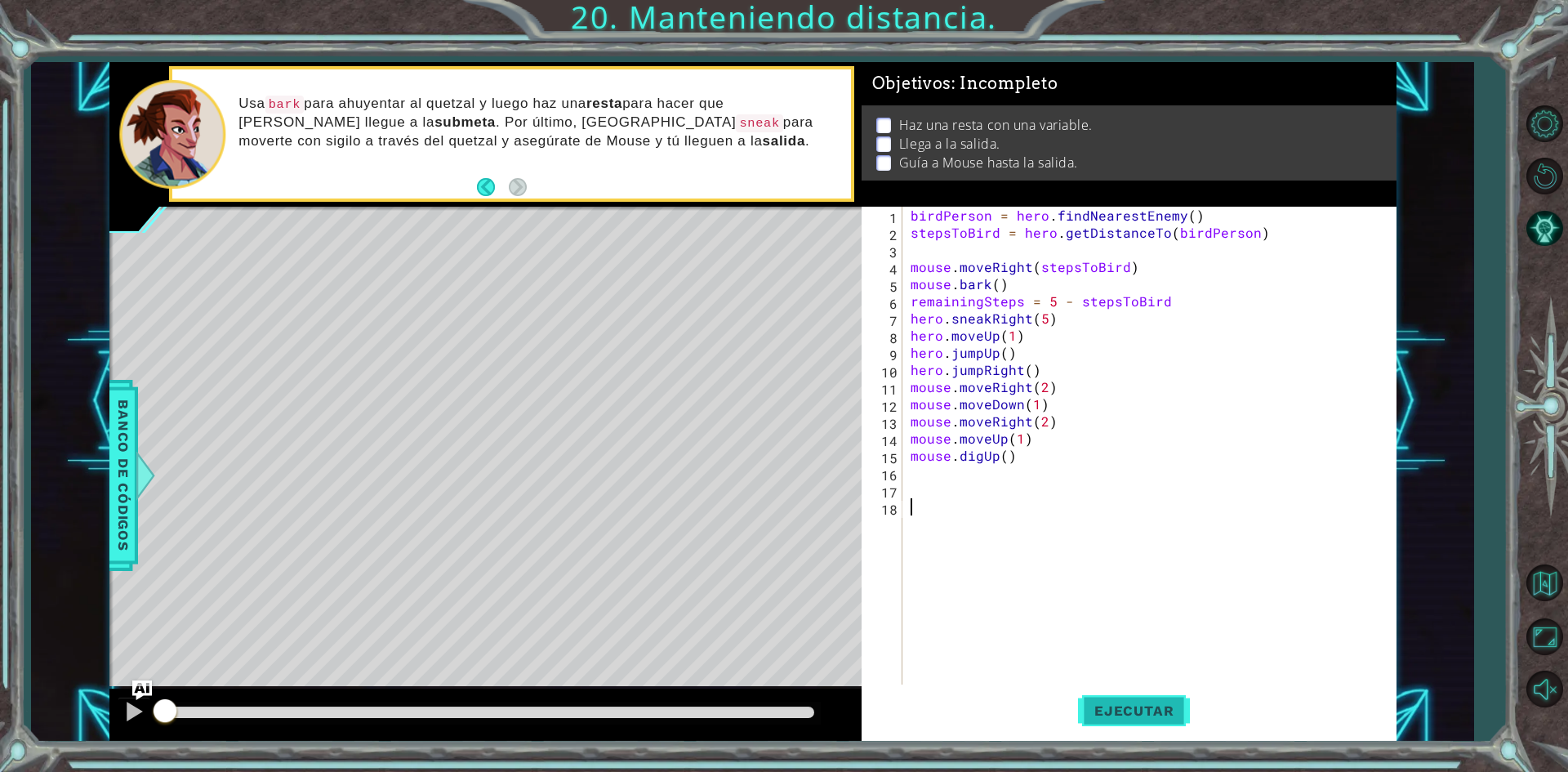
click at [1164, 715] on span "Ejecutar" at bounding box center [1134, 711] width 112 height 17
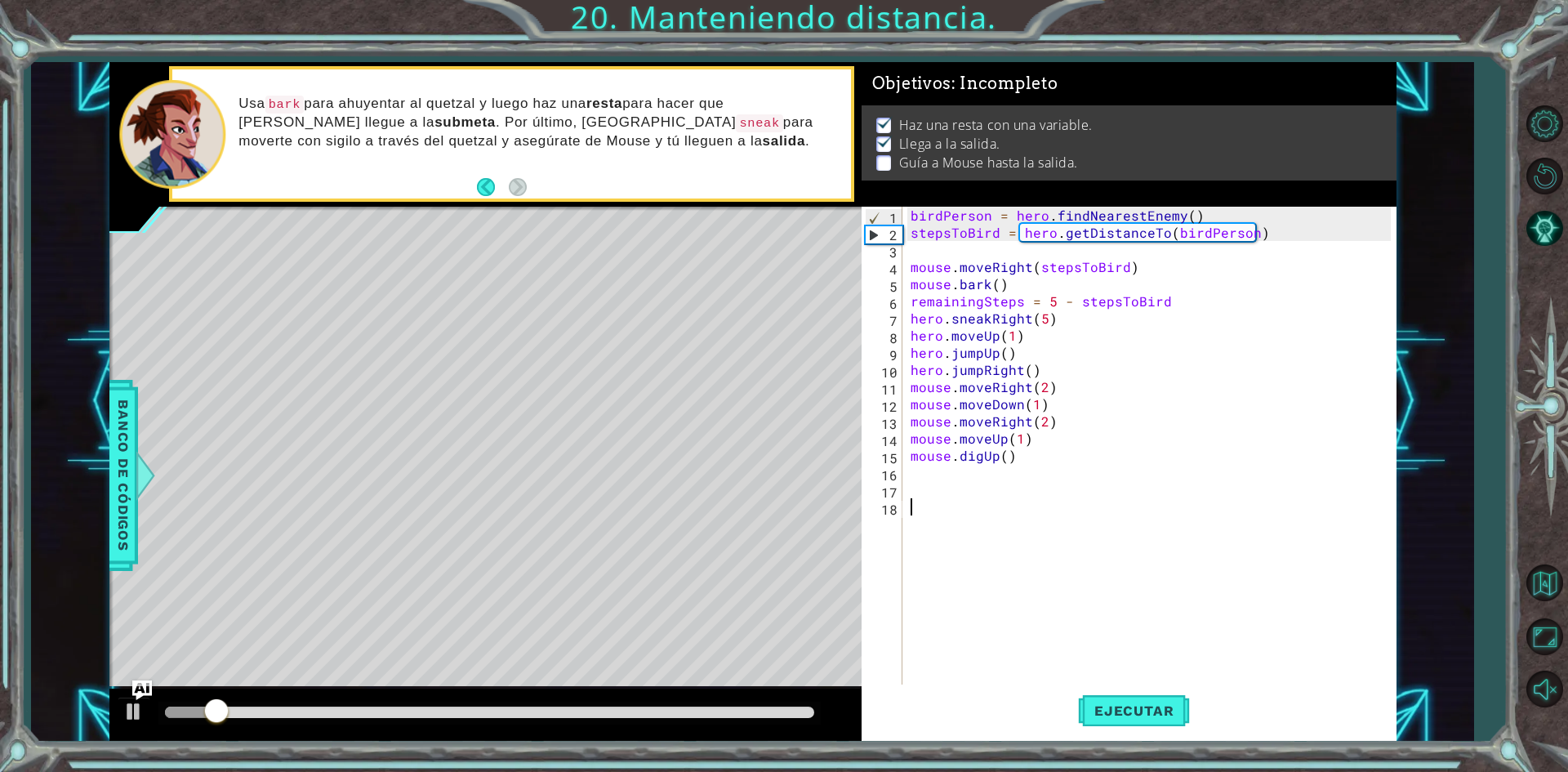
click at [765, 713] on div at bounding box center [489, 712] width 649 height 11
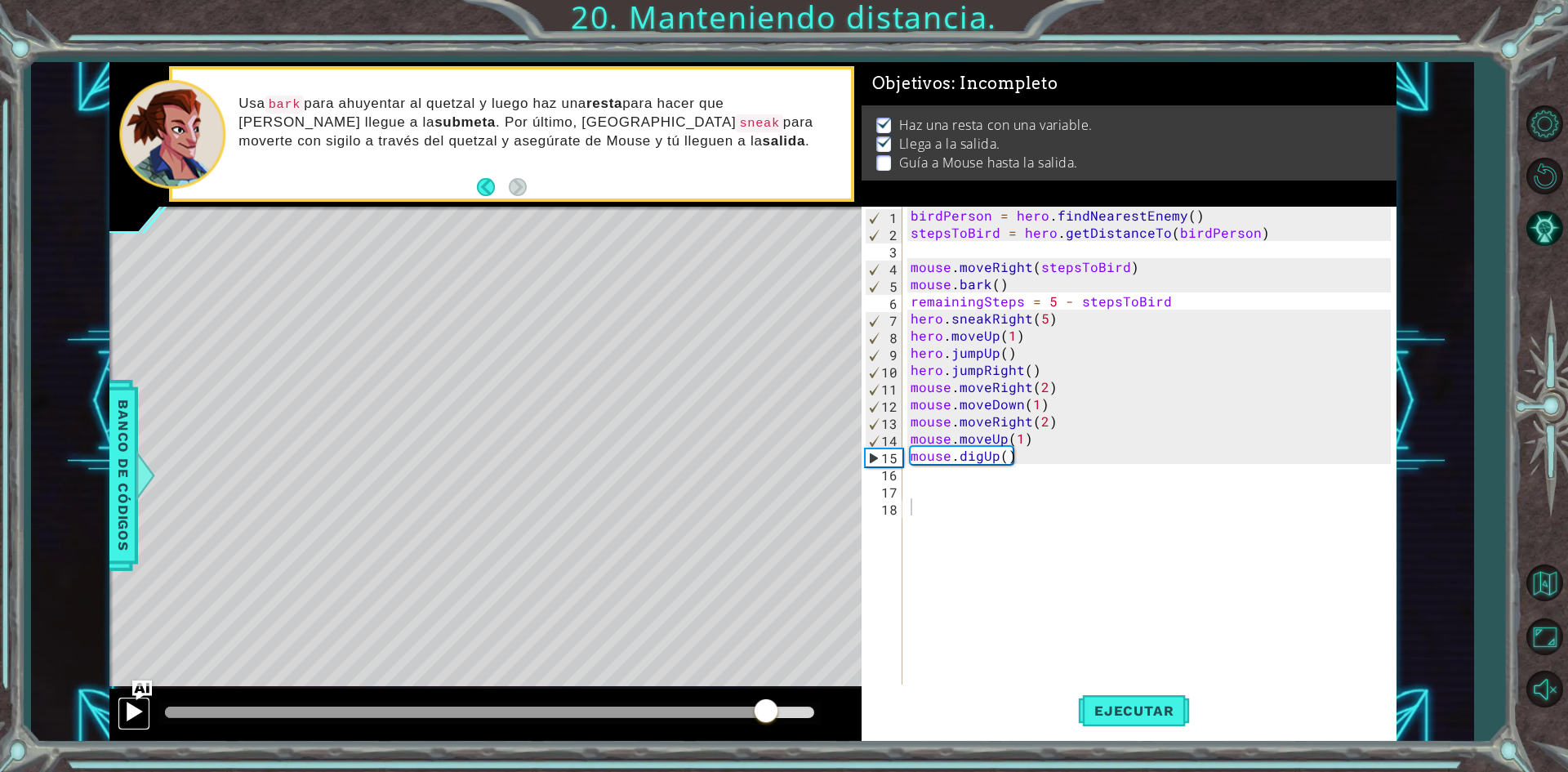
click at [122, 719] on button at bounding box center [134, 714] width 32 height 33
click at [1138, 707] on span "Ejecutar" at bounding box center [1134, 711] width 112 height 17
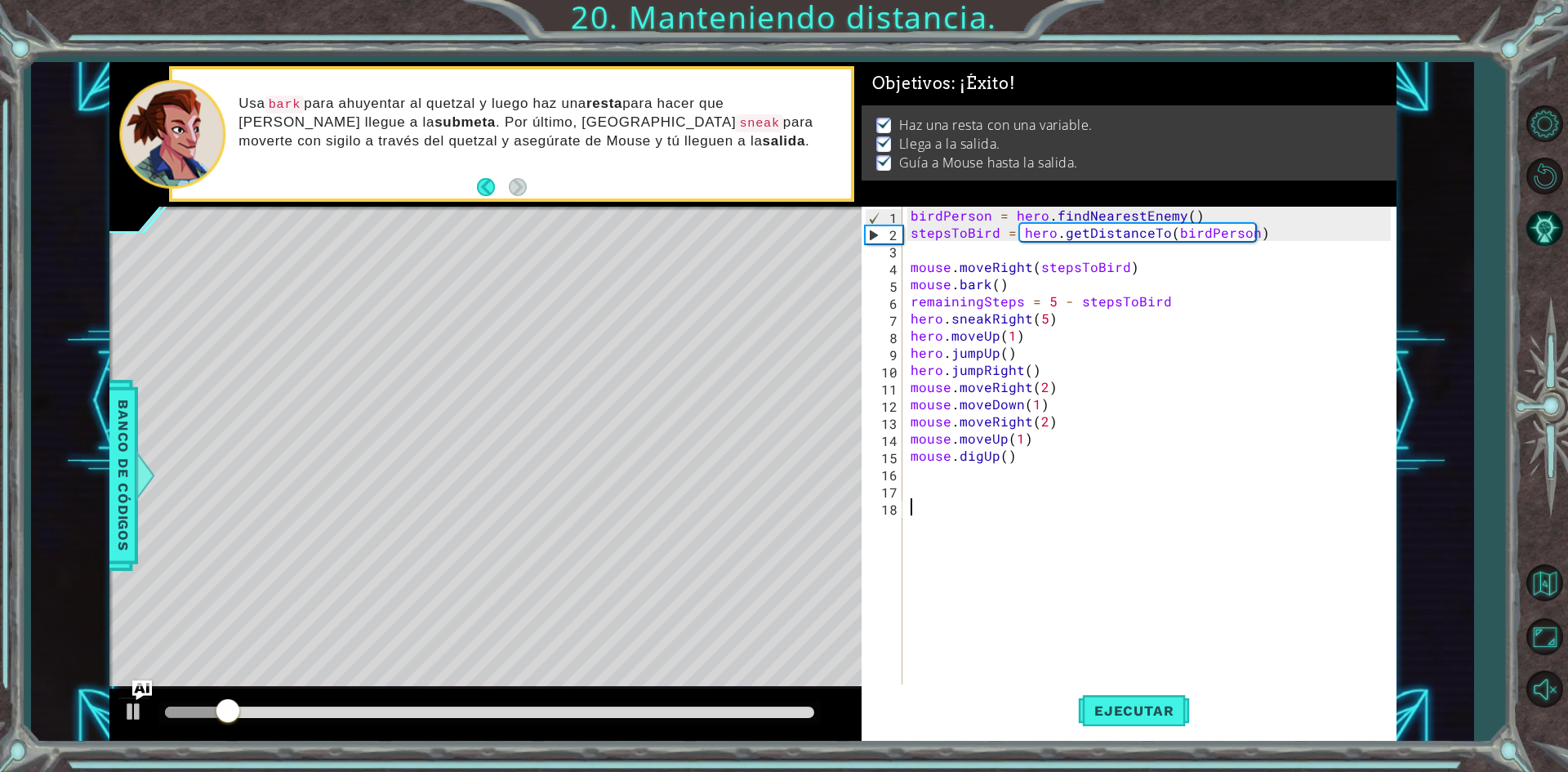
click at [781, 712] on div at bounding box center [489, 712] width 649 height 11
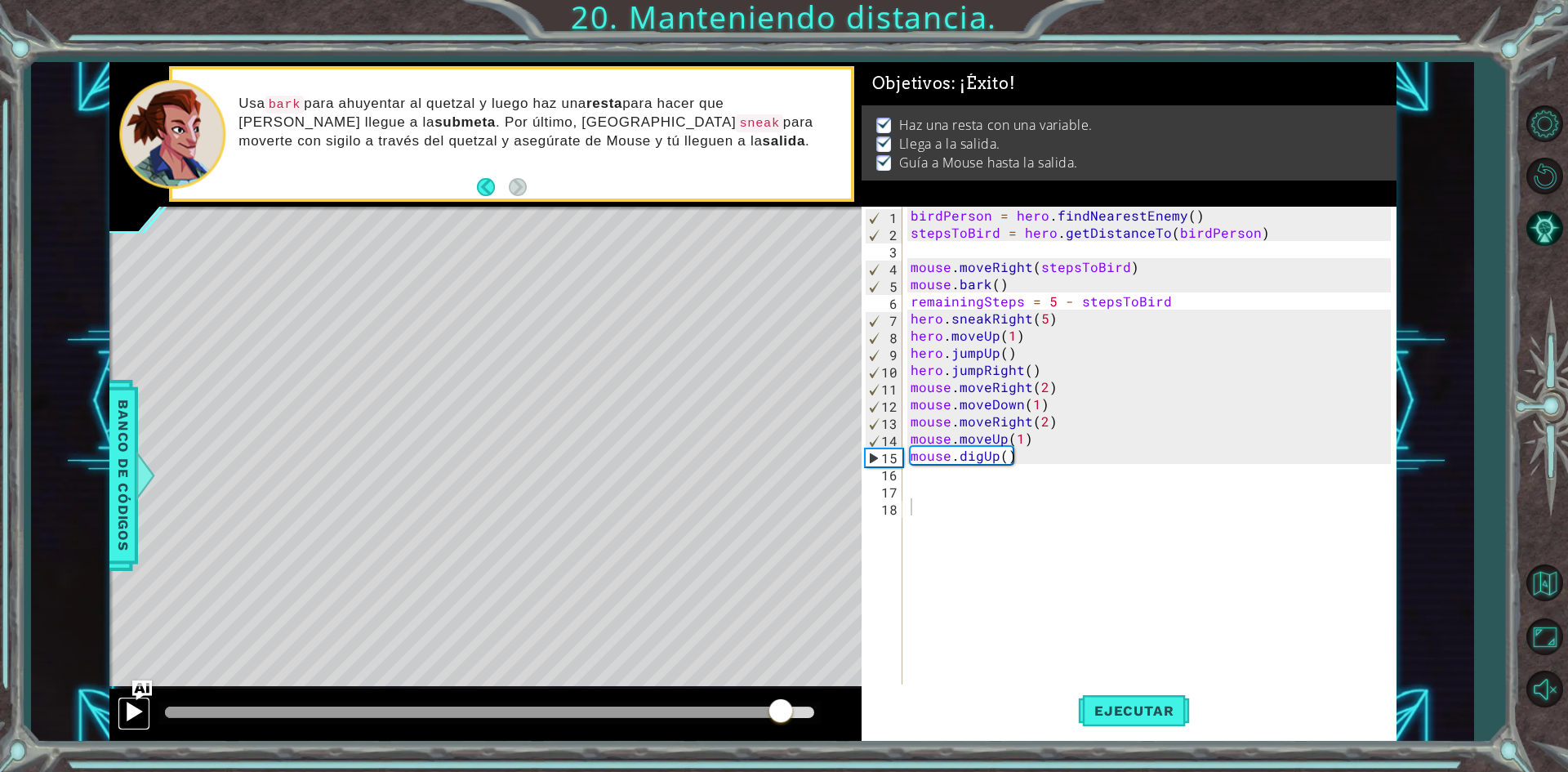
click at [144, 716] on div at bounding box center [134, 711] width 21 height 21
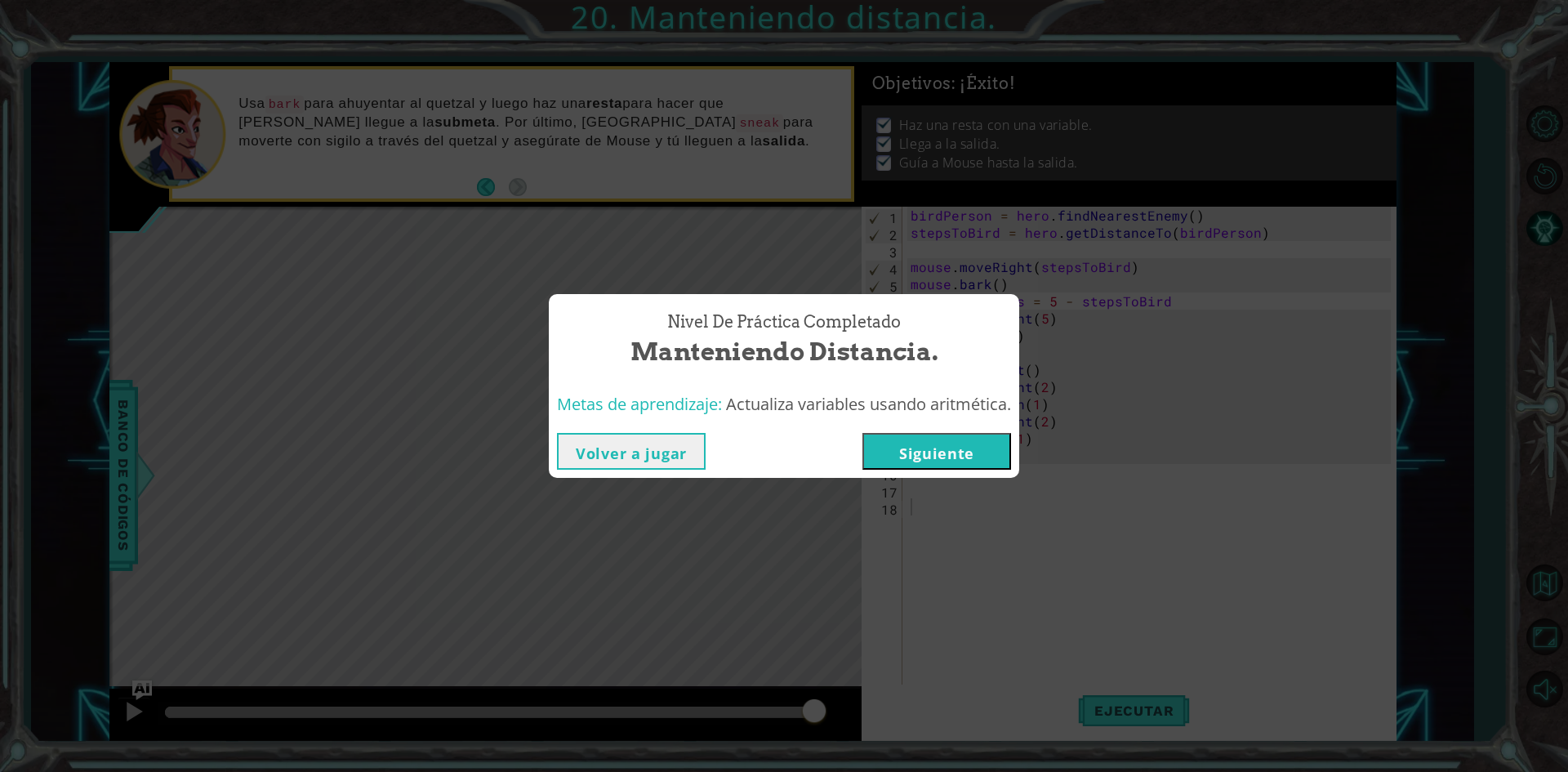
click at [929, 450] on button "Siguiente" at bounding box center [937, 452] width 148 height 37
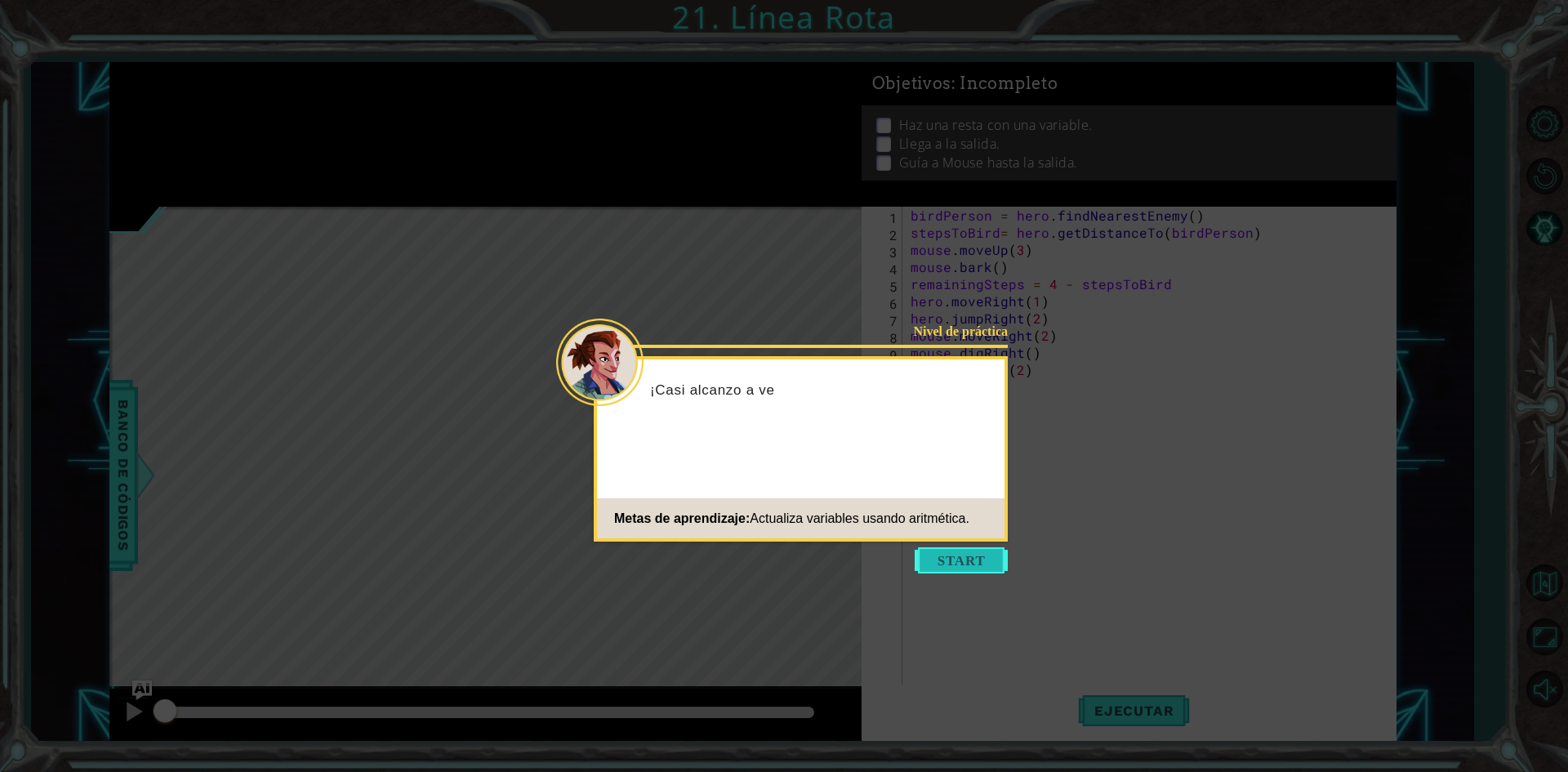
click at [957, 567] on button "Start" at bounding box center [961, 561] width 93 height 26
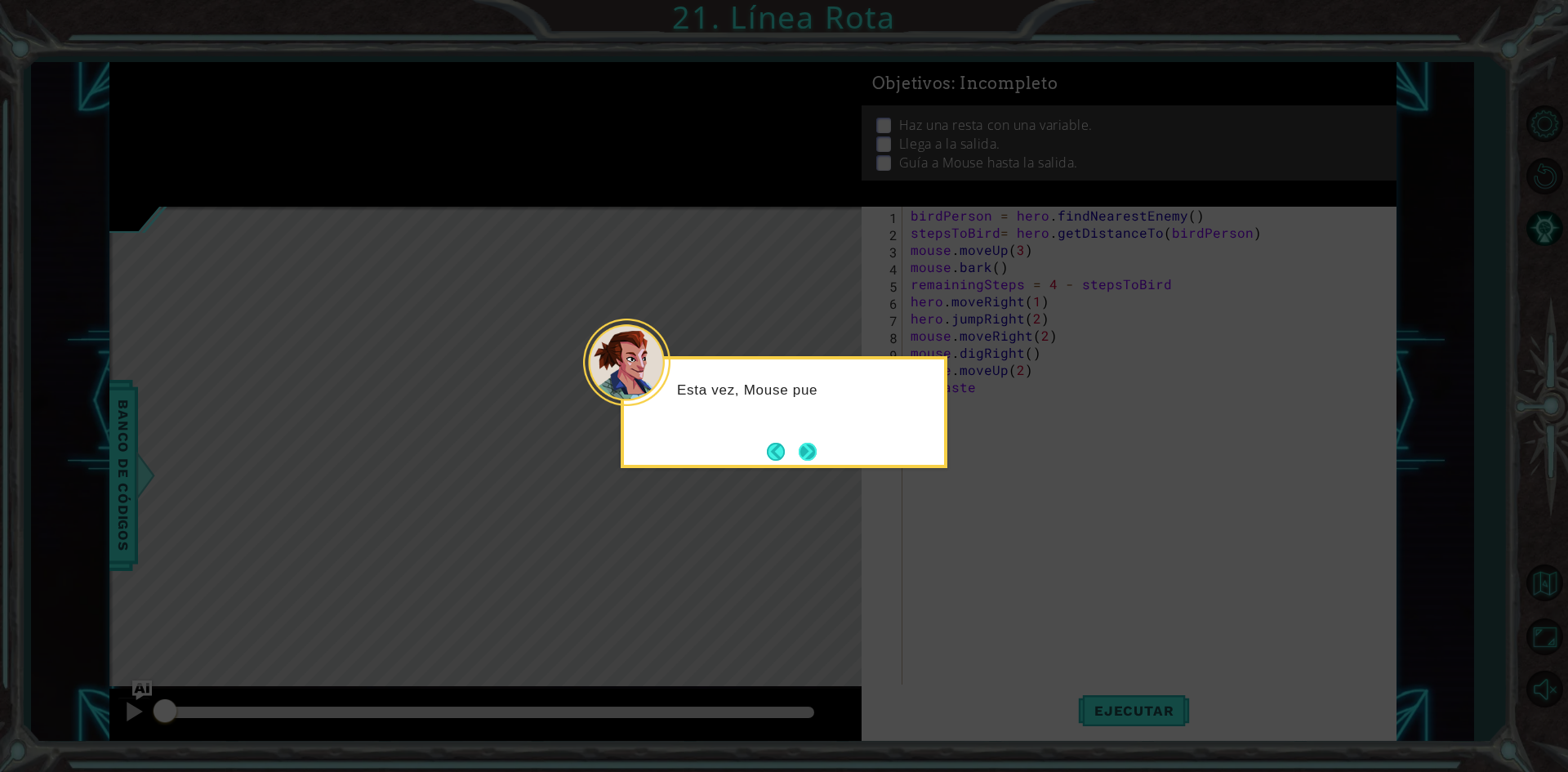
click at [803, 453] on button "Next" at bounding box center [808, 451] width 18 height 18
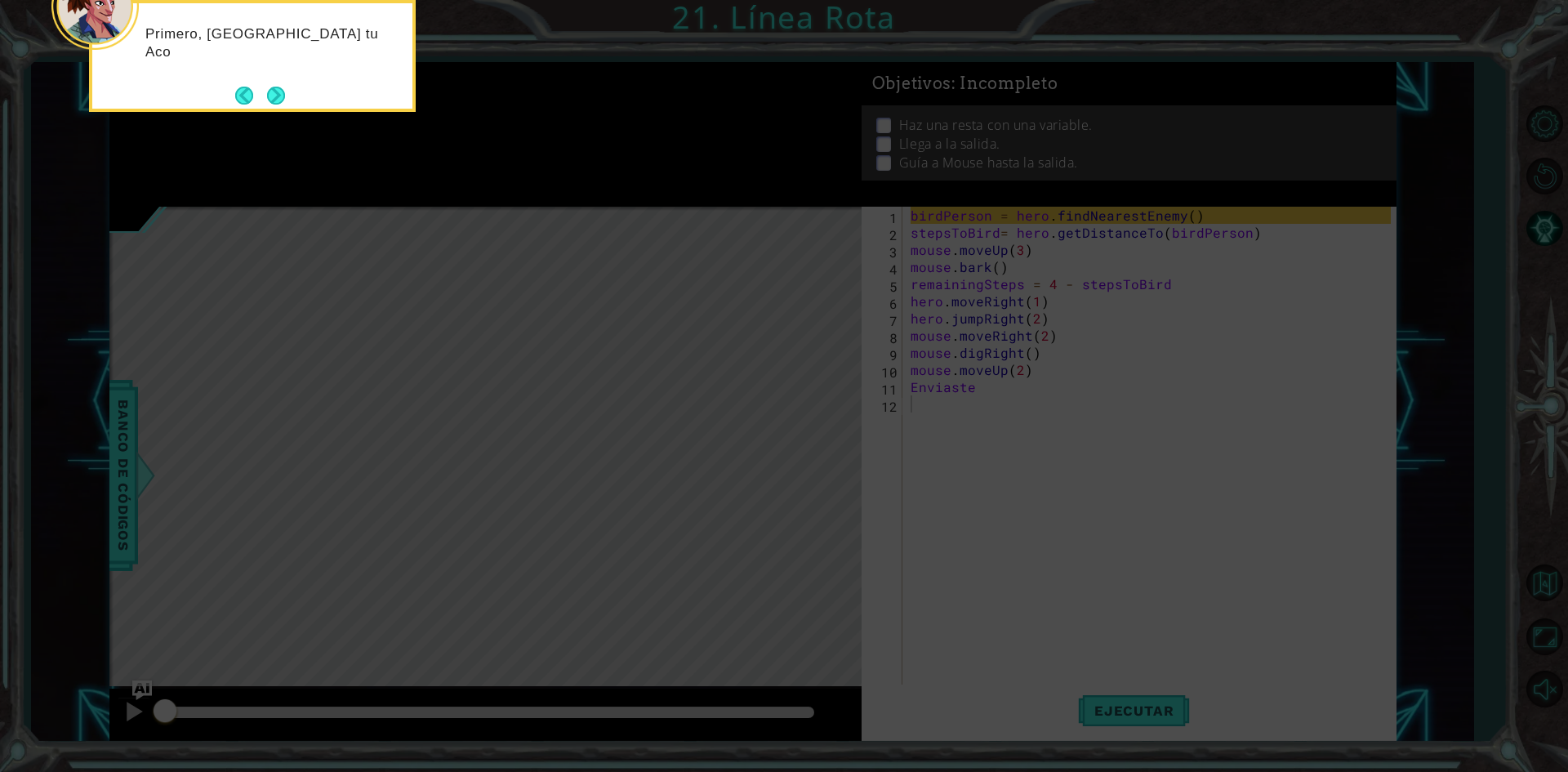
click at [270, 112] on div "Primero, [GEOGRAPHIC_DATA] tu Aco" at bounding box center [253, 55] width 326 height 112
click at [271, 101] on button "Next" at bounding box center [276, 95] width 18 height 18
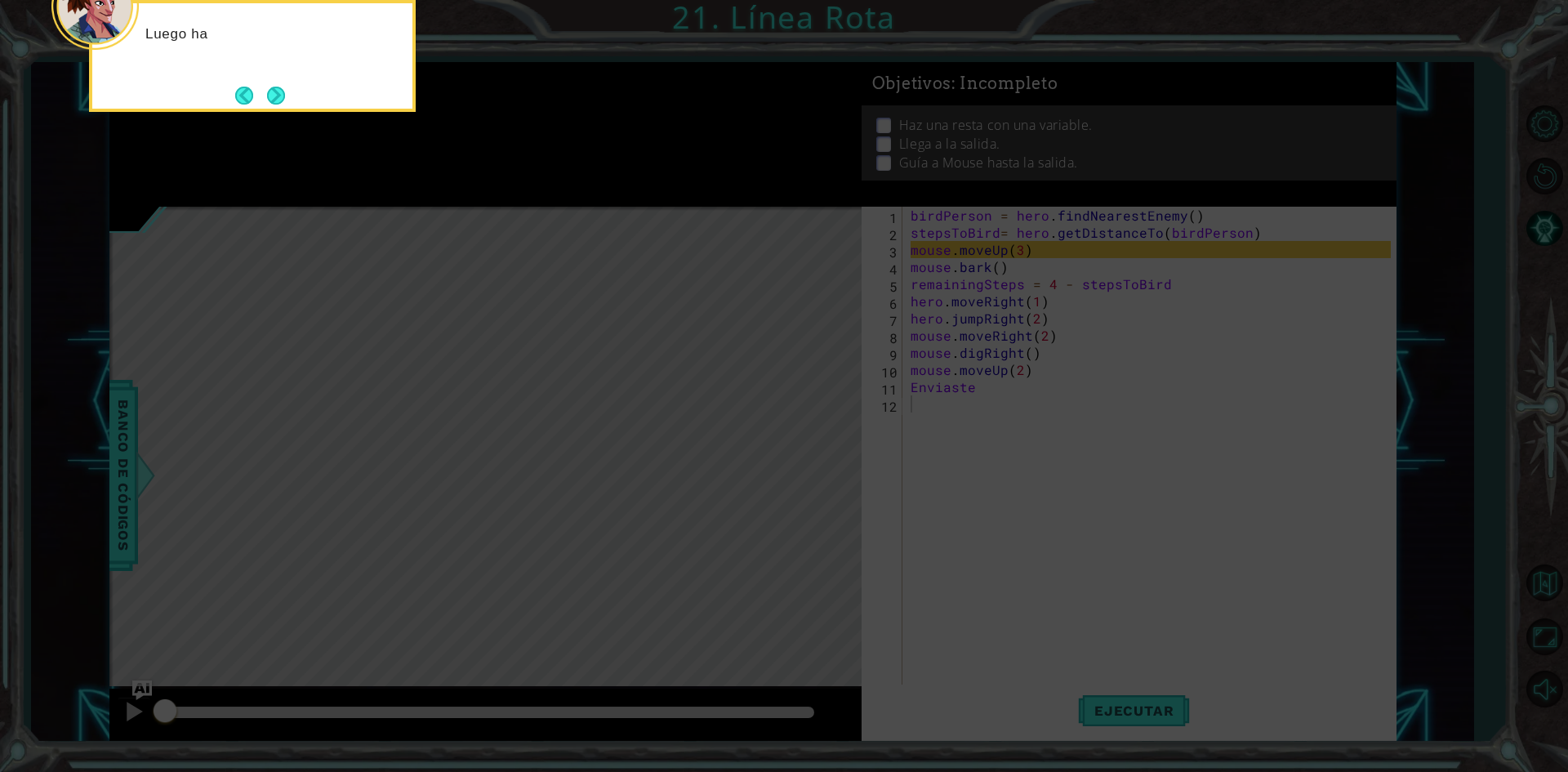
click at [271, 101] on button "Next" at bounding box center [276, 95] width 18 height 18
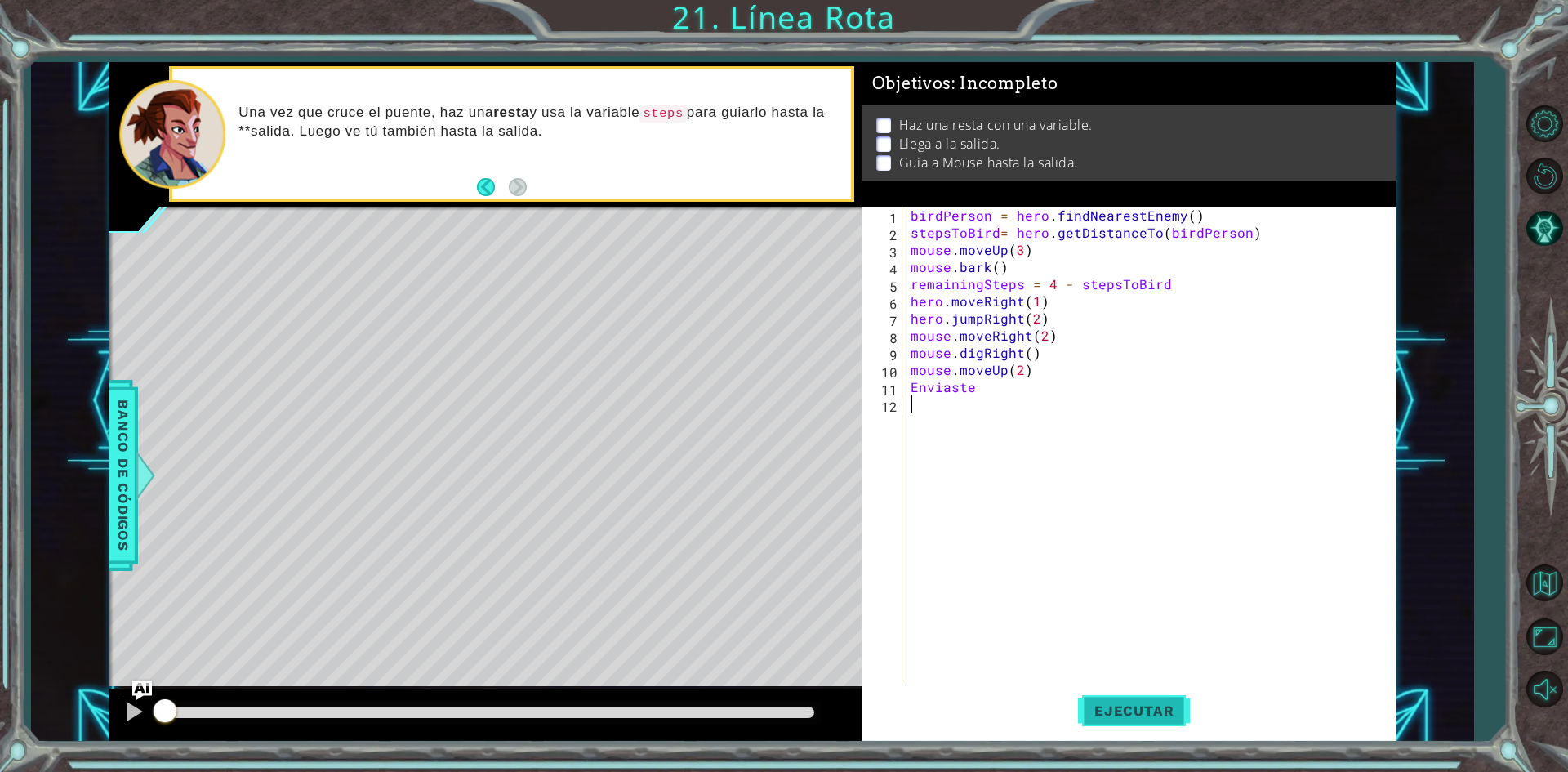
click at [1170, 703] on span "Ejecutar" at bounding box center [1134, 711] width 112 height 17
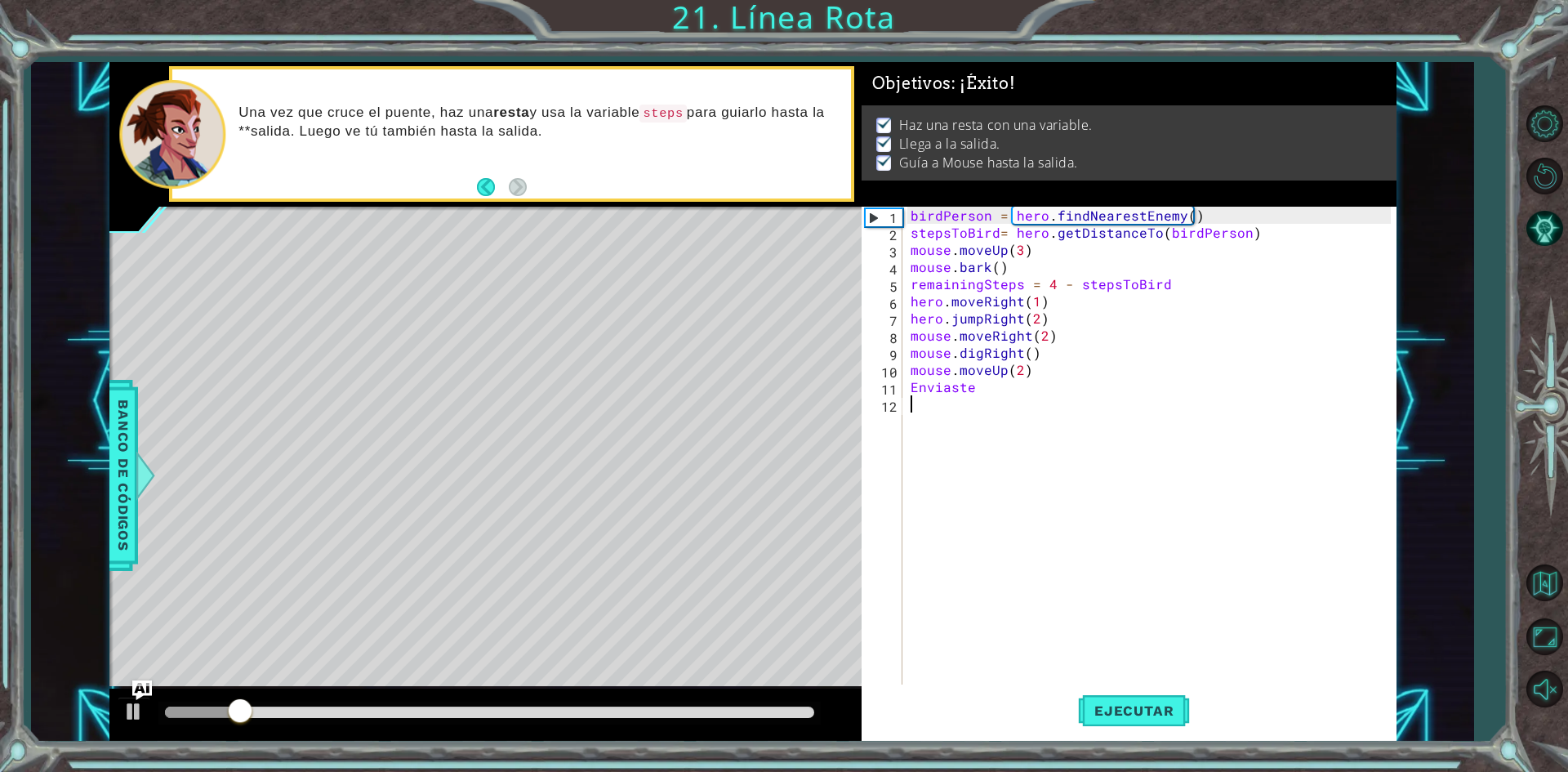
click at [772, 711] on div at bounding box center [489, 712] width 649 height 11
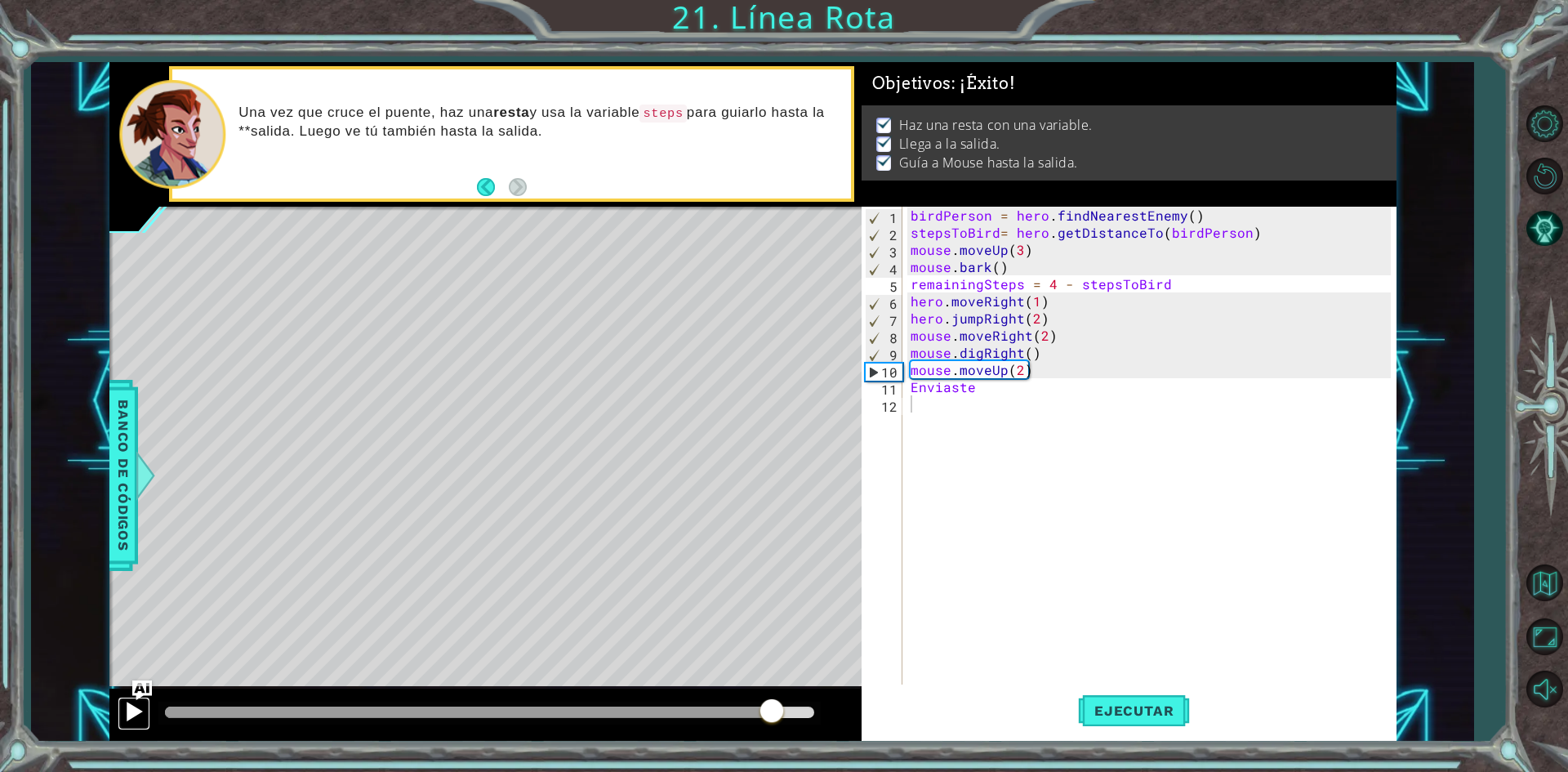
click at [129, 713] on div at bounding box center [134, 711] width 21 height 21
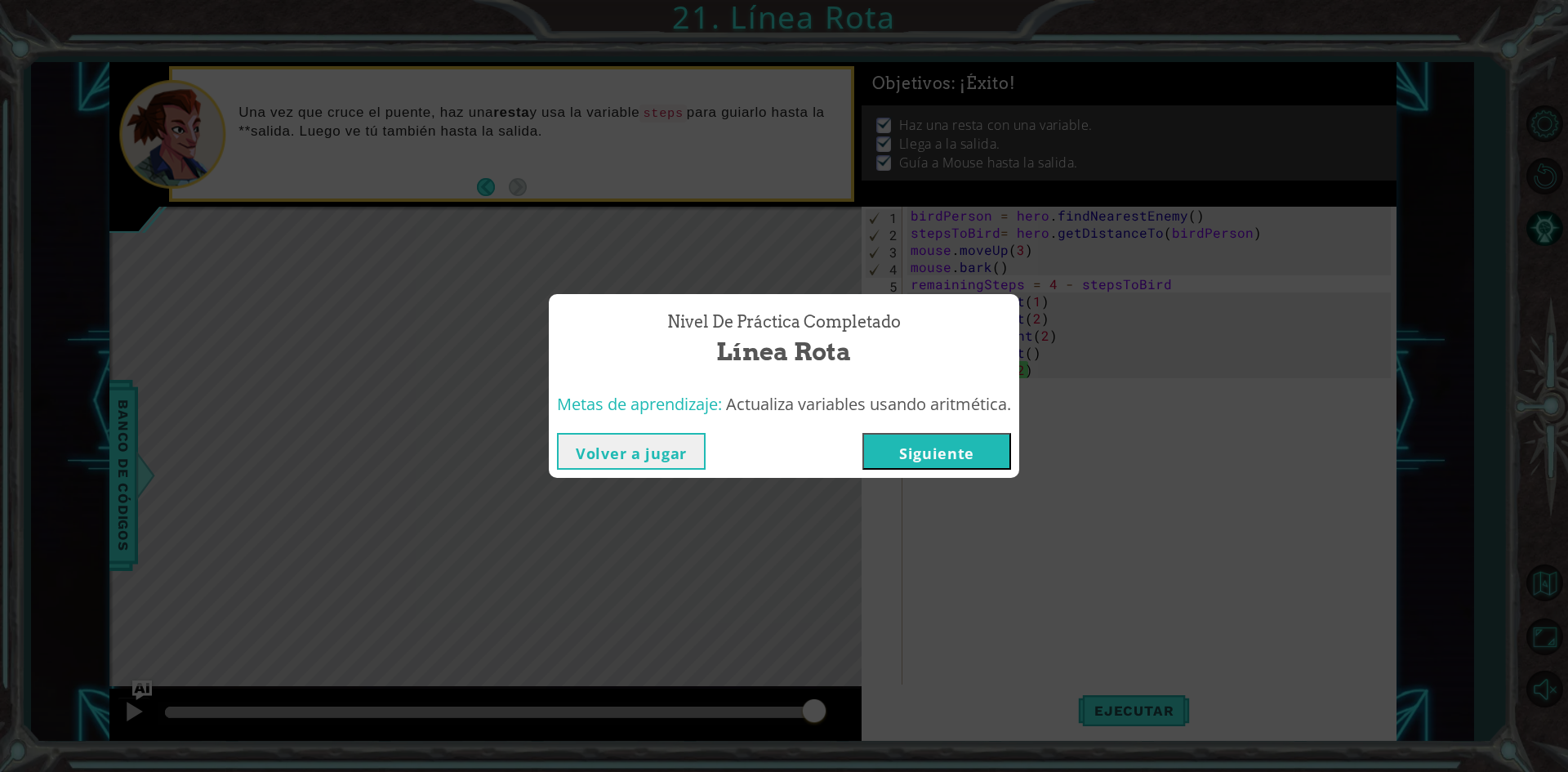
click at [929, 456] on button "Siguiente" at bounding box center [937, 452] width 148 height 37
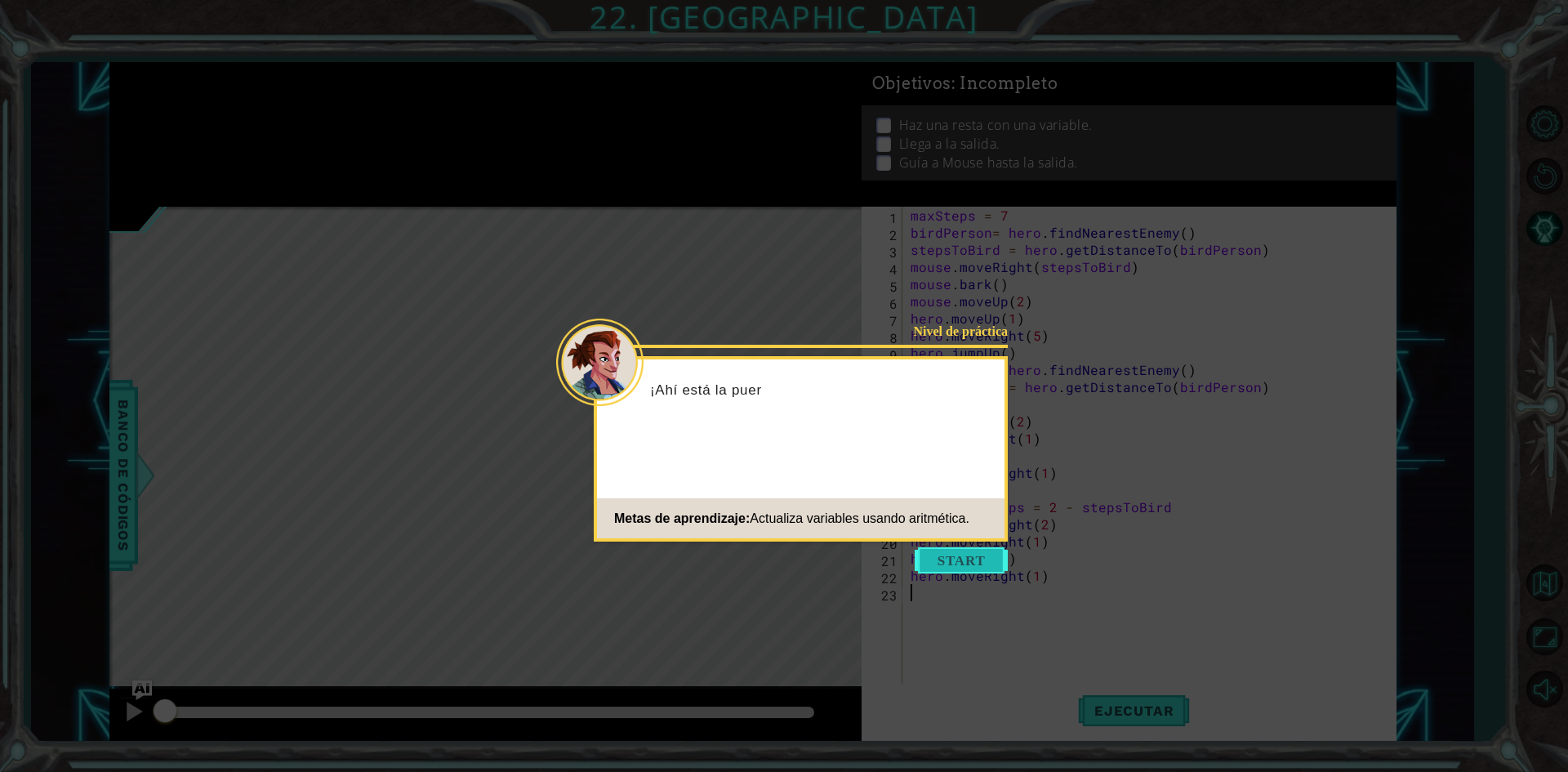
click at [961, 556] on button "Start" at bounding box center [961, 561] width 93 height 26
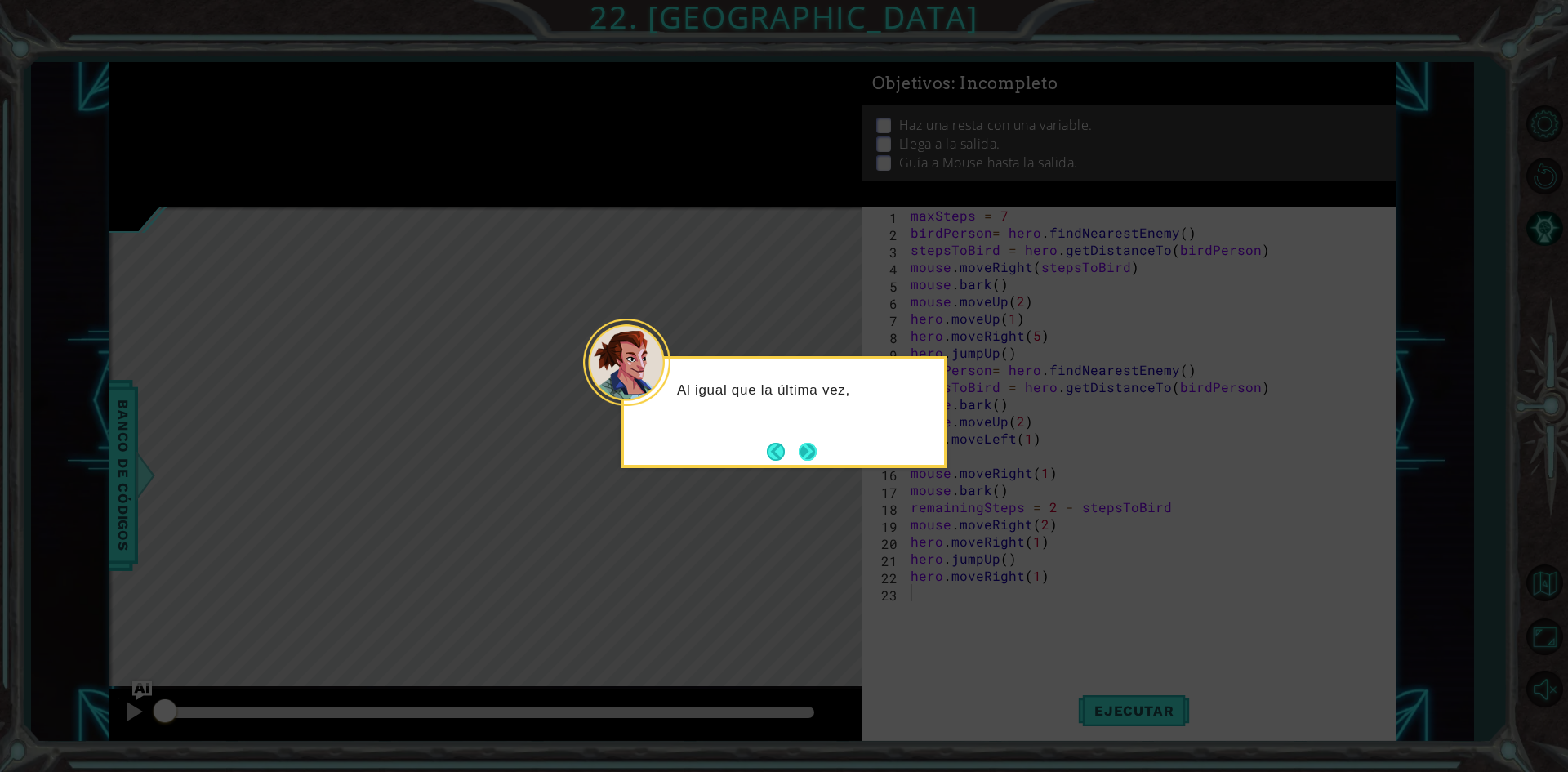
click at [808, 456] on button "Next" at bounding box center [808, 451] width 18 height 18
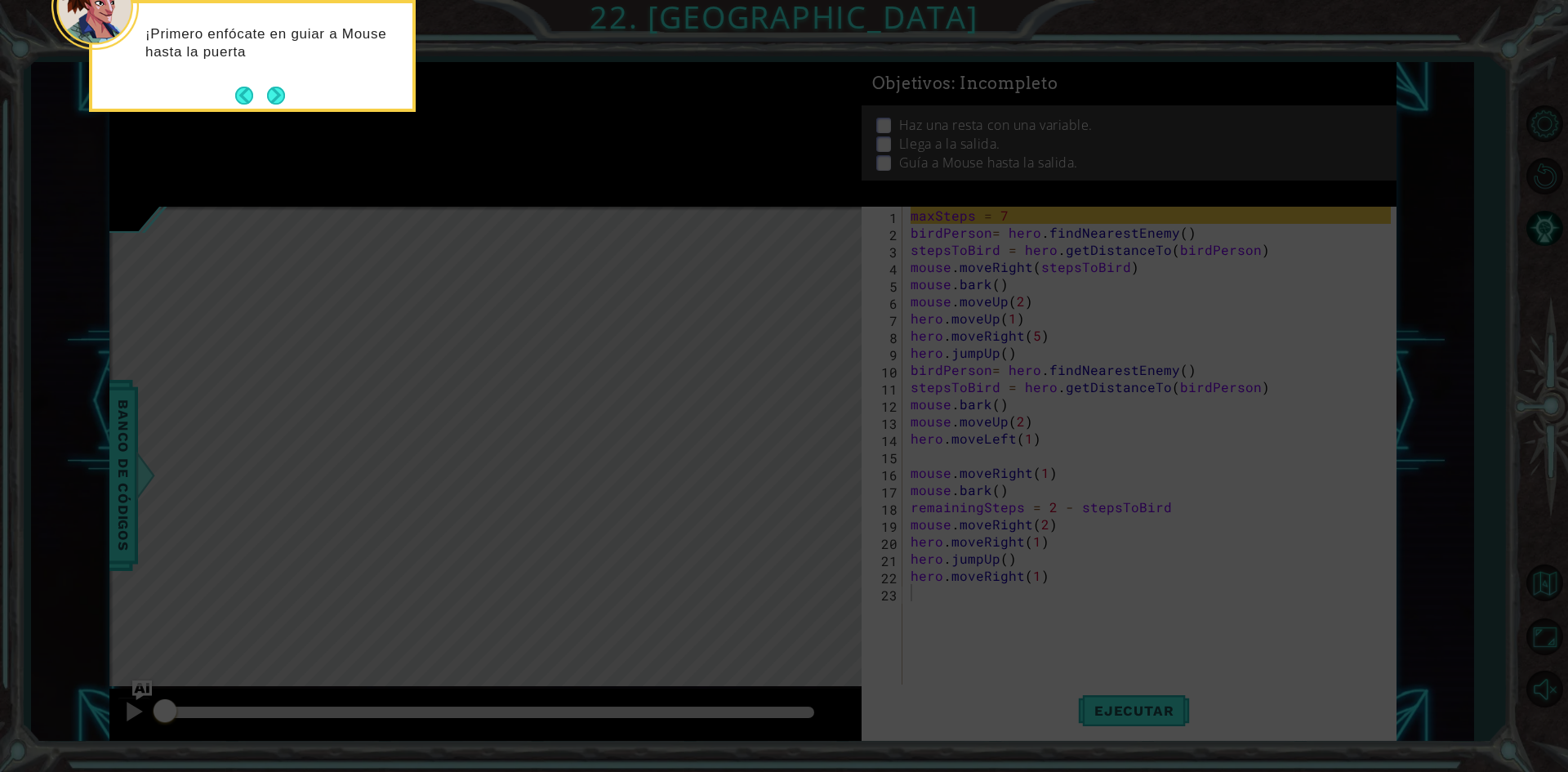
click at [276, 82] on div "¡Primero enfócate en guiar a Mouse hasta la puerta" at bounding box center [252, 51] width 320 height 82
click at [277, 92] on button "Next" at bounding box center [276, 96] width 18 height 18
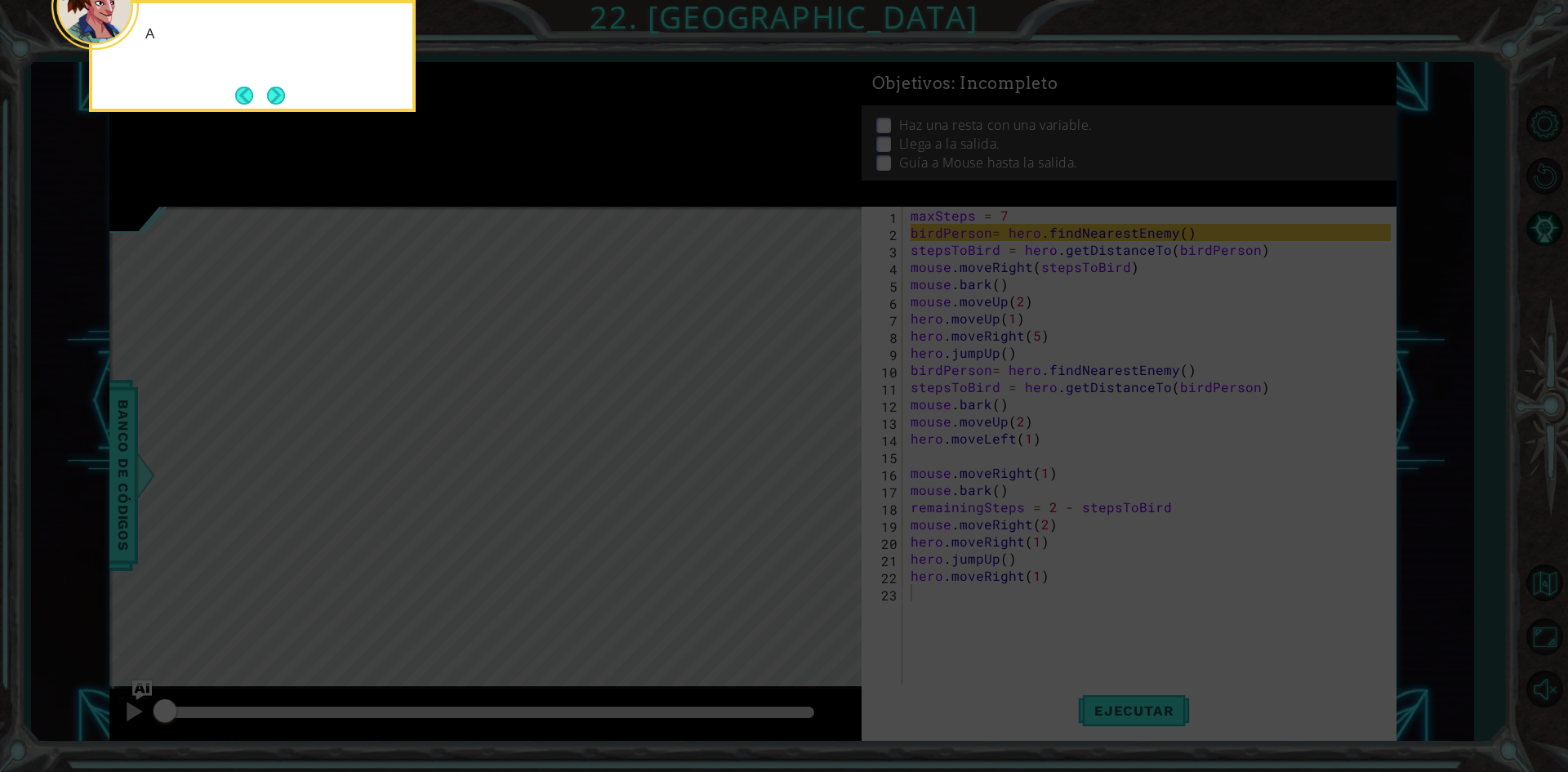
click at [277, 92] on button "Next" at bounding box center [276, 95] width 21 height 21
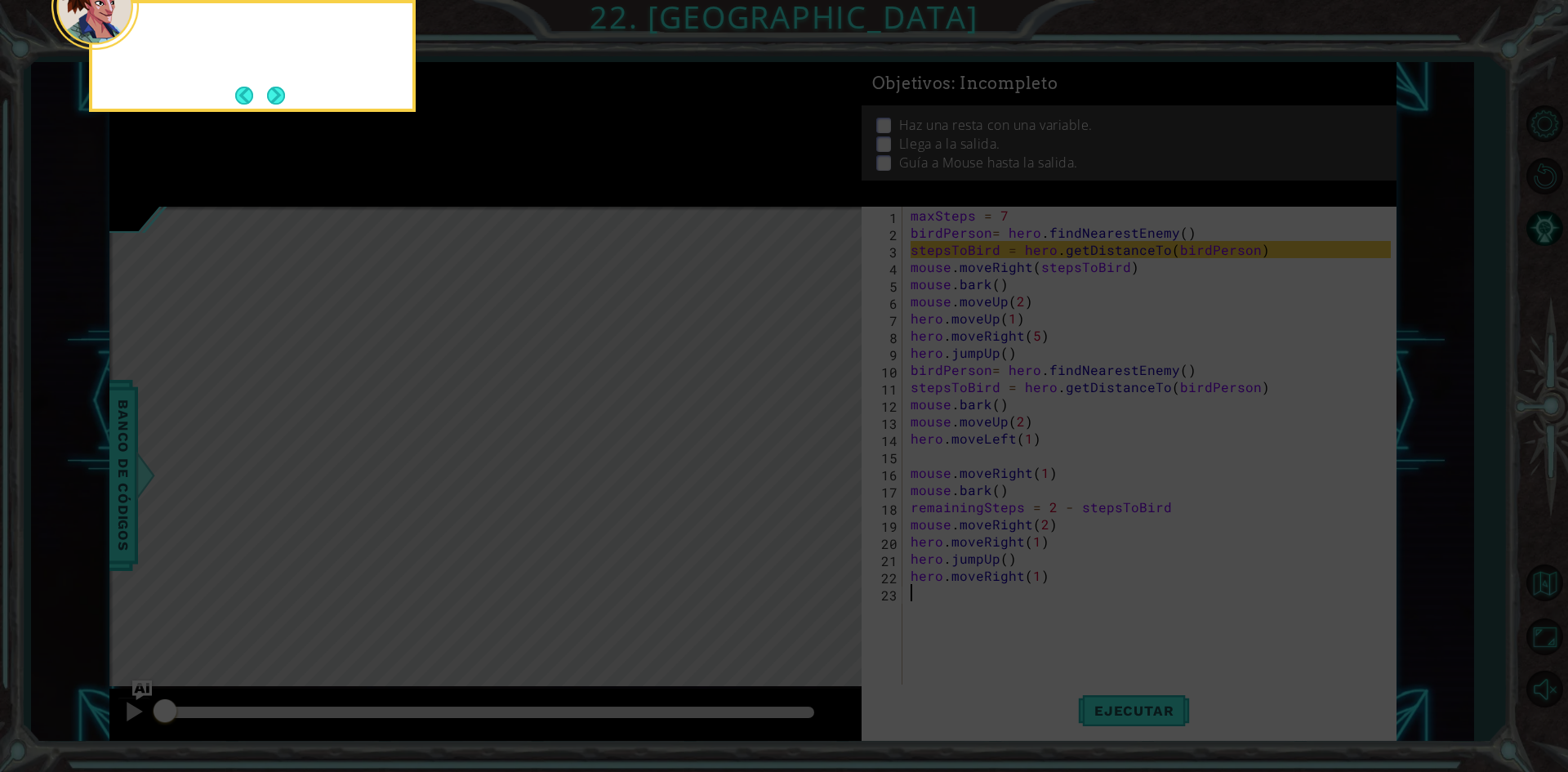
click at [277, 92] on button "Next" at bounding box center [276, 95] width 18 height 18
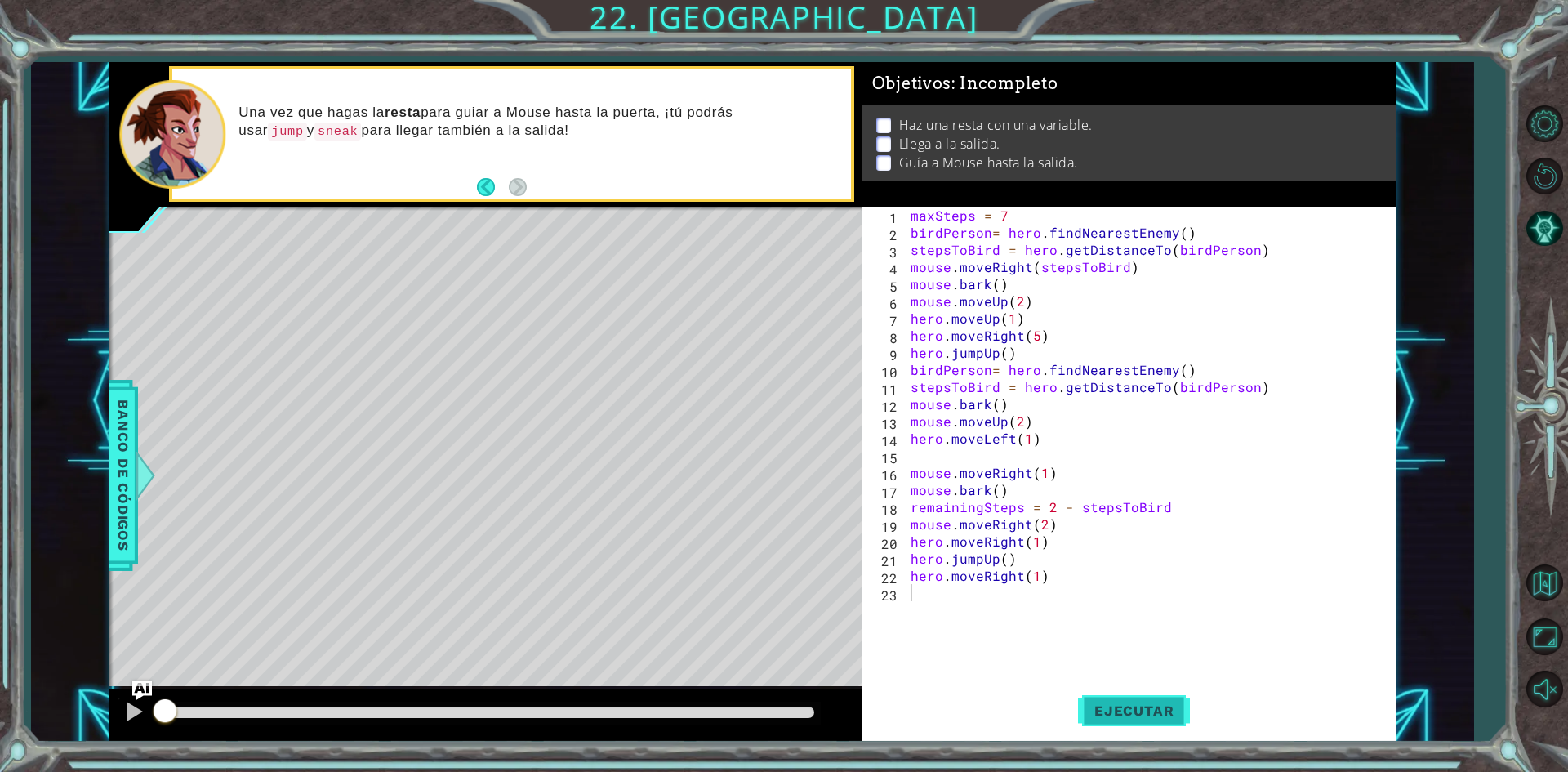
click at [1129, 714] on span "Ejecutar" at bounding box center [1134, 711] width 112 height 17
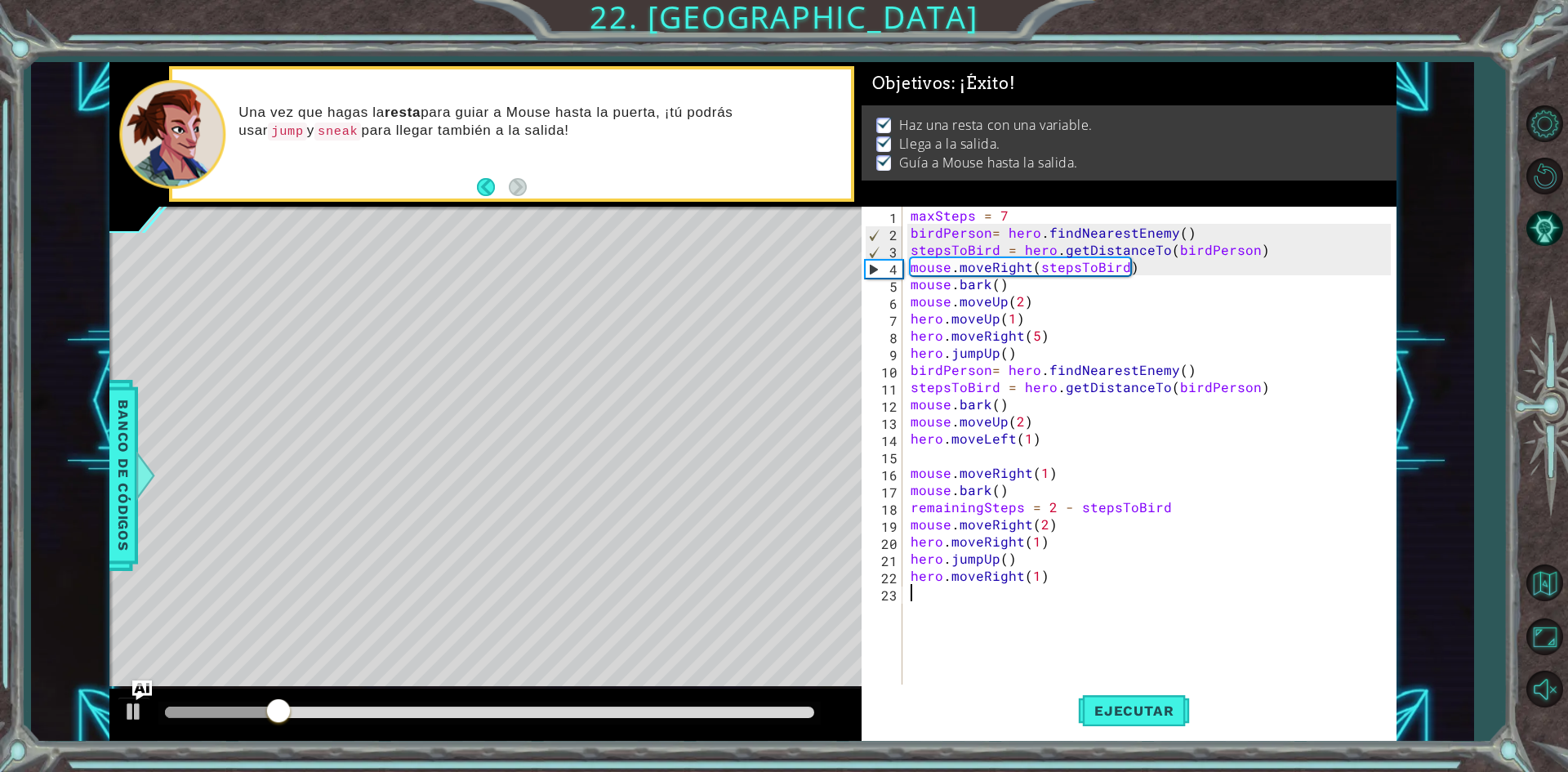
click at [798, 715] on div at bounding box center [489, 712] width 649 height 11
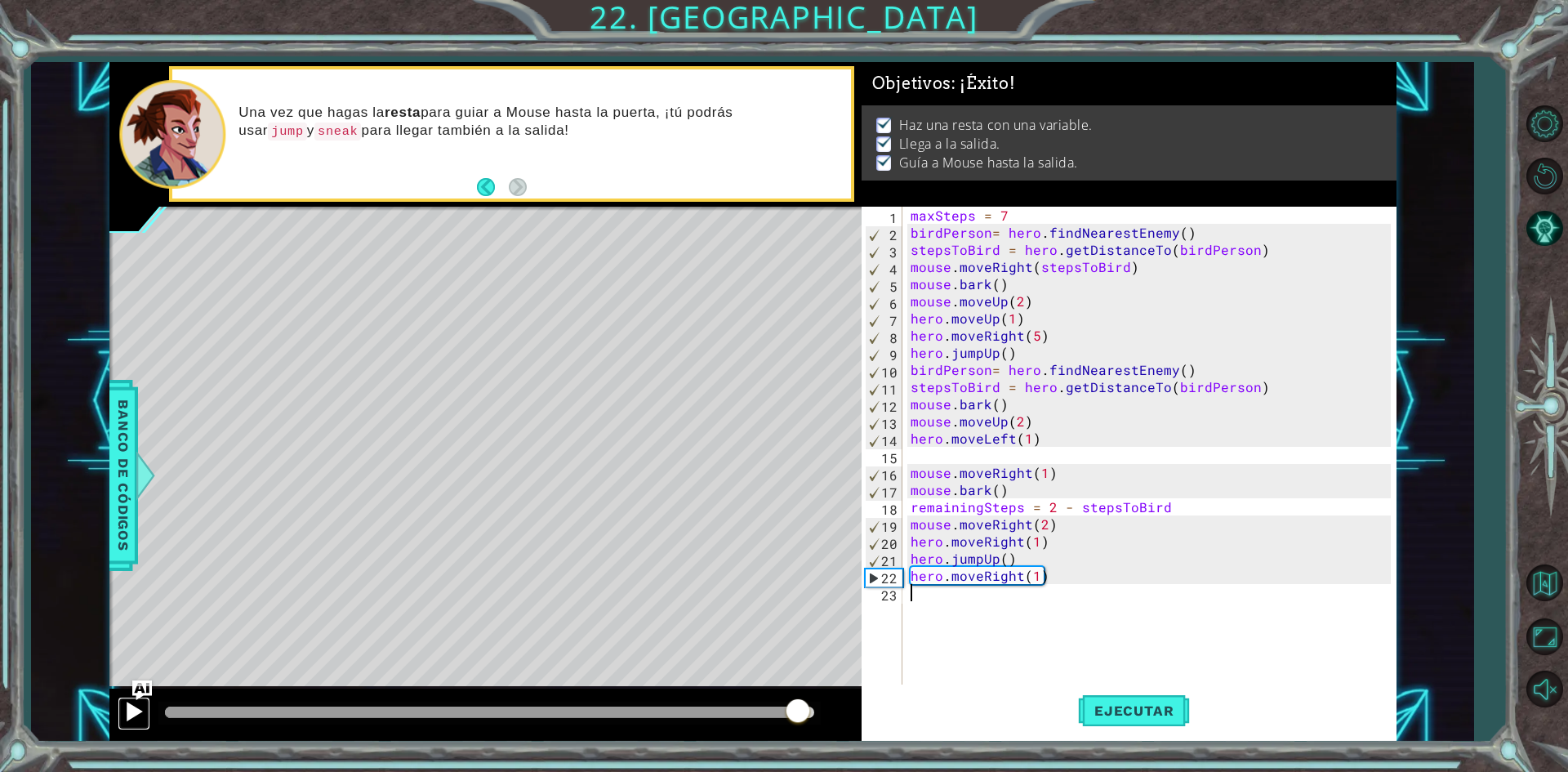
click at [126, 715] on div at bounding box center [134, 711] width 21 height 21
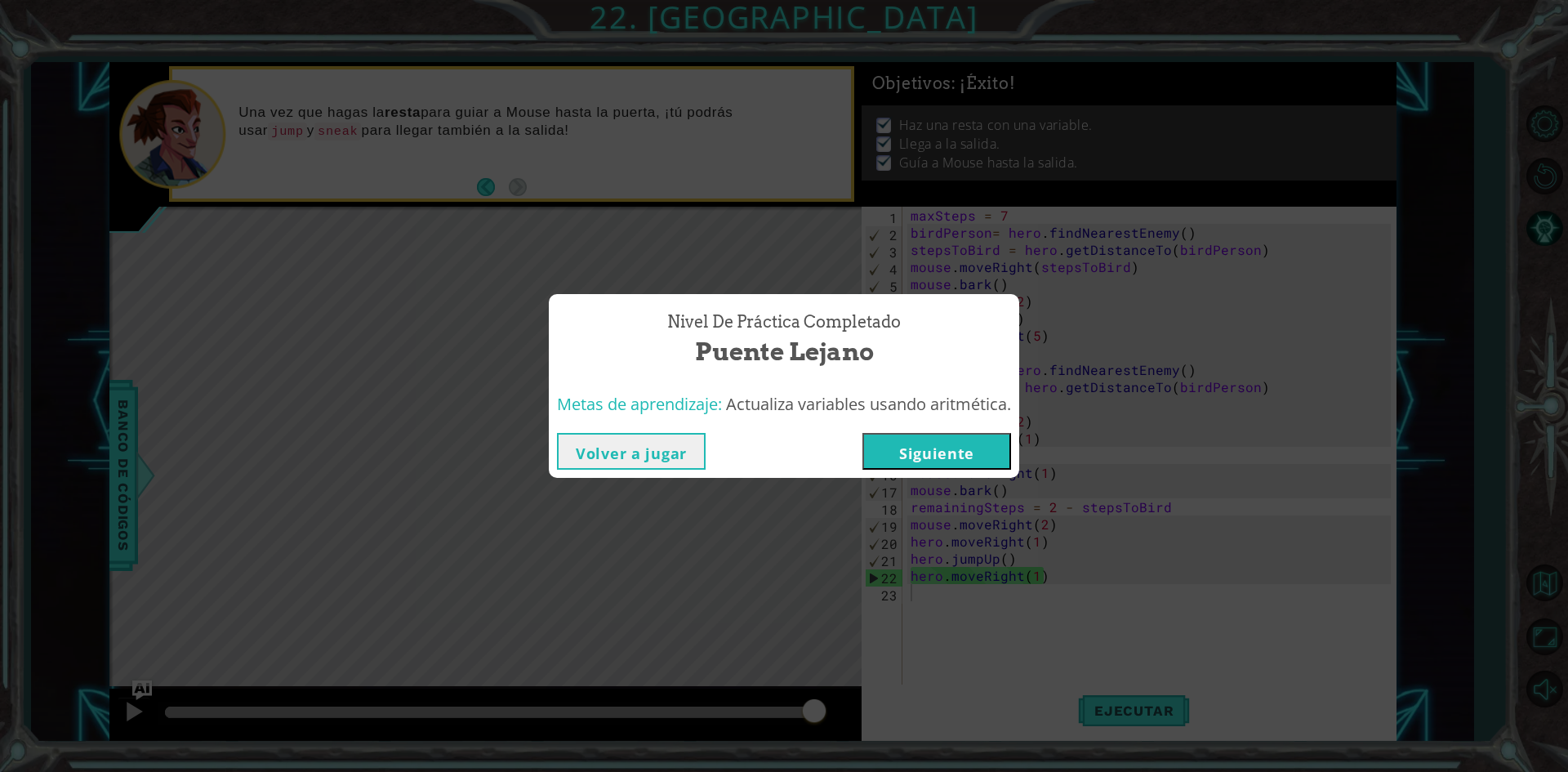
click at [993, 459] on button "Siguiente" at bounding box center [937, 452] width 148 height 37
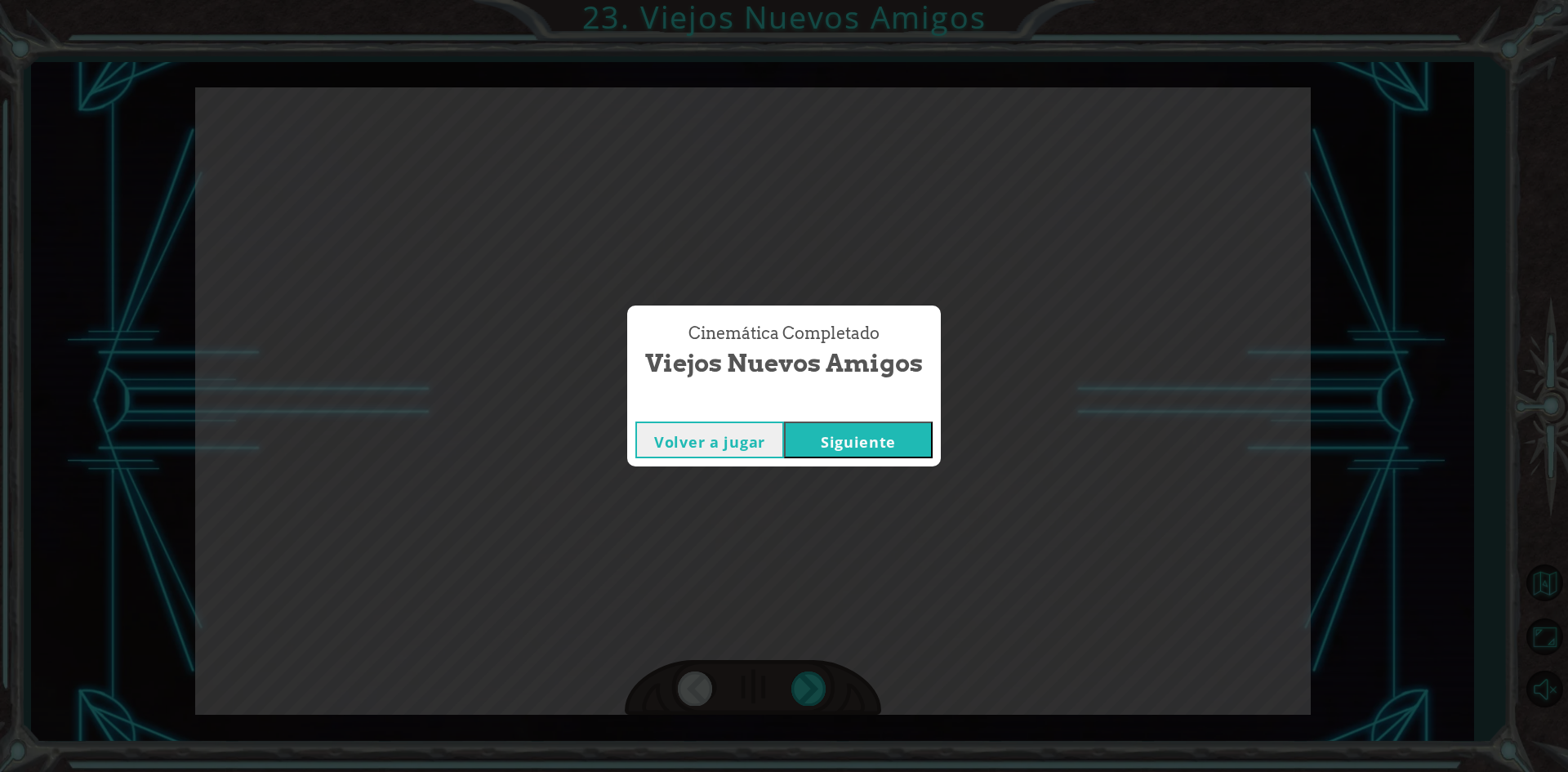
click at [838, 445] on button "Siguiente" at bounding box center [858, 440] width 148 height 37
click at [849, 433] on button "Siguiente" at bounding box center [858, 440] width 148 height 37
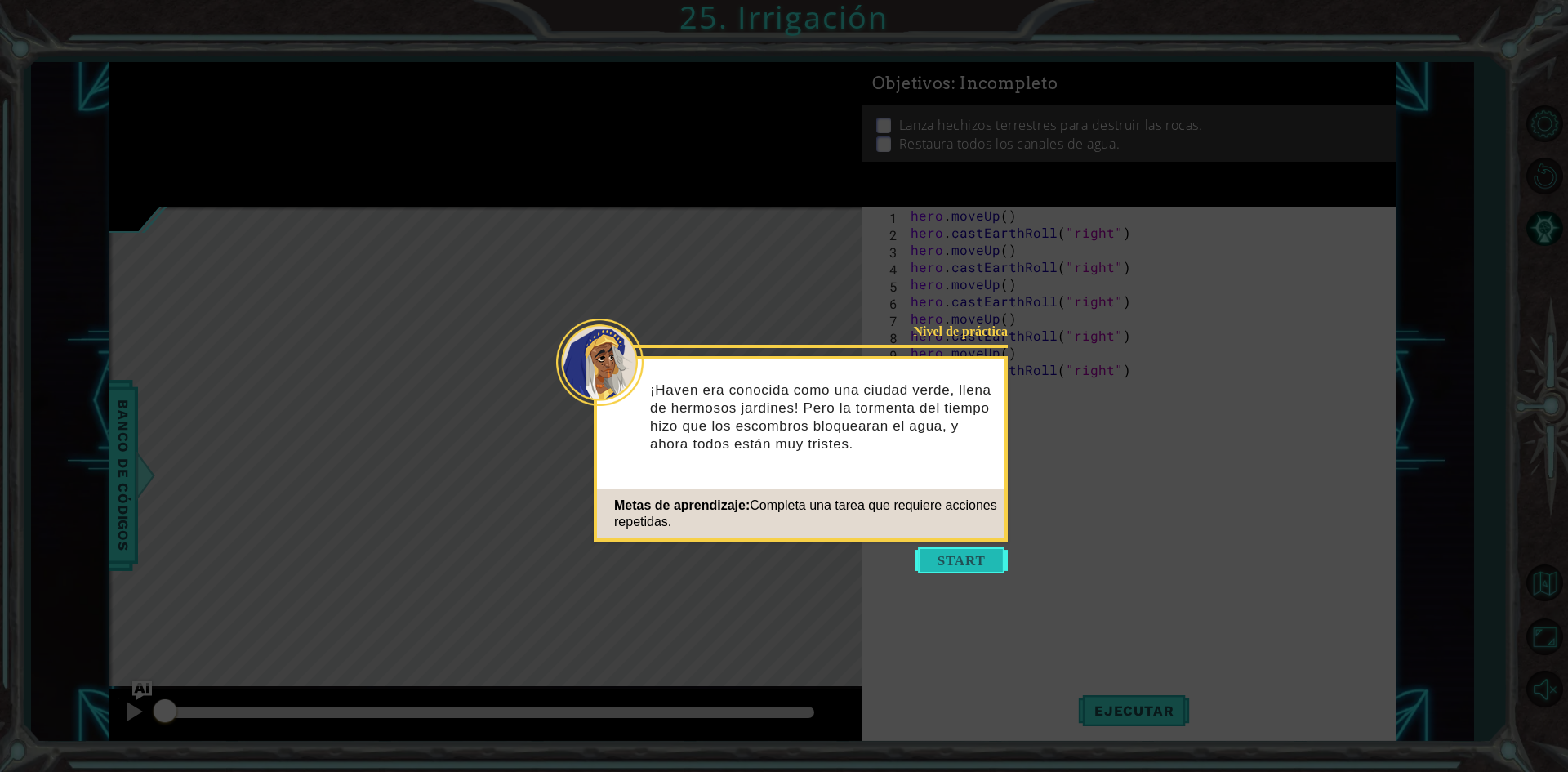
click at [985, 563] on button "Start" at bounding box center [961, 561] width 93 height 26
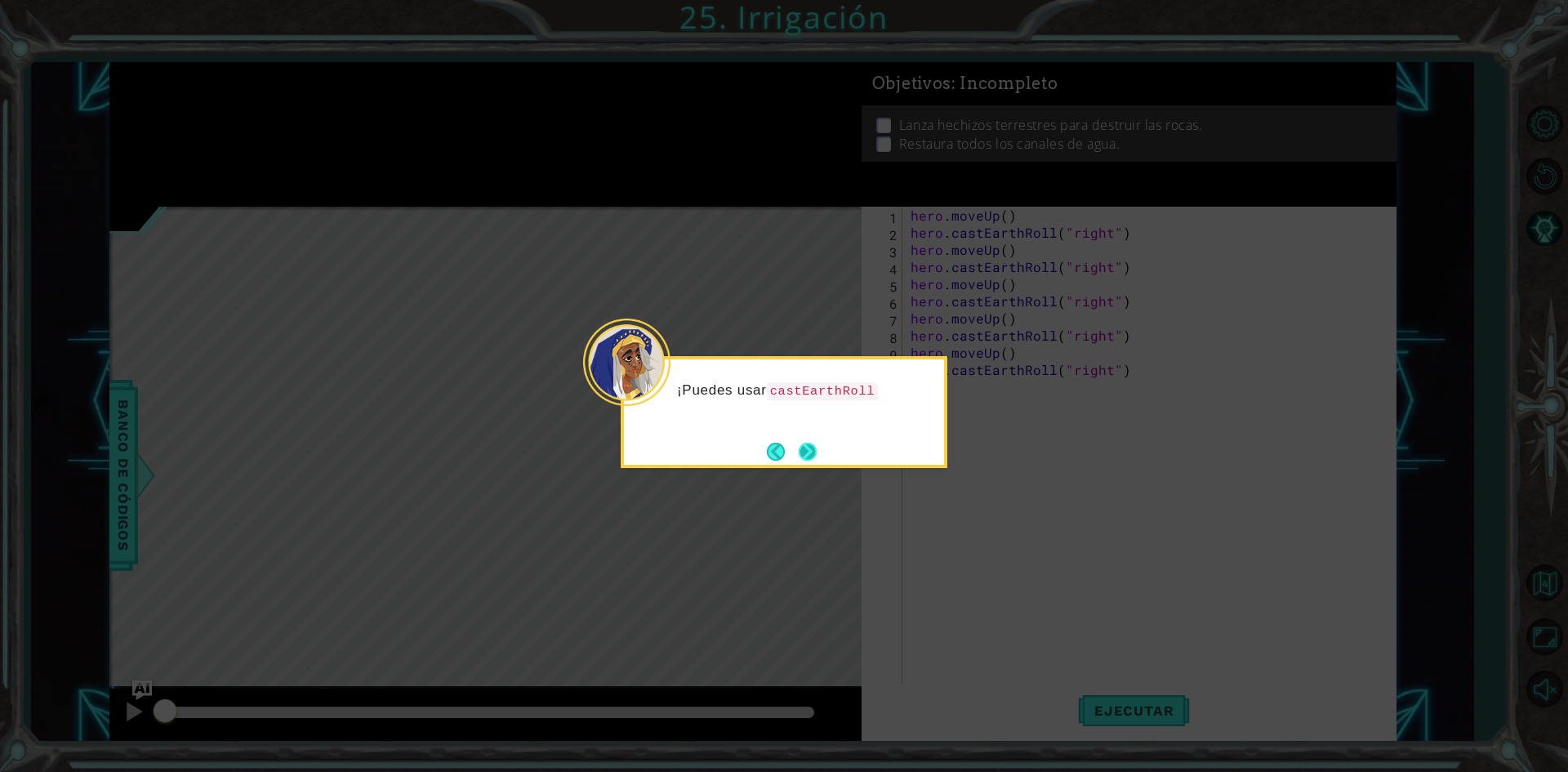
click at [817, 445] on button "Next" at bounding box center [808, 451] width 18 height 18
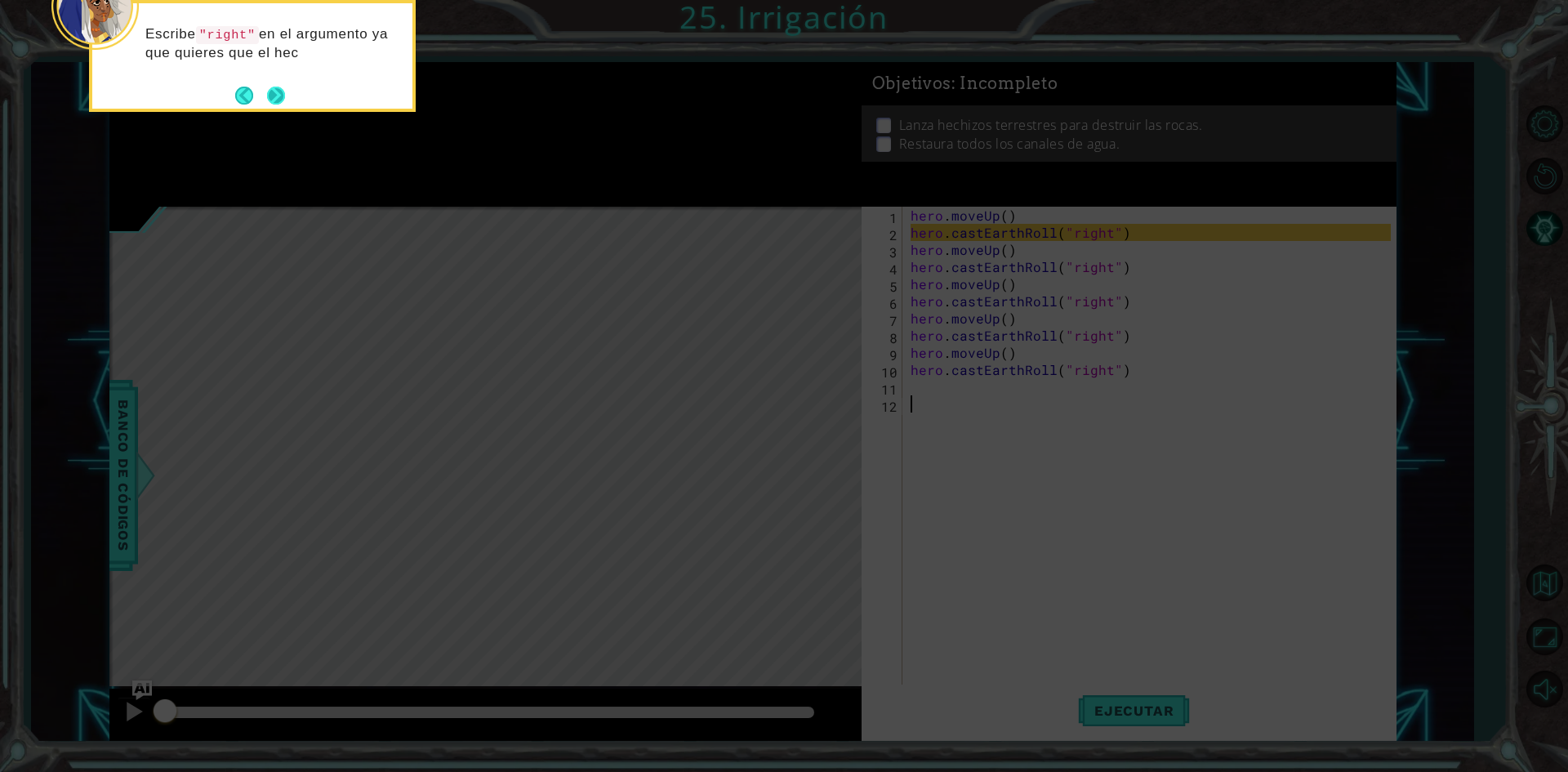
click at [275, 91] on button "Next" at bounding box center [276, 95] width 21 height 21
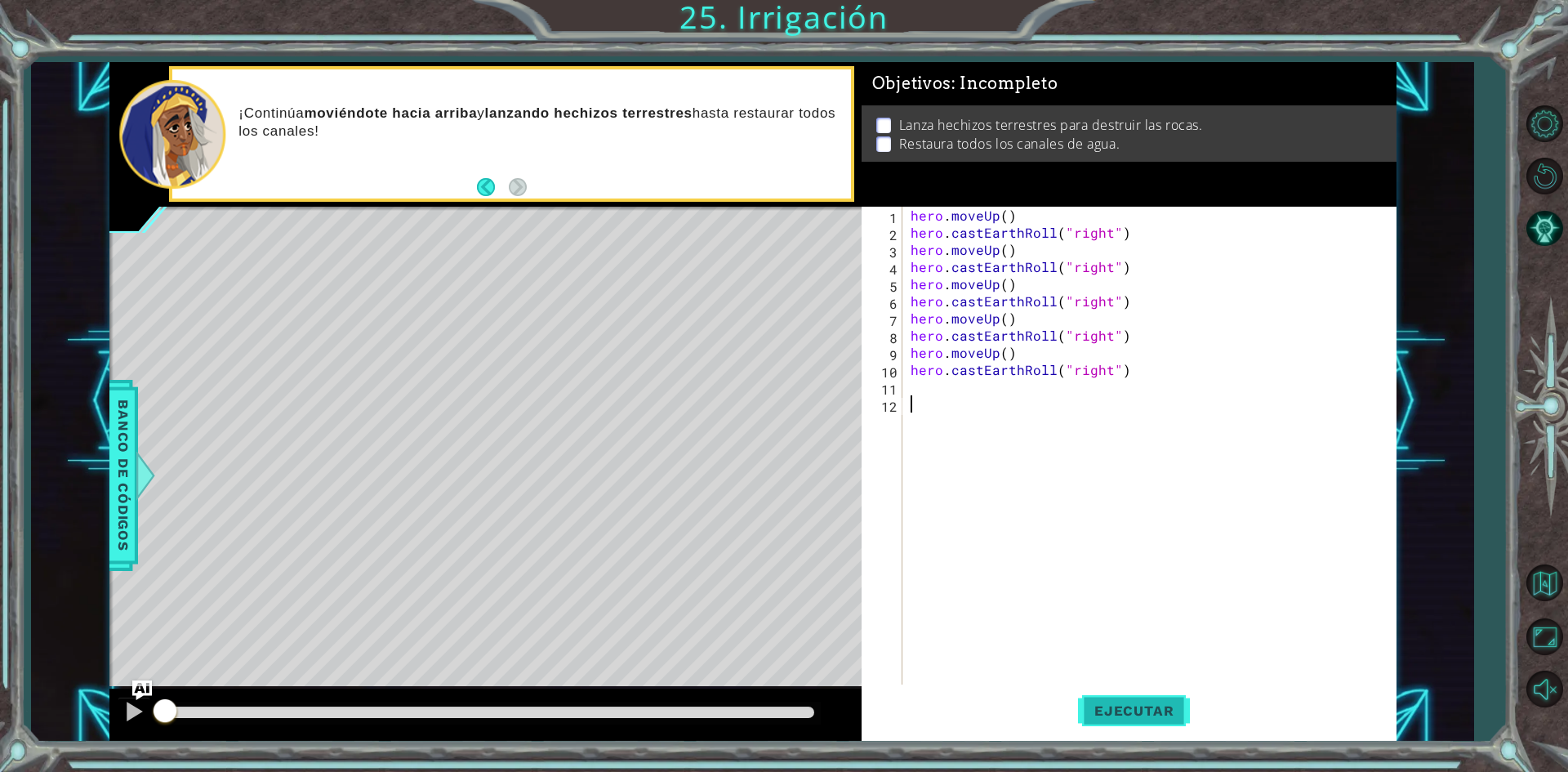
click at [1123, 697] on button "Ejecutar" at bounding box center [1134, 712] width 112 height 53
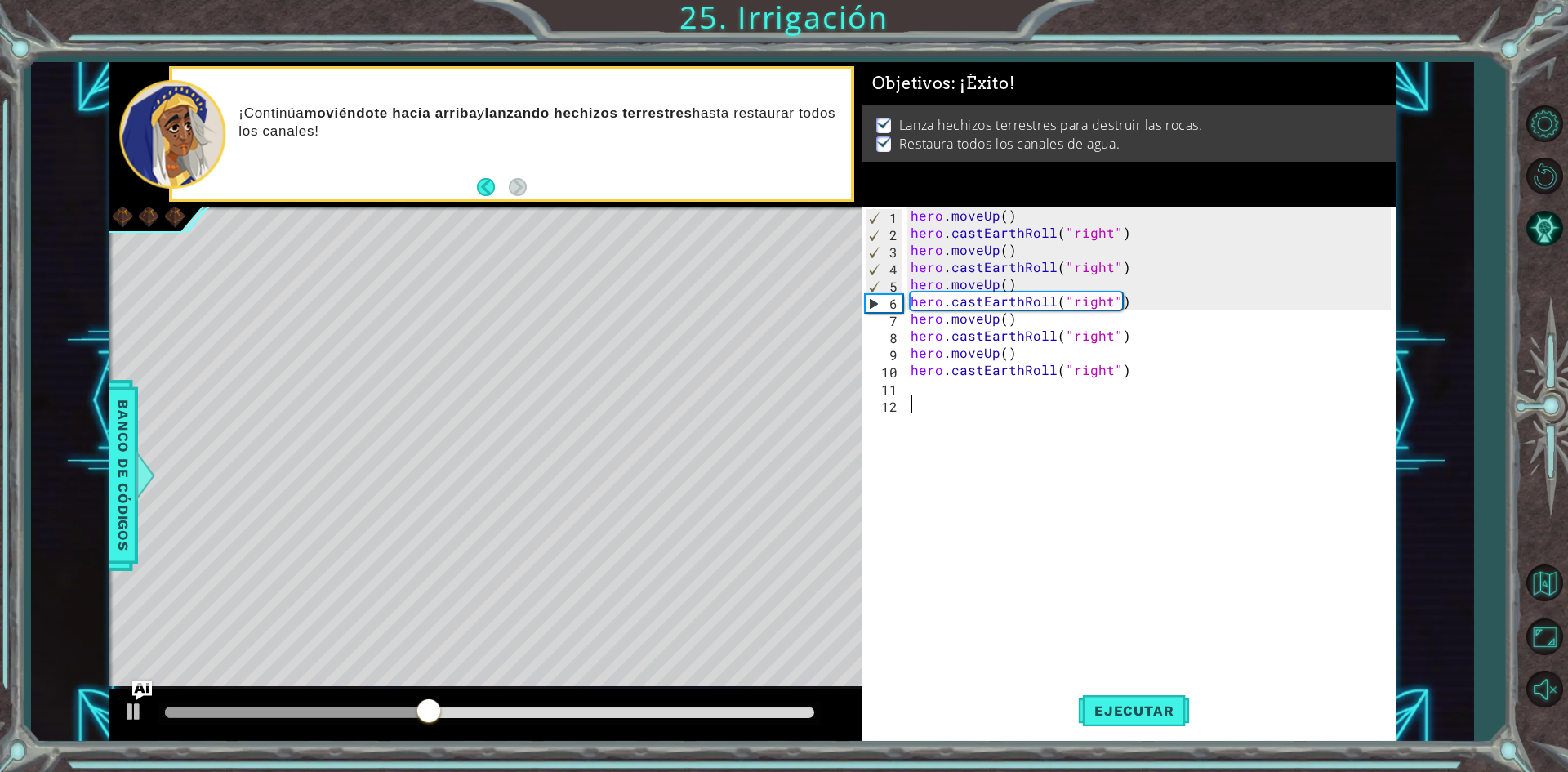
click at [796, 713] on div at bounding box center [489, 712] width 649 height 11
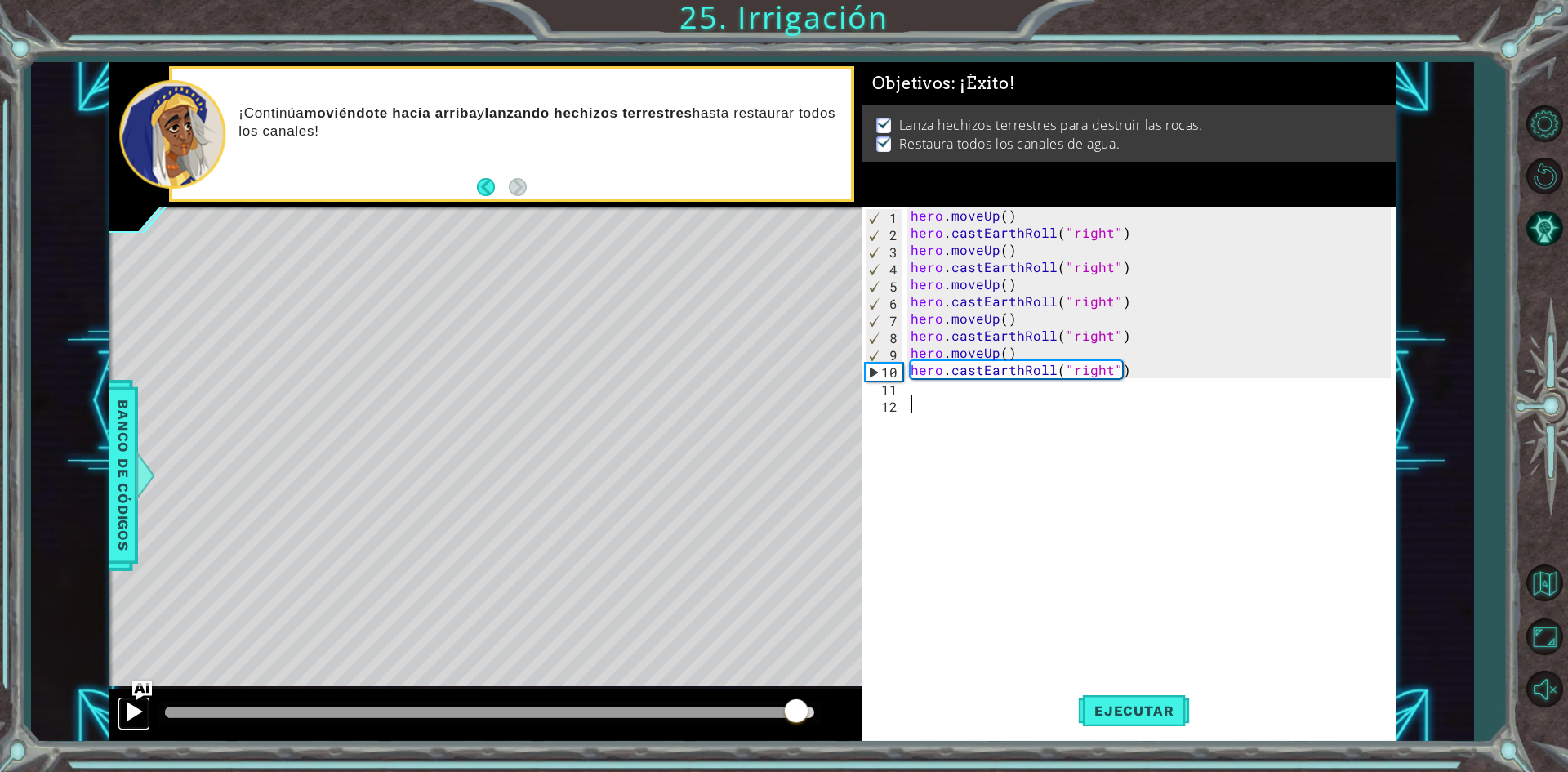
click at [126, 714] on div at bounding box center [134, 711] width 21 height 21
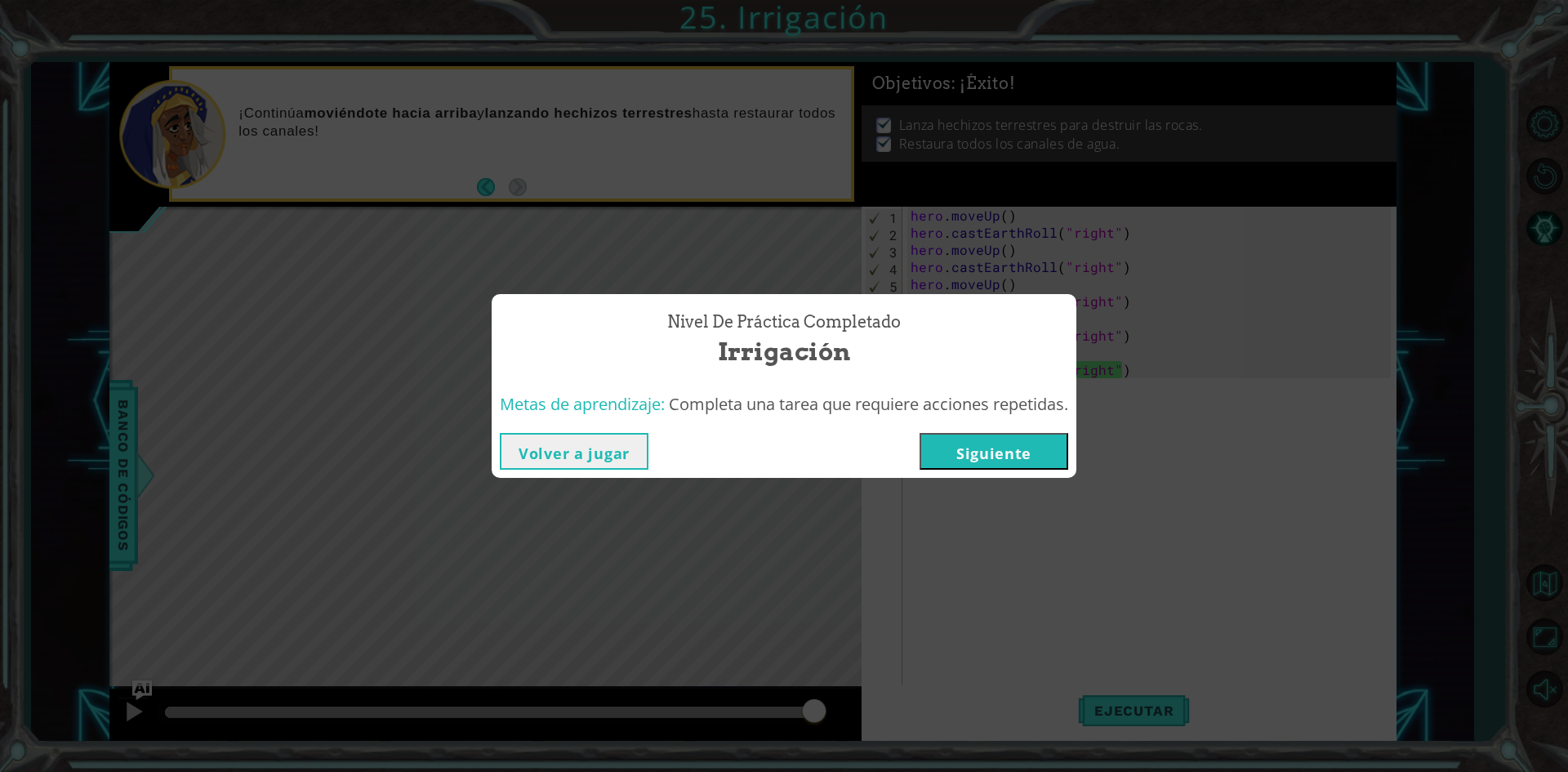
click at [1035, 461] on button "Siguiente" at bounding box center [994, 452] width 148 height 37
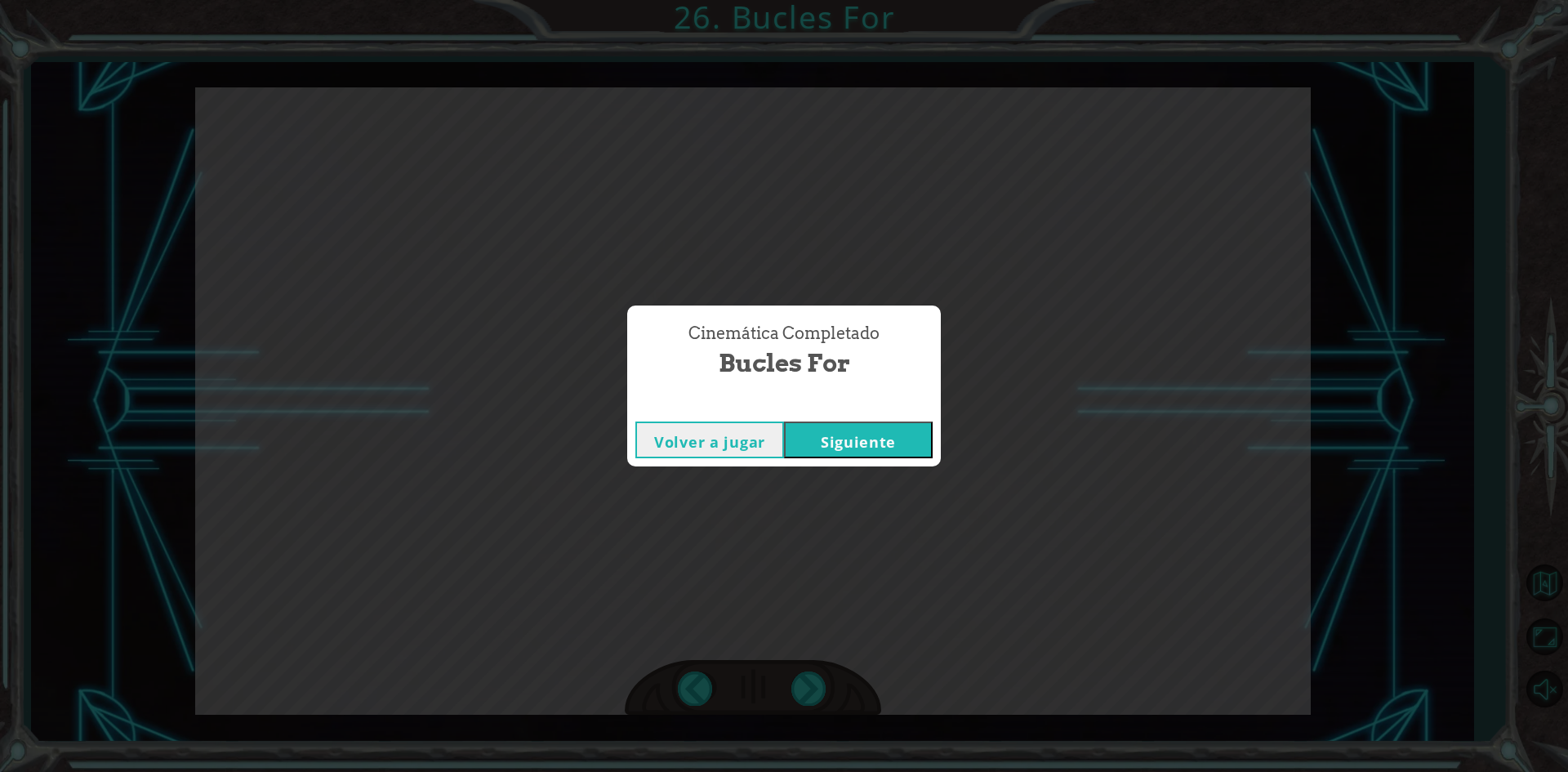
click at [851, 434] on button "Siguiente" at bounding box center [858, 440] width 148 height 37
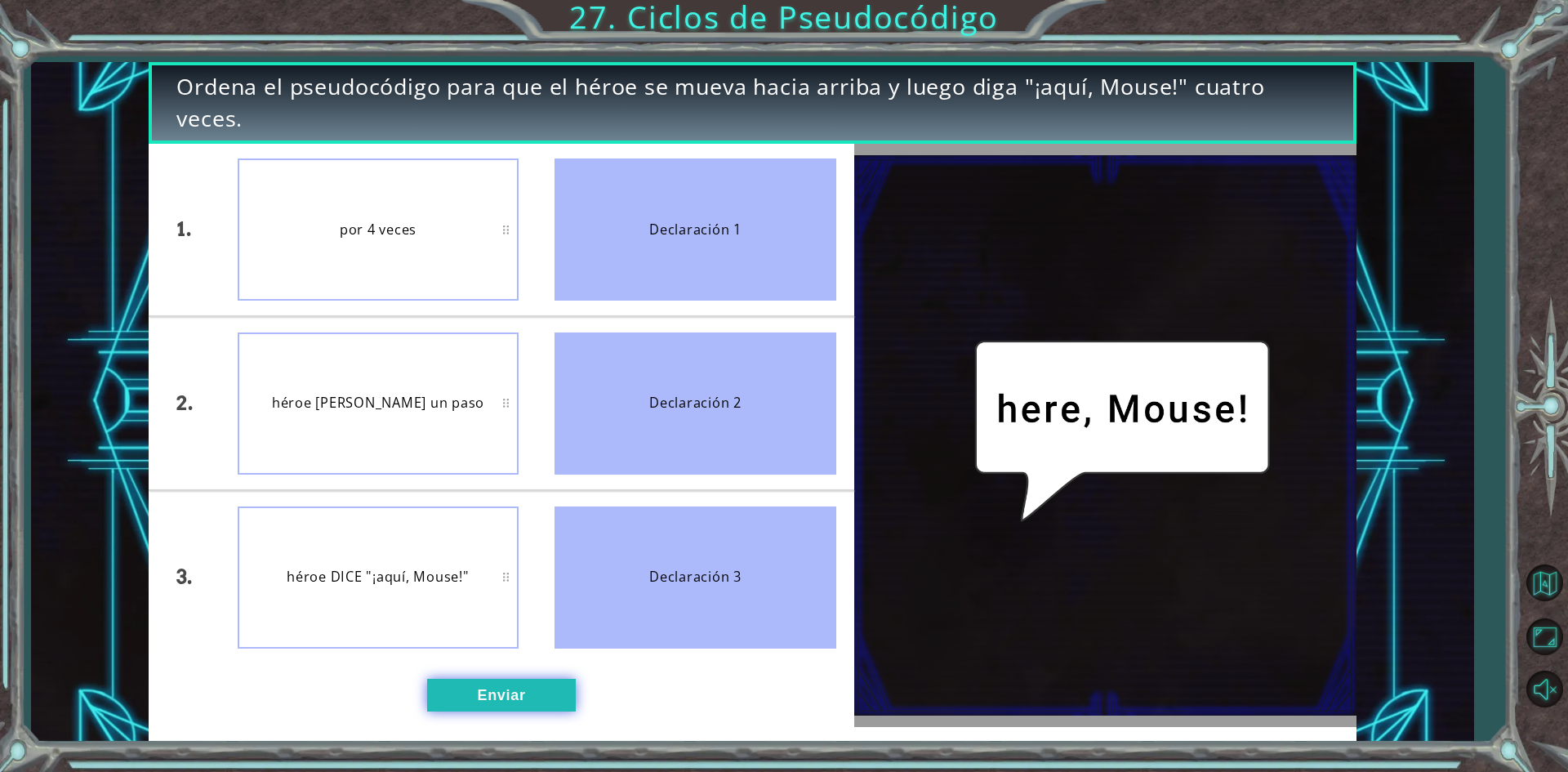
click at [535, 693] on button "Enviar" at bounding box center [501, 695] width 148 height 32
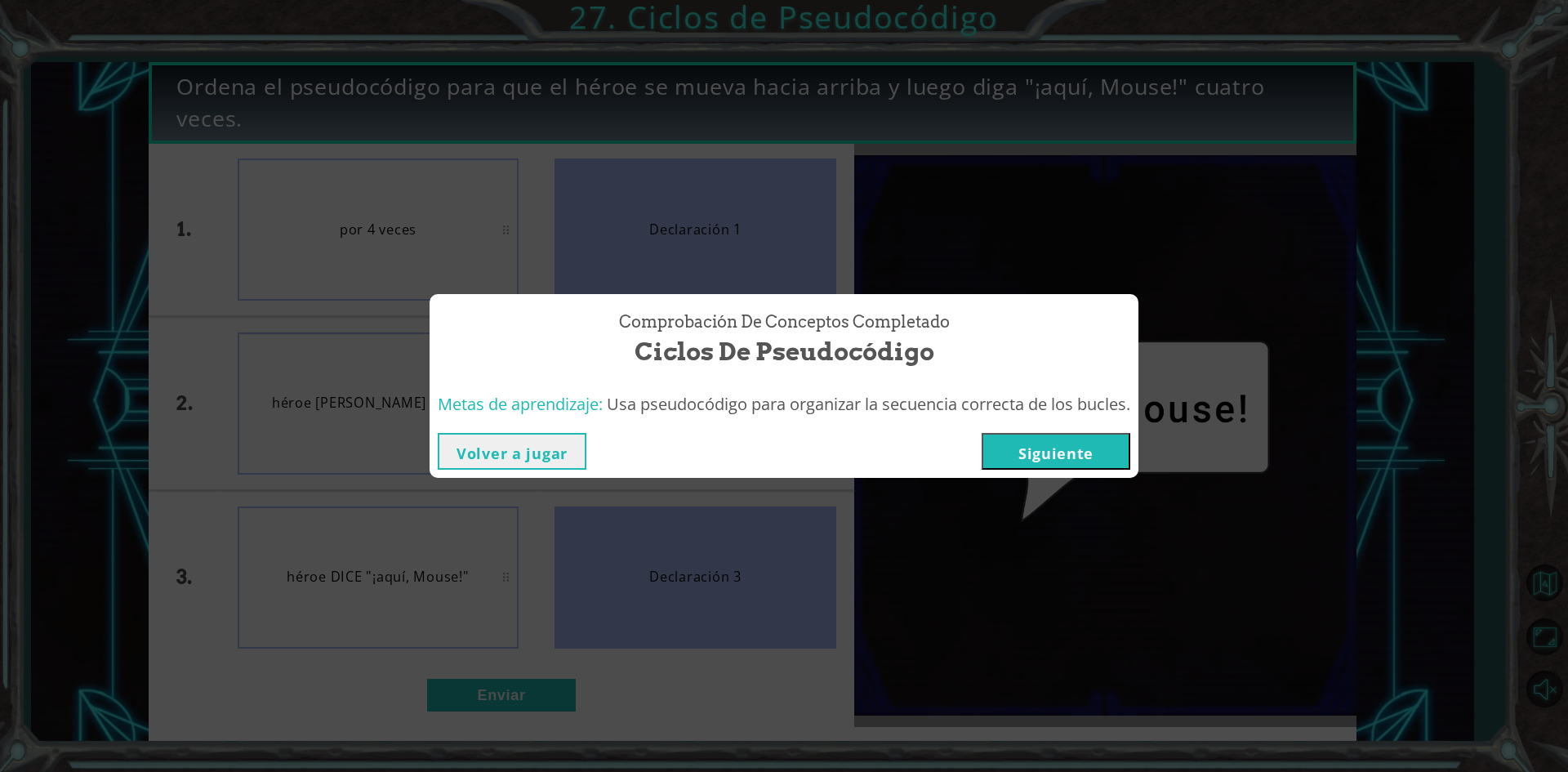
click at [1053, 442] on button "Siguiente" at bounding box center [1055, 452] width 148 height 37
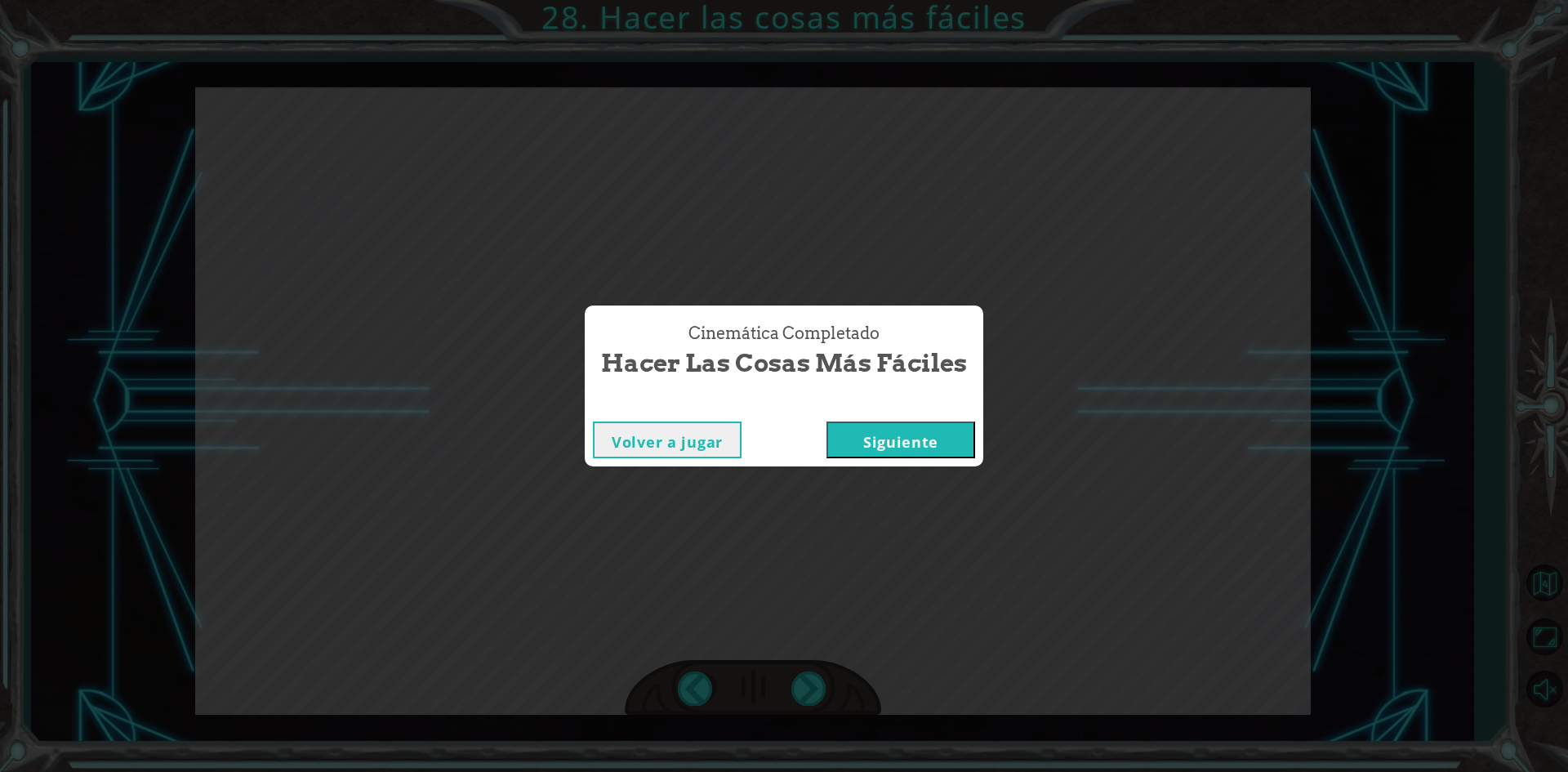
click at [905, 426] on button "Siguiente" at bounding box center [901, 440] width 148 height 37
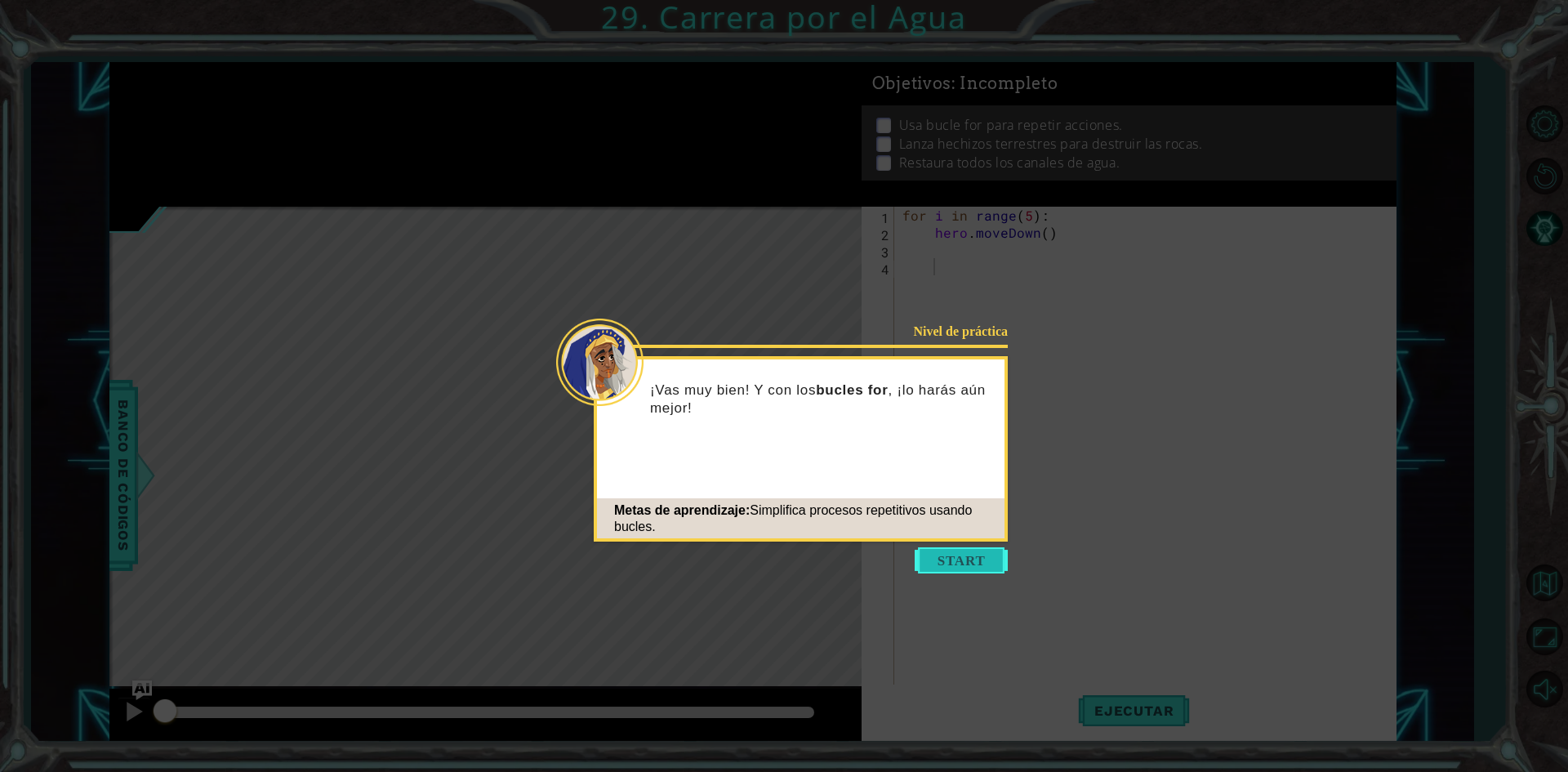
click at [978, 564] on button "Start" at bounding box center [961, 561] width 93 height 26
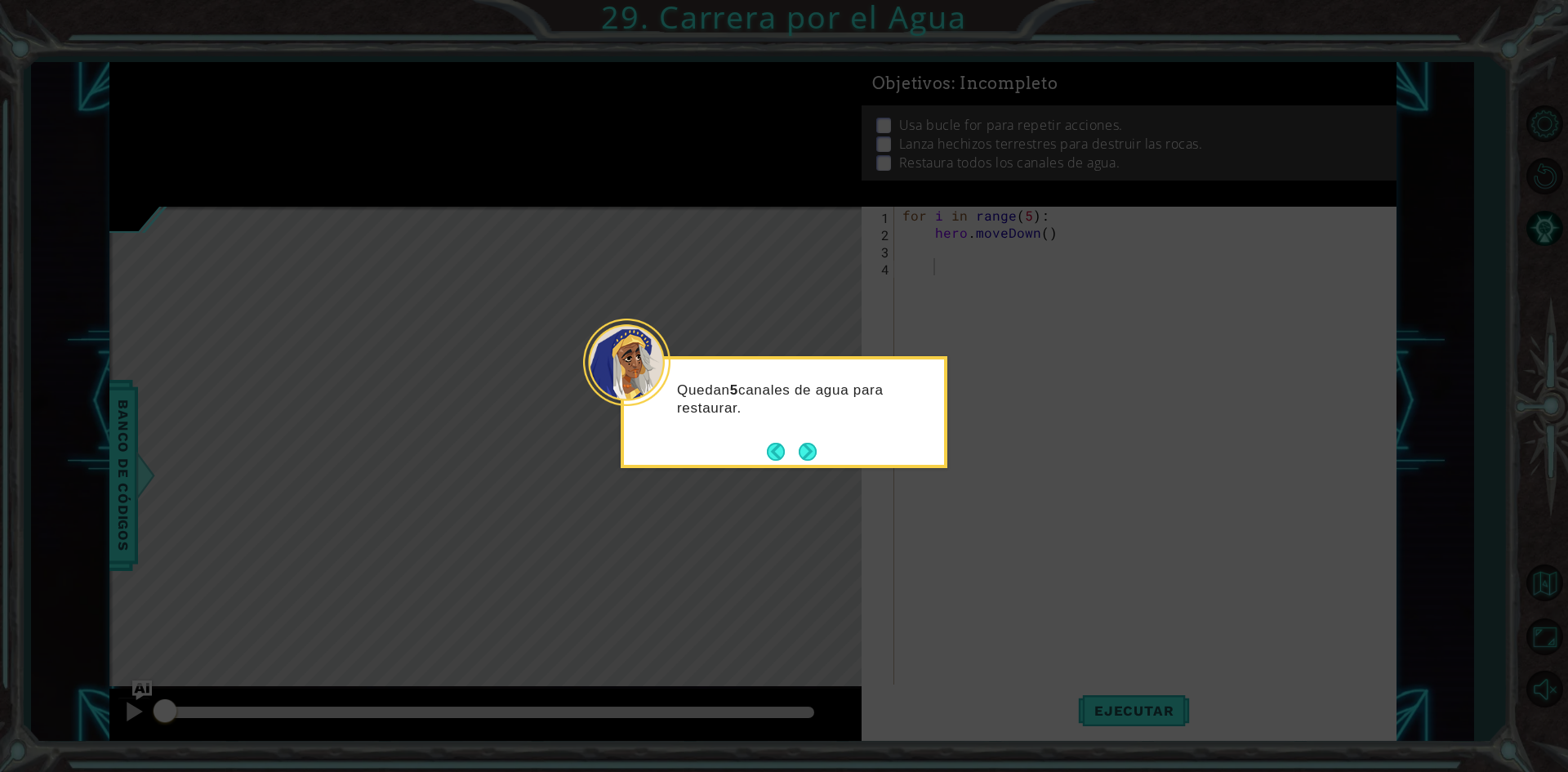
click at [810, 463] on footer at bounding box center [792, 452] width 50 height 25
click at [801, 446] on button "Next" at bounding box center [808, 451] width 18 height 18
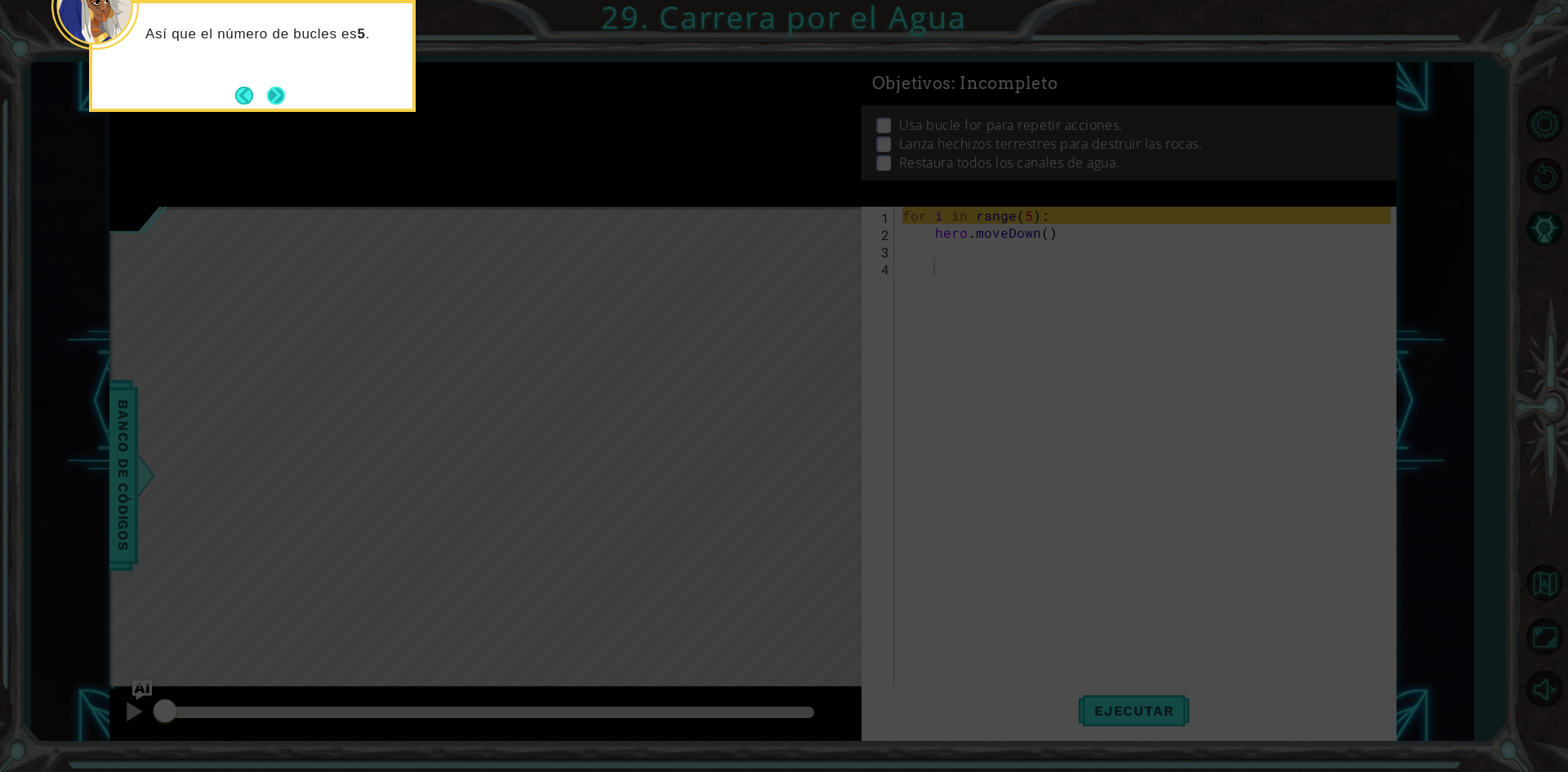
click at [269, 104] on button "Next" at bounding box center [276, 95] width 18 height 18
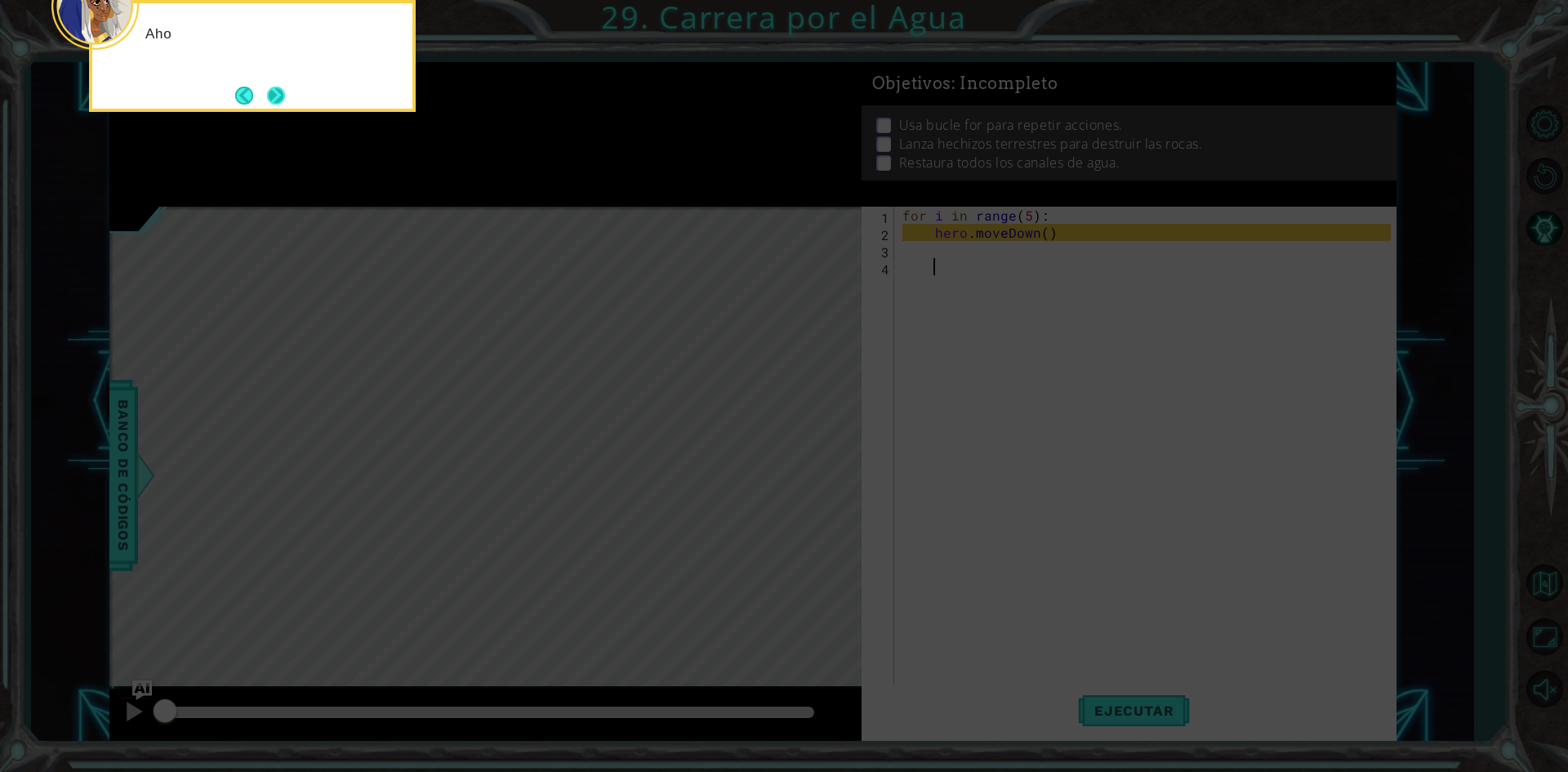
click at [277, 100] on button "Next" at bounding box center [276, 95] width 18 height 18
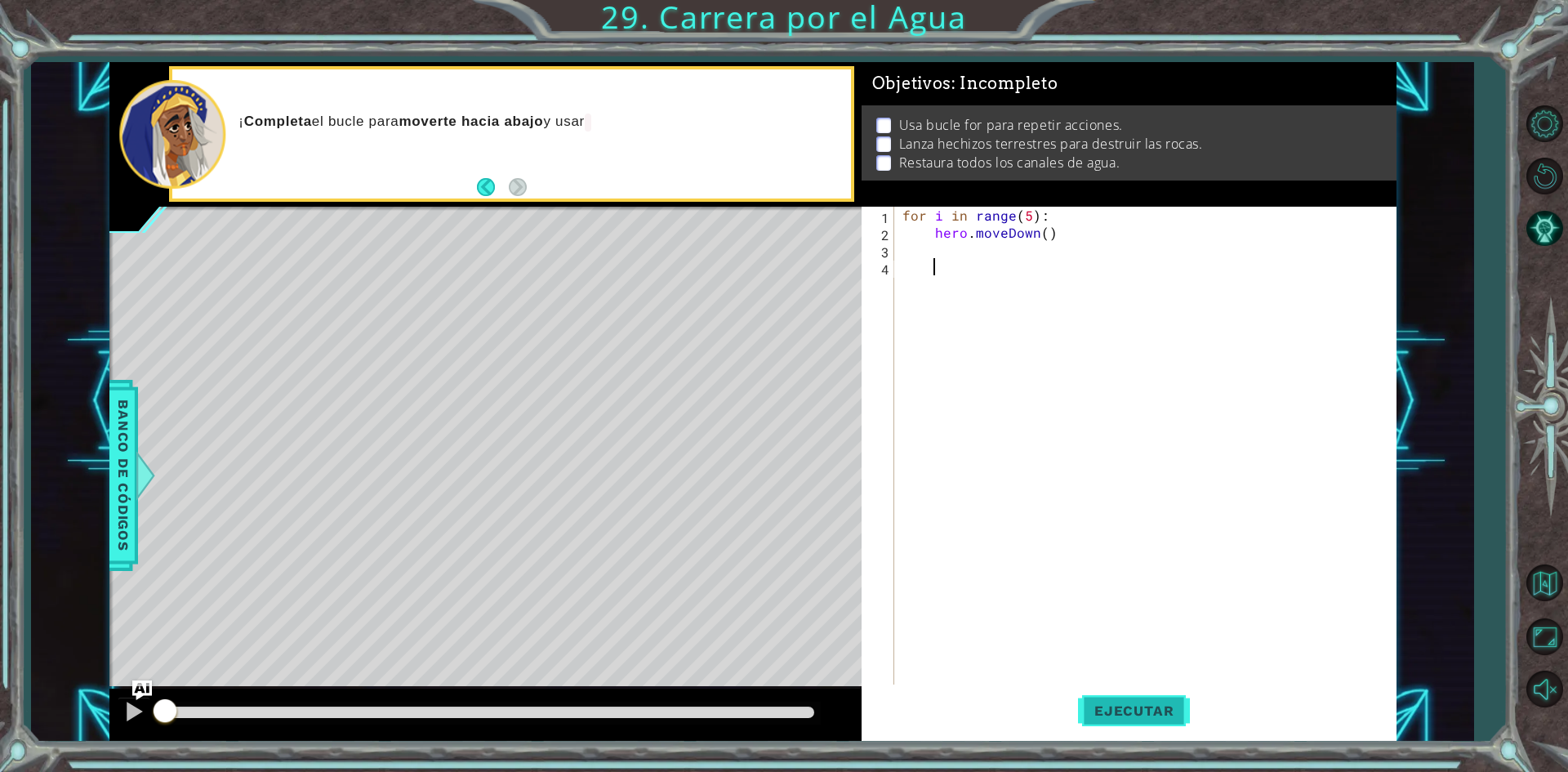
click at [1133, 711] on span "Ejecutar" at bounding box center [1134, 711] width 112 height 17
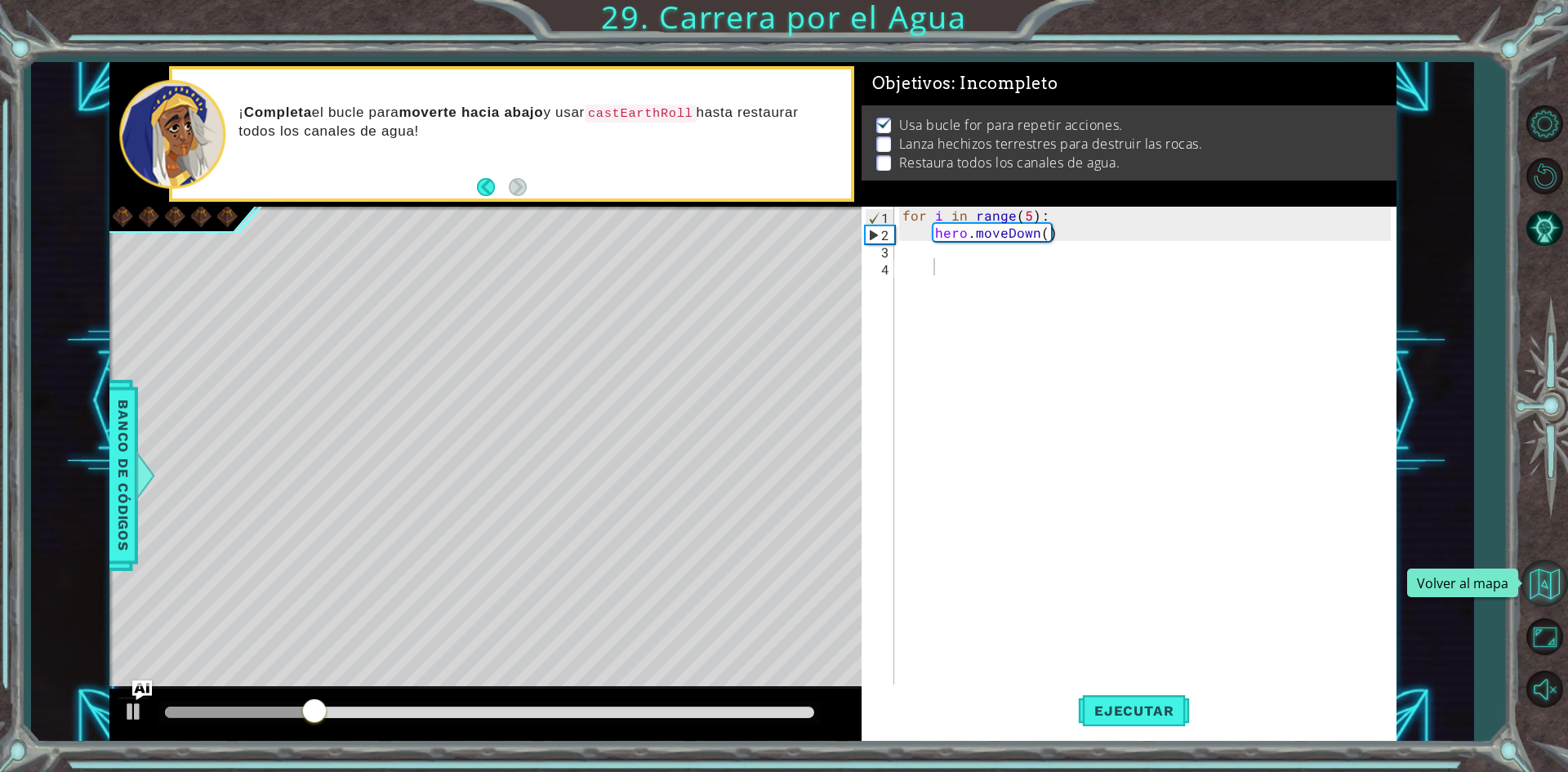
click at [1546, 594] on button "Volver al mapa" at bounding box center [1544, 583] width 47 height 47
